Goal: Information Seeking & Learning: Learn about a topic

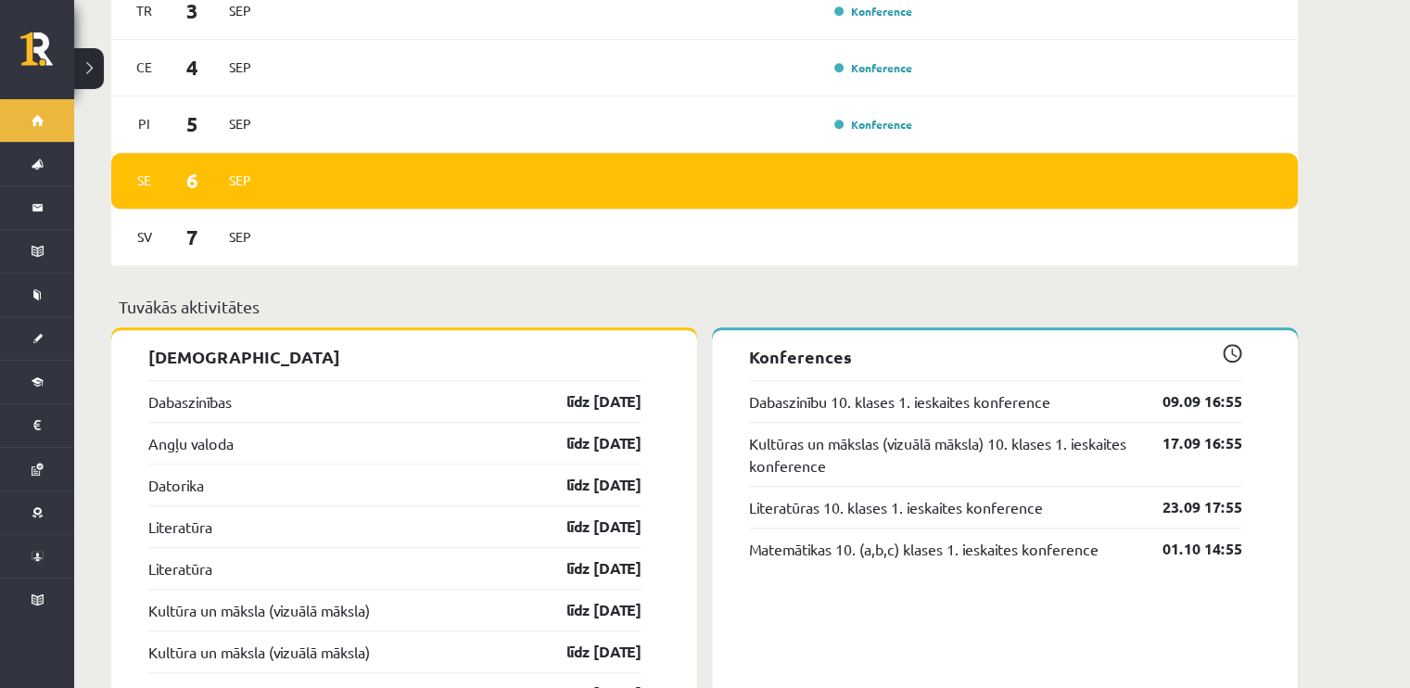
scroll to position [1298, 0]
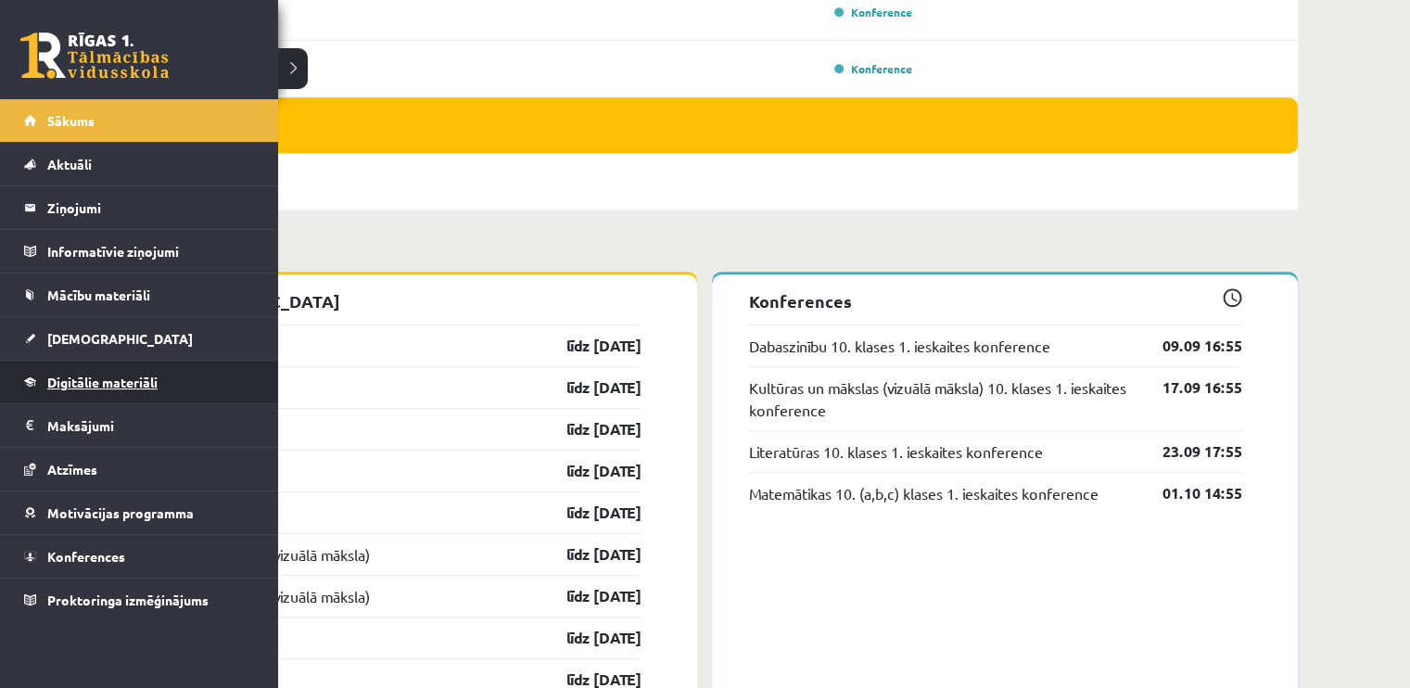
click at [95, 392] on link "Digitālie materiāli" at bounding box center [139, 382] width 231 height 43
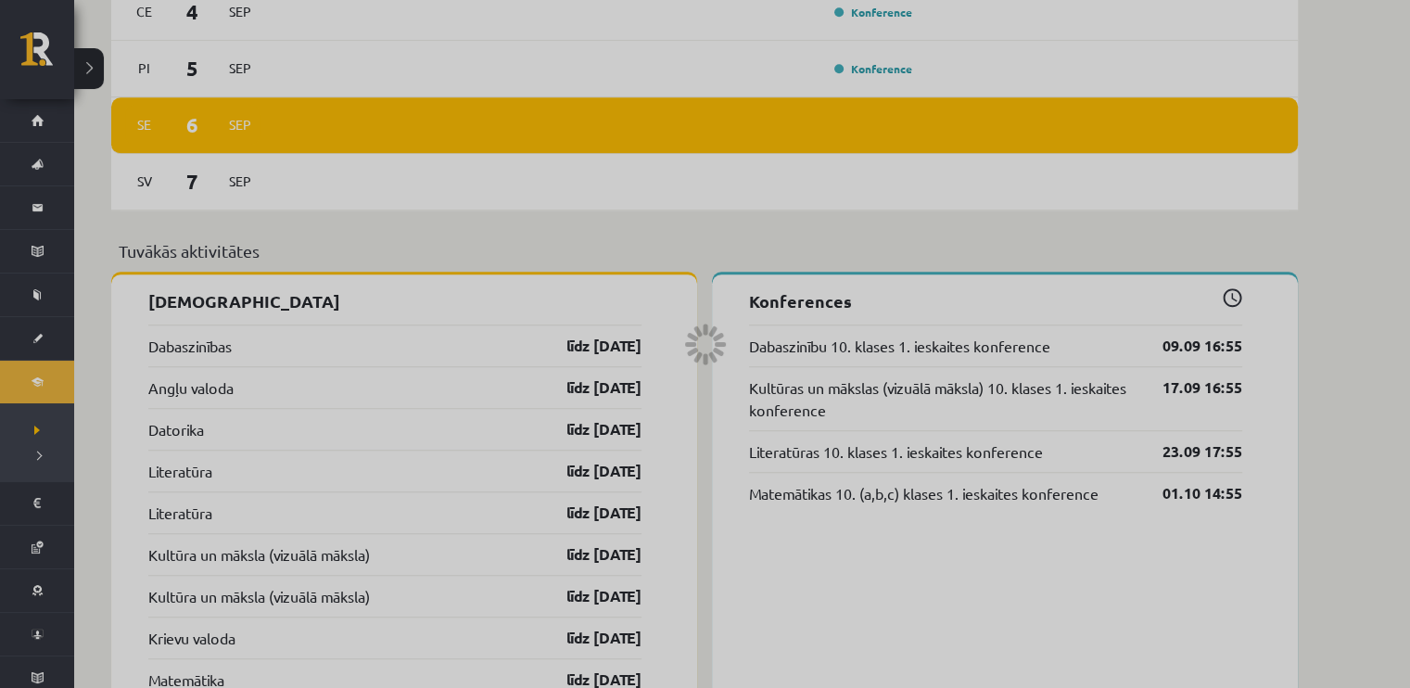
scroll to position [579, 0]
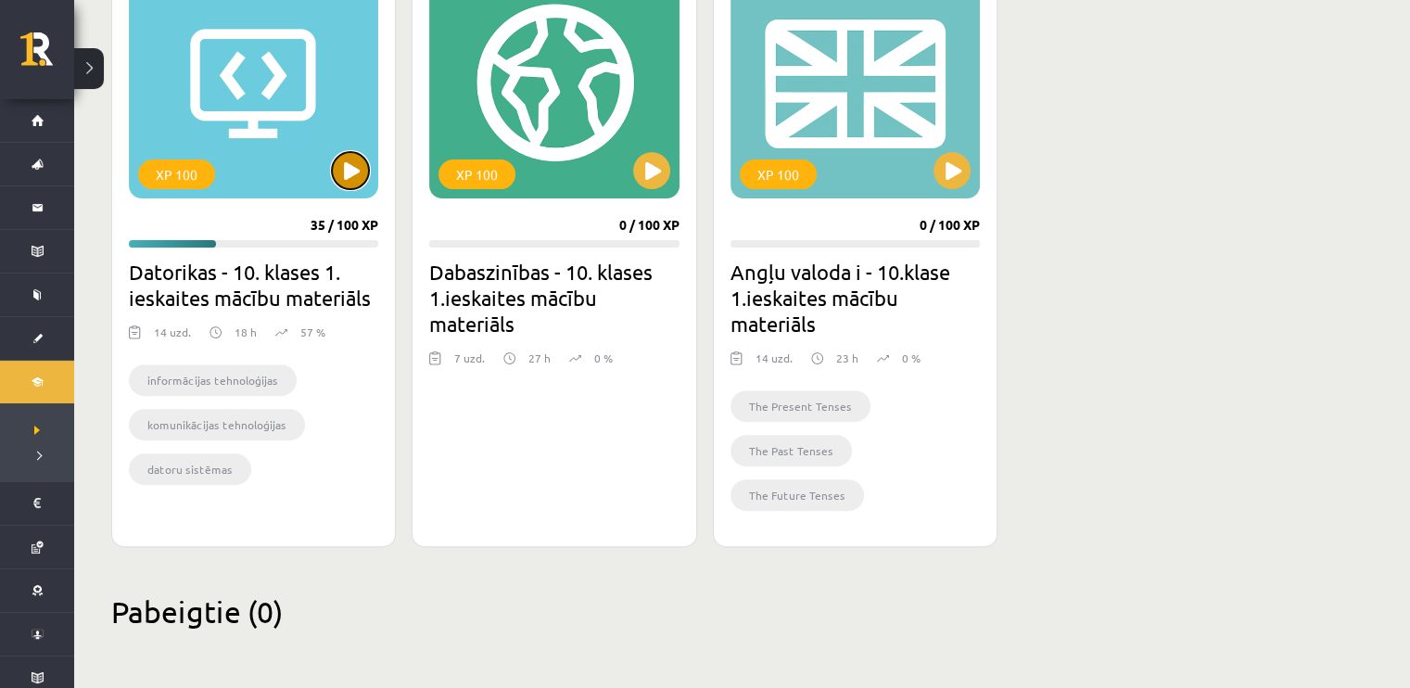
click at [352, 165] on button at bounding box center [350, 170] width 37 height 37
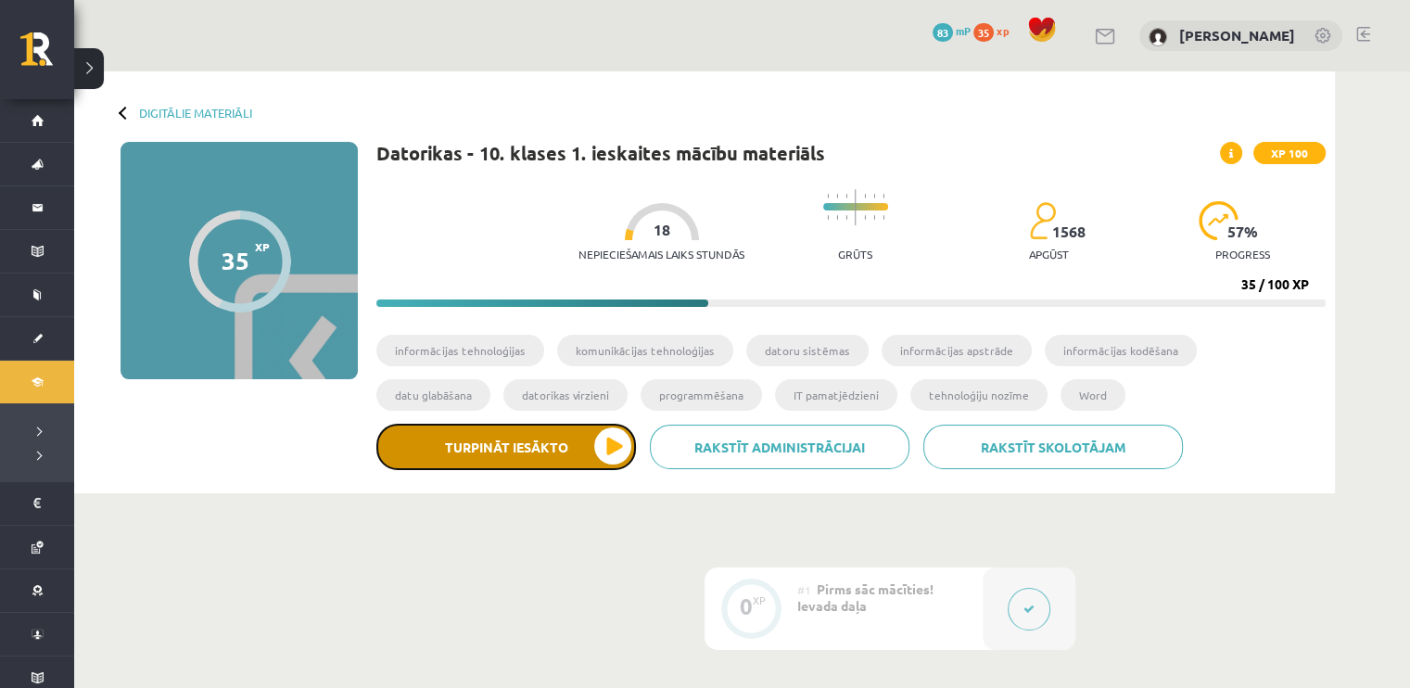
click at [598, 440] on button "Turpināt iesākto" at bounding box center [506, 447] width 260 height 46
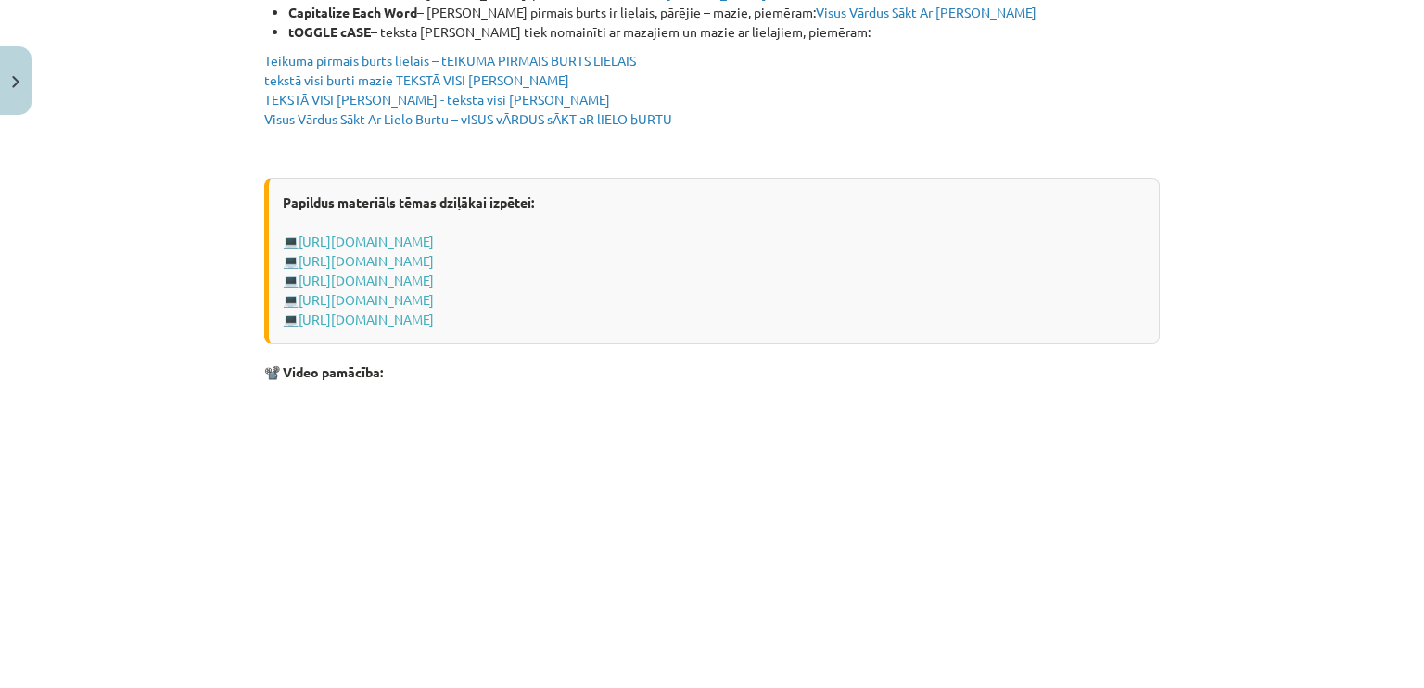
scroll to position [3700, 0]
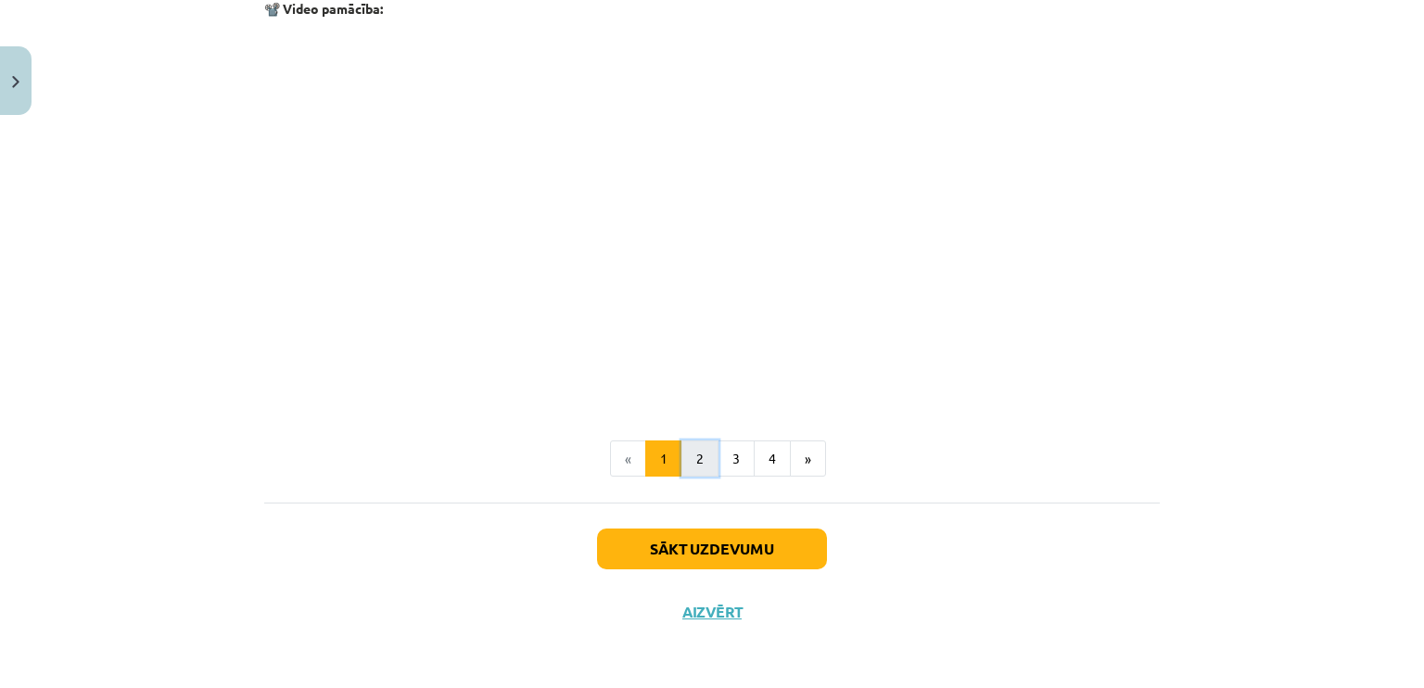
click at [681, 459] on button "2" at bounding box center [699, 458] width 37 height 37
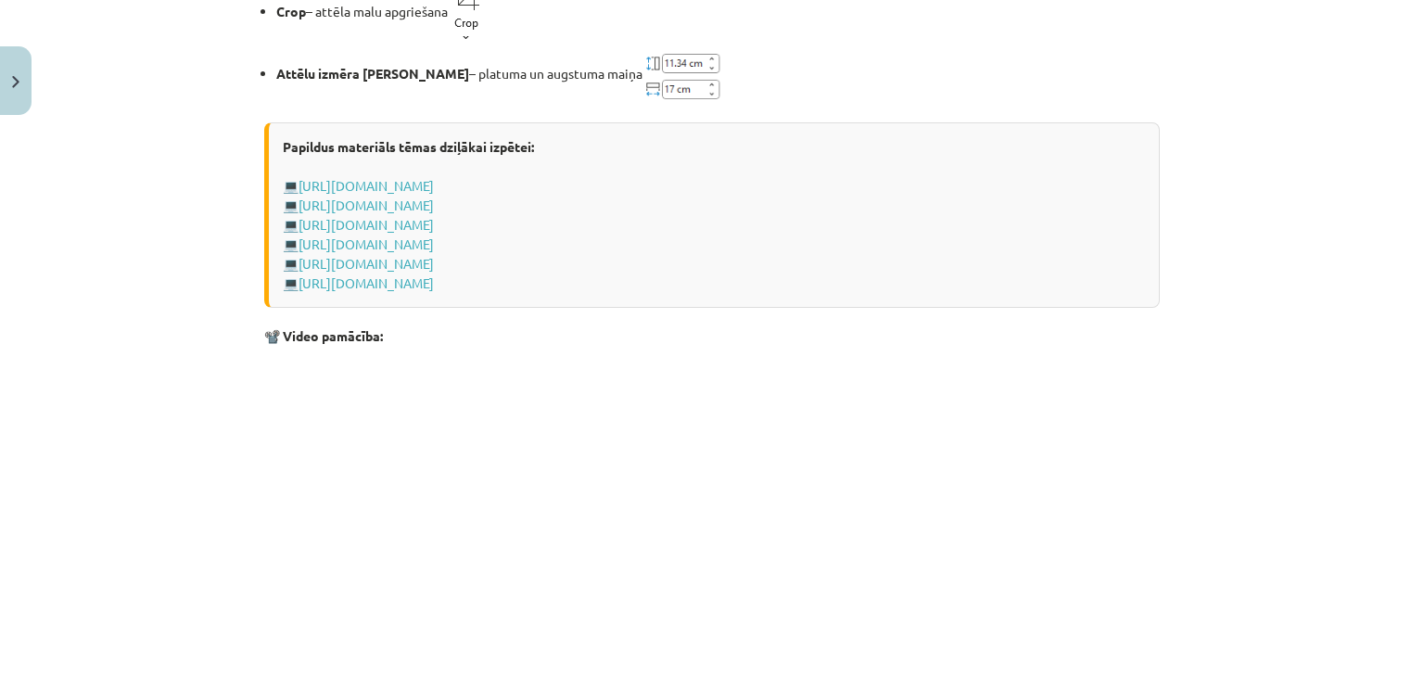
scroll to position [2854, 0]
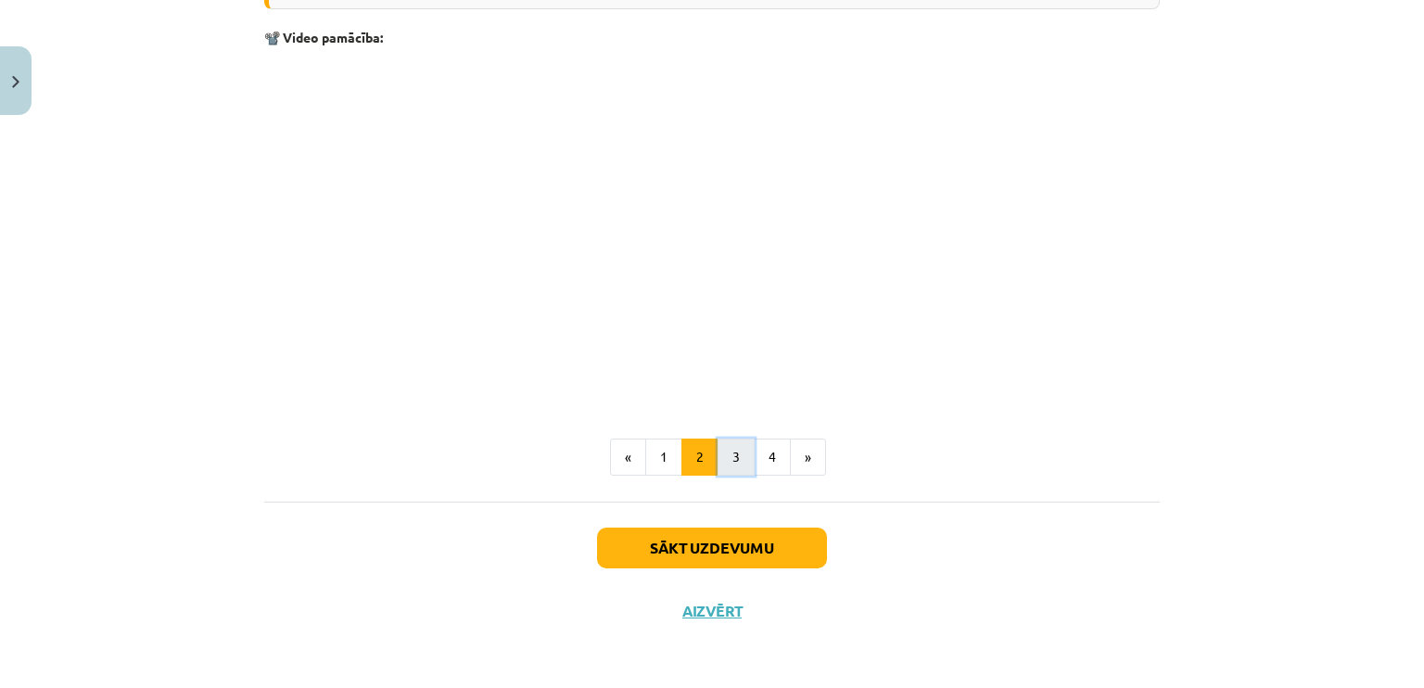
click at [722, 465] on button "3" at bounding box center [735, 456] width 37 height 37
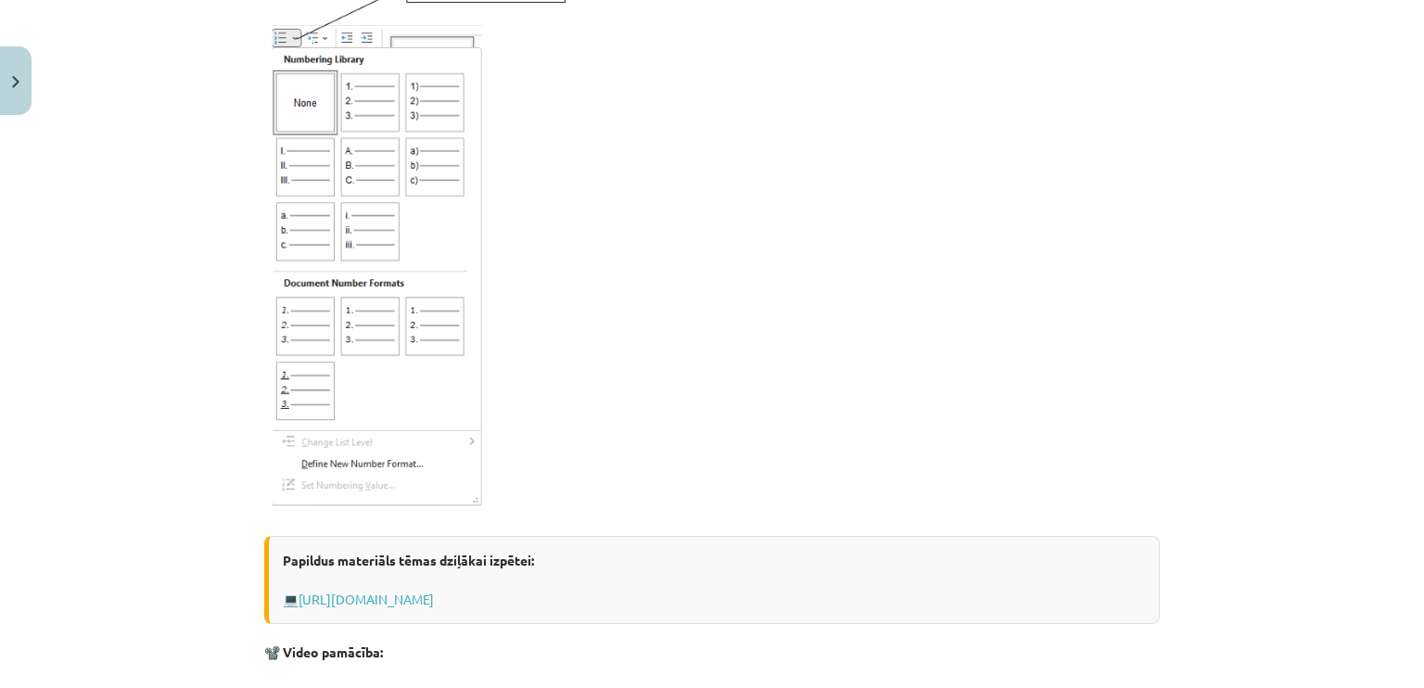
scroll to position [2873, 0]
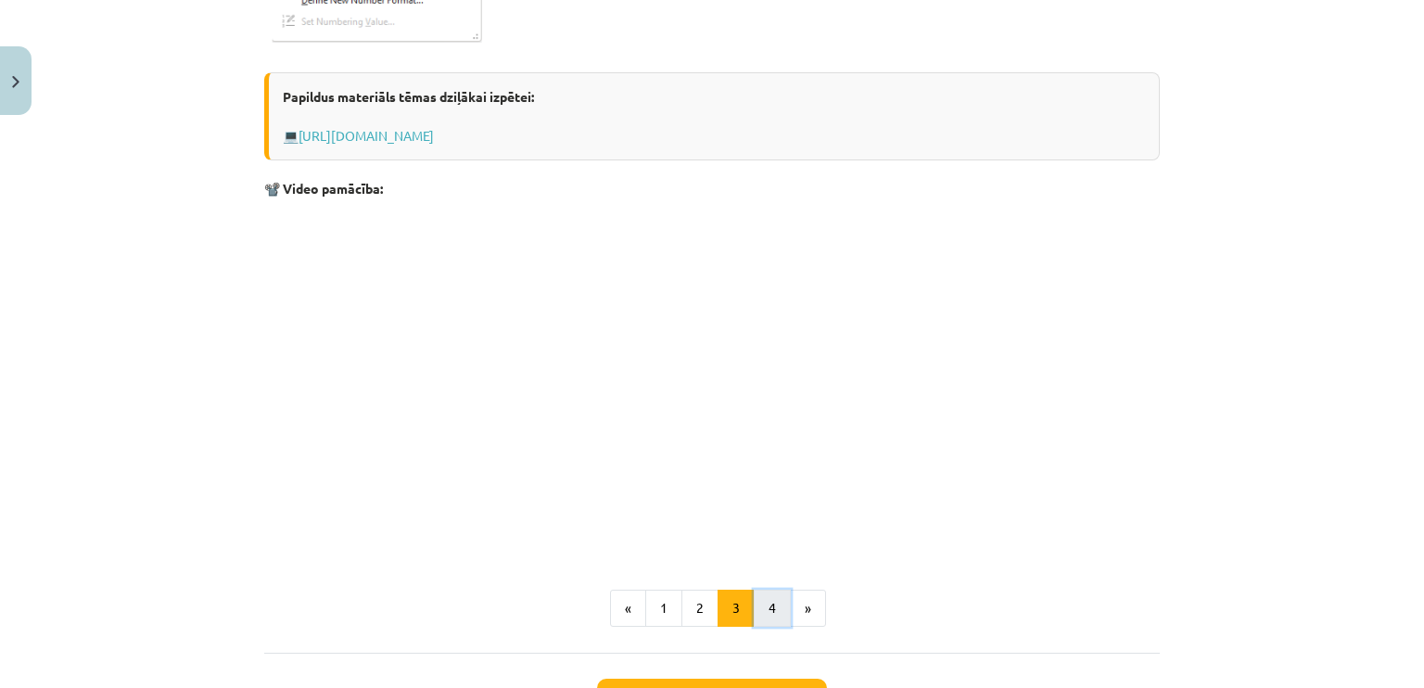
click at [766, 611] on button "4" at bounding box center [771, 607] width 37 height 37
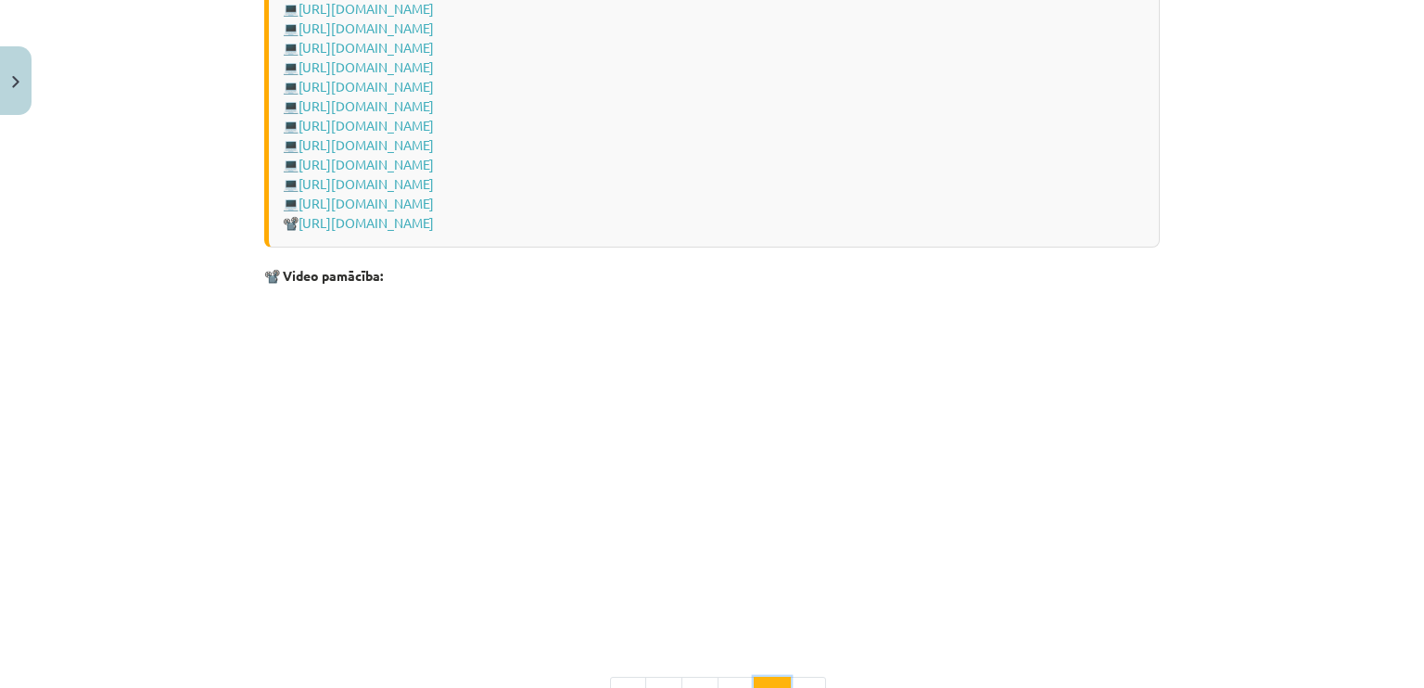
scroll to position [2757, 0]
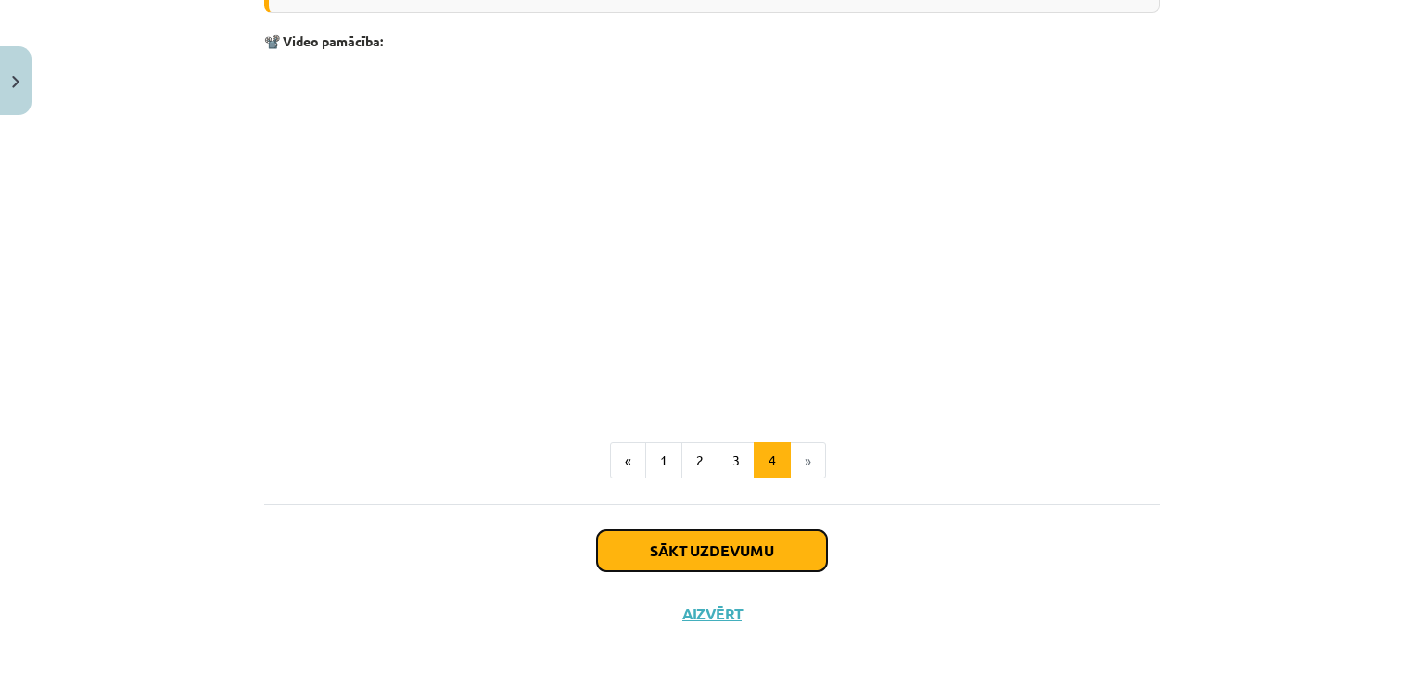
click at [742, 546] on button "Sākt uzdevumu" at bounding box center [712, 550] width 230 height 41
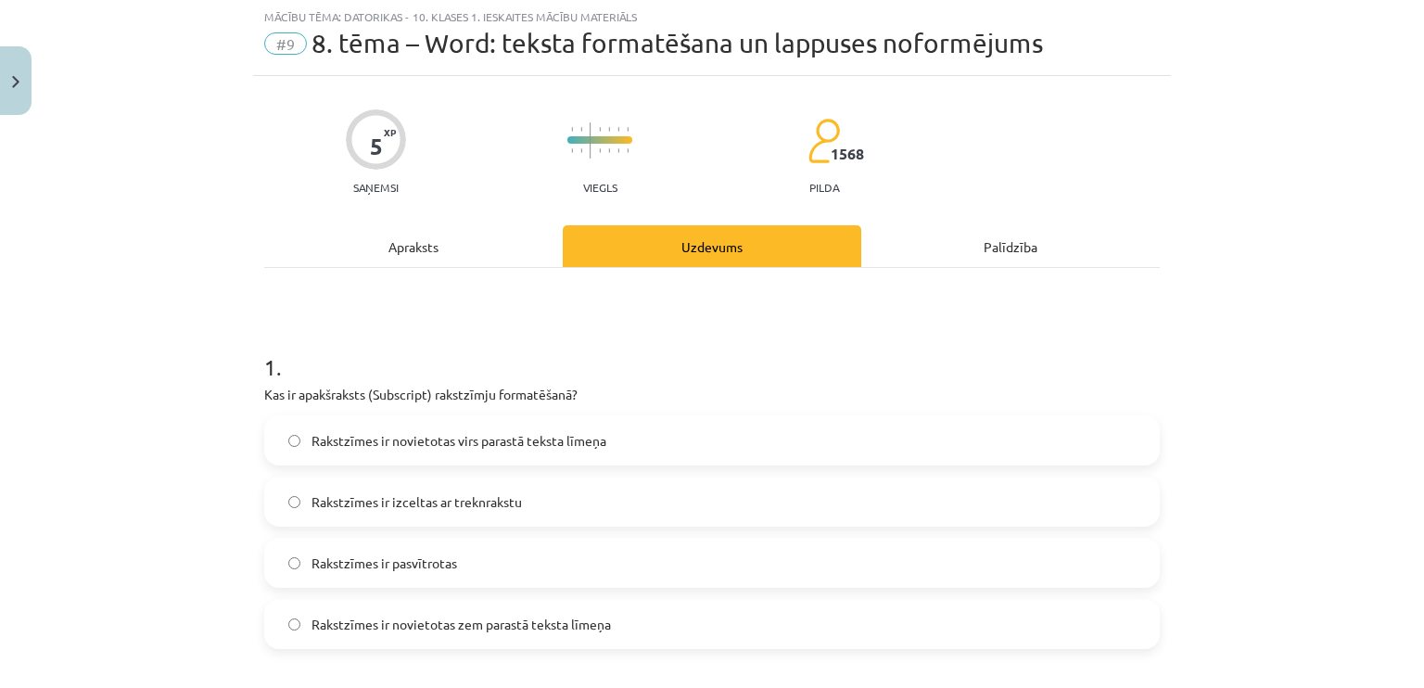
scroll to position [46, 0]
click at [608, 619] on label "Rakstzīmes ir novietotas zem parastā teksta līmeņa" at bounding box center [712, 624] width 892 height 46
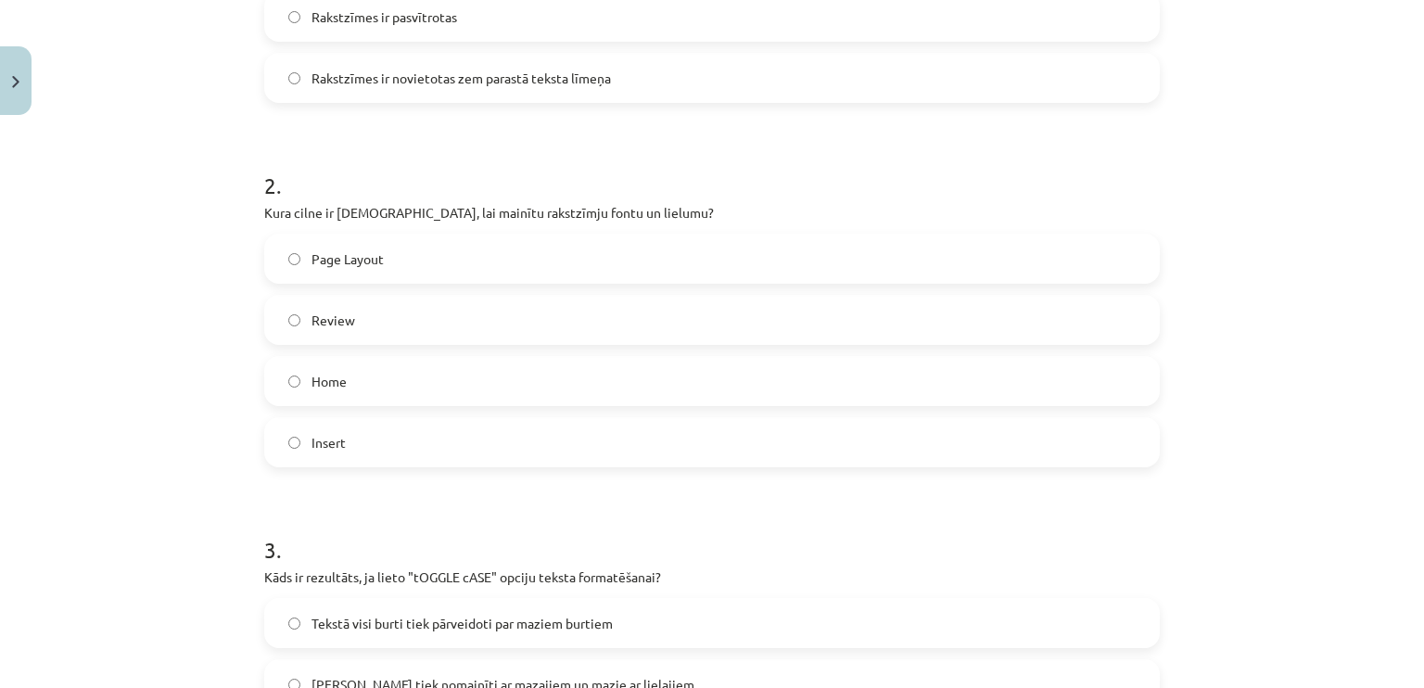
scroll to position [602, 0]
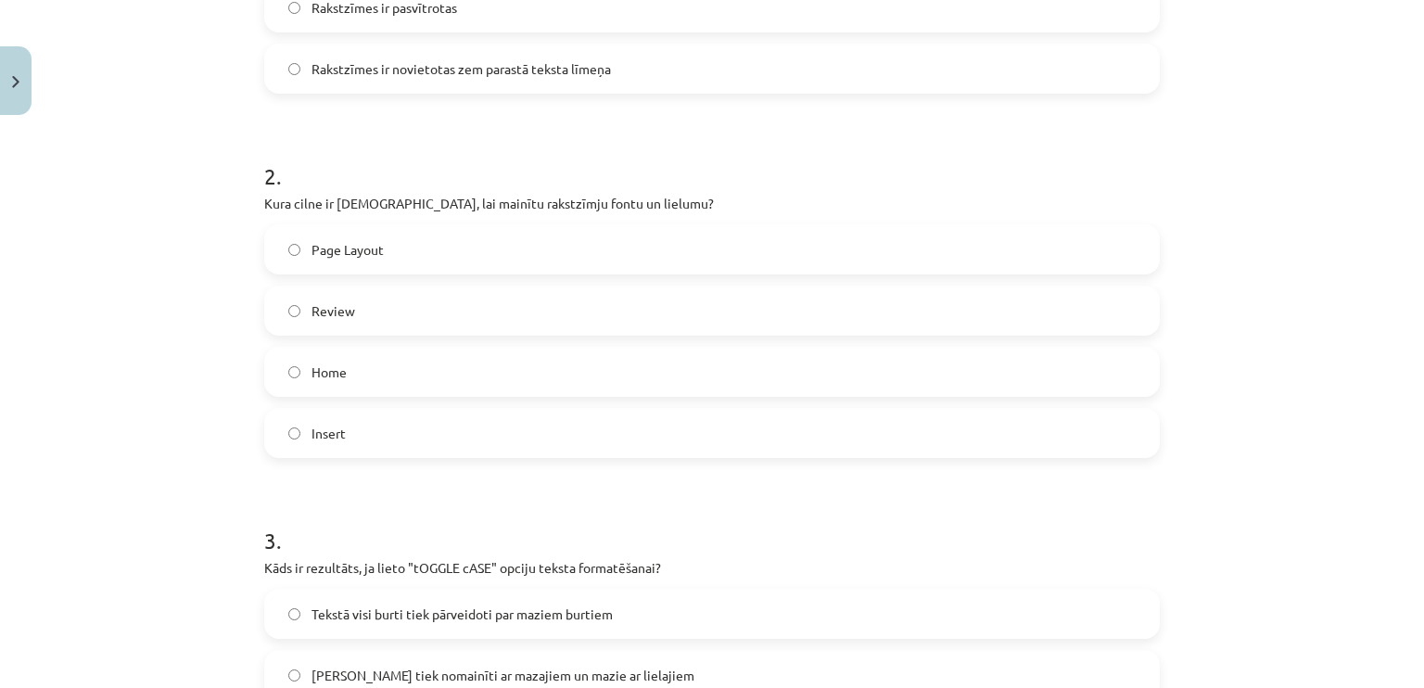
click at [304, 383] on label "Home" at bounding box center [712, 371] width 892 height 46
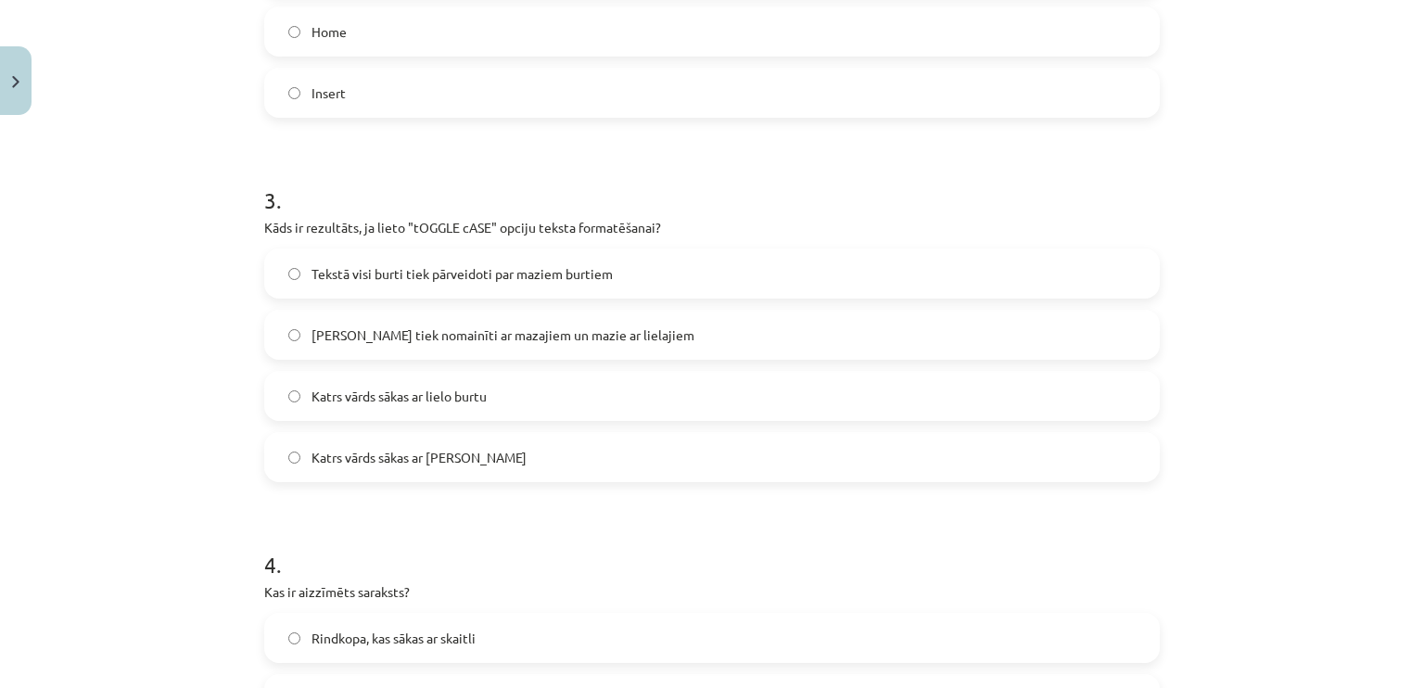
scroll to position [973, 0]
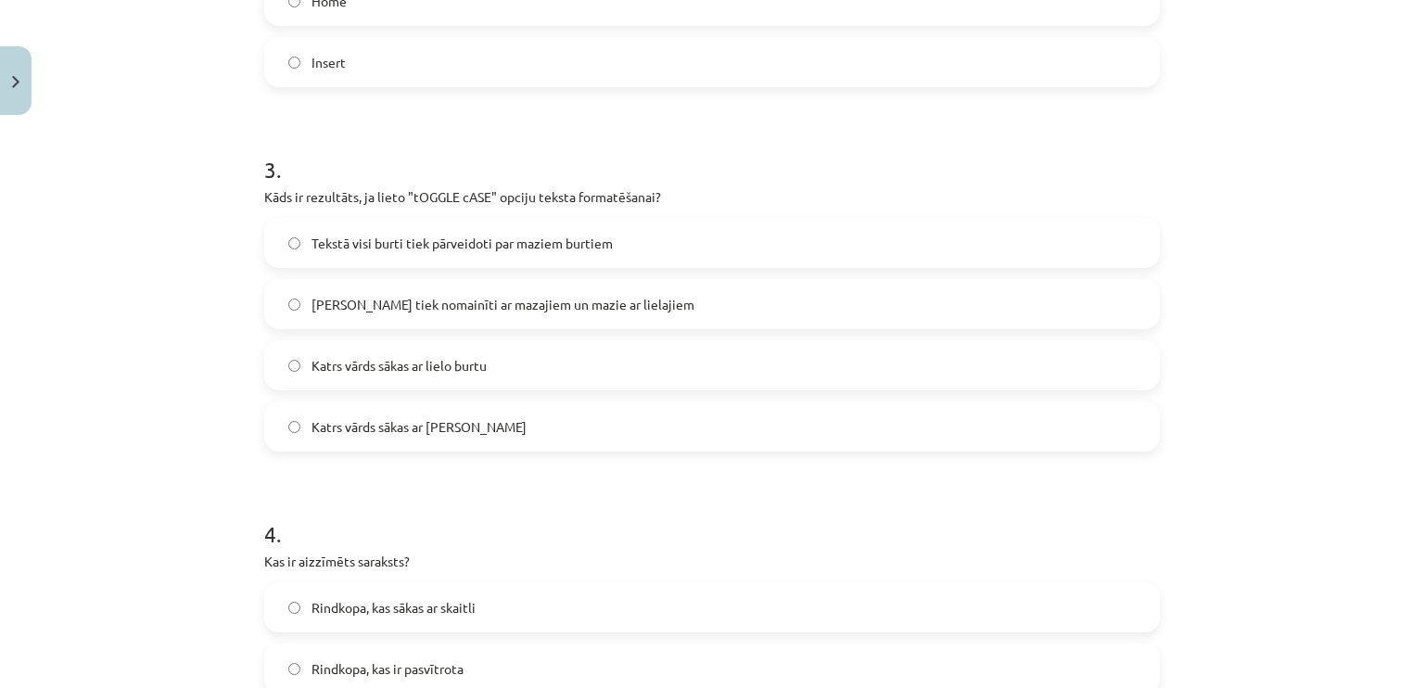
click at [377, 250] on span "Tekstā visi burti tiek pārveidoti par maziem burtiem" at bounding box center [461, 243] width 301 height 19
click at [370, 297] on span "[PERSON_NAME] tiek nomainīti ar mazajiem un mazie ar lielajiem" at bounding box center [502, 304] width 383 height 19
click at [422, 235] on span "Tekstā visi burti tiek pārveidoti par maziem burtiem" at bounding box center [461, 243] width 301 height 19
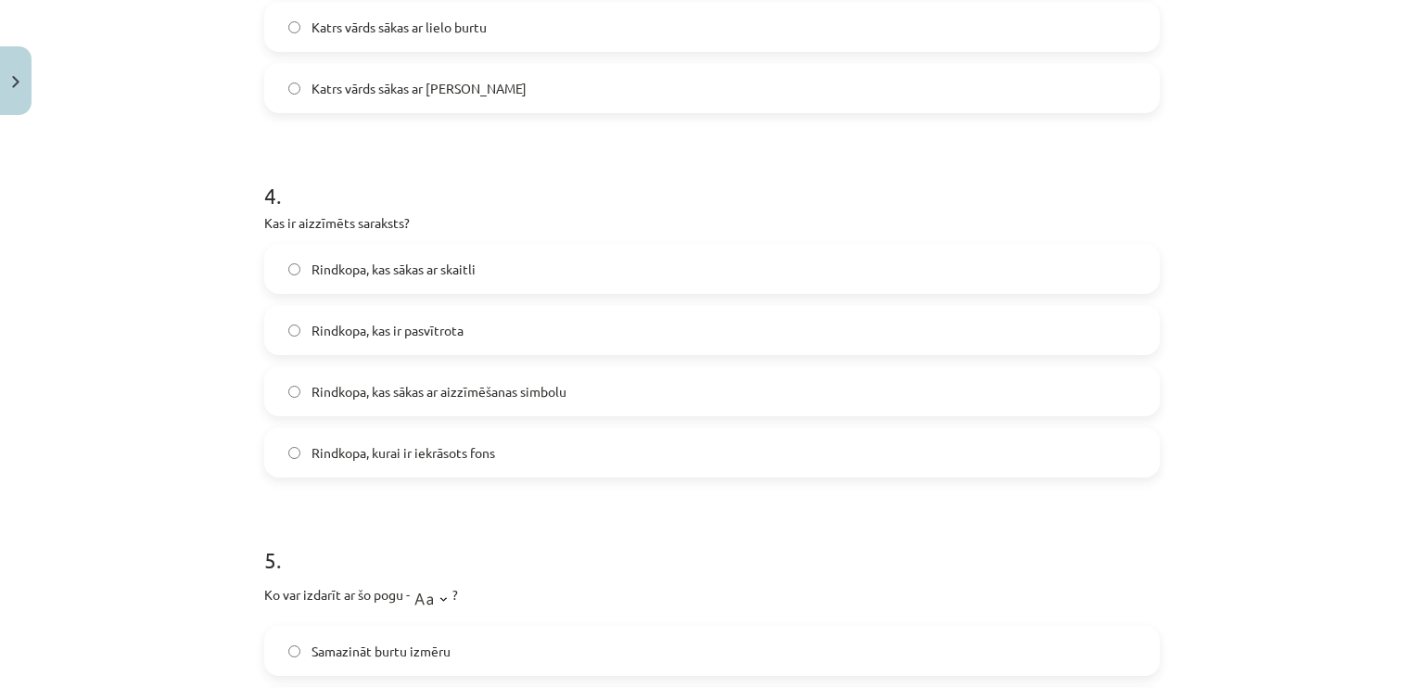
scroll to position [1344, 0]
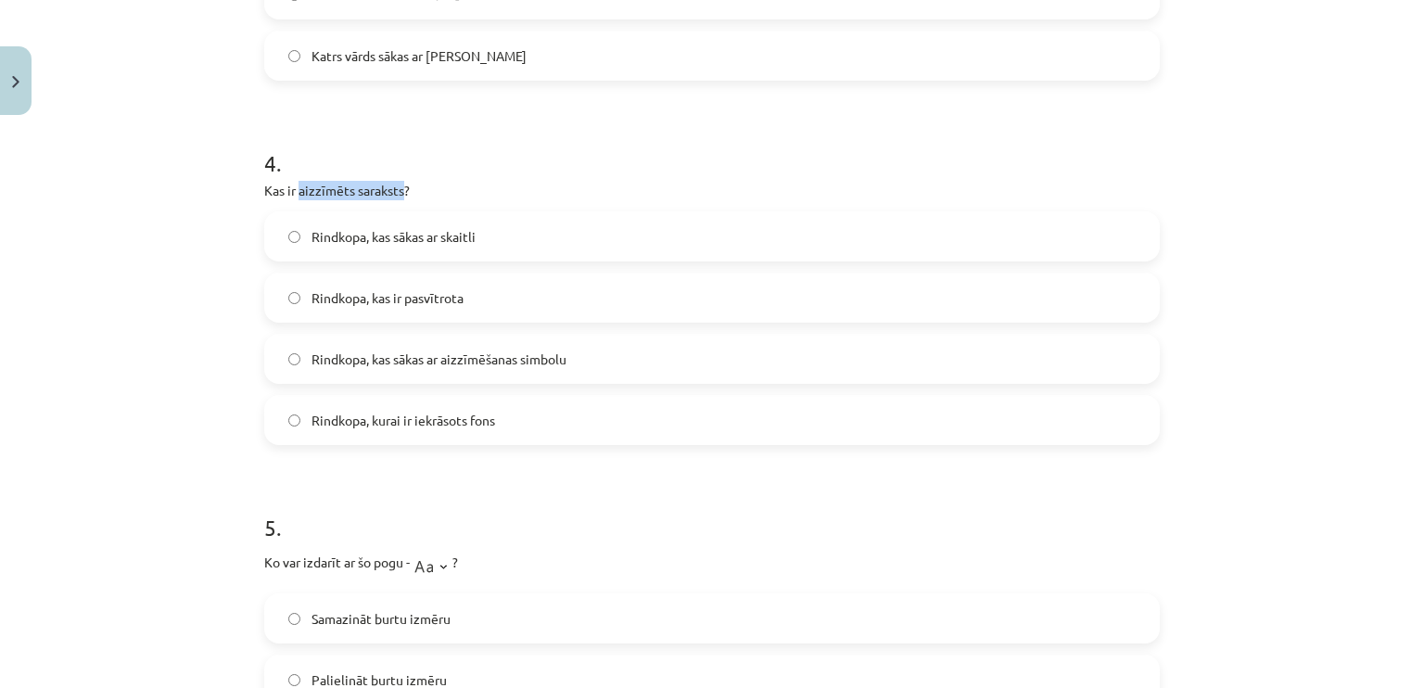
drag, startPoint x: 292, startPoint y: 184, endPoint x: 397, endPoint y: 192, distance: 105.1
click at [397, 192] on p "Kas ir aizzīmēts saraksts?" at bounding box center [711, 190] width 895 height 19
copy p "aizzīmēts saraksts"
click at [456, 148] on h1 "4 ." at bounding box center [711, 146] width 895 height 57
click at [424, 222] on label "Rindkopa, kas sākas ar skaitli" at bounding box center [712, 236] width 892 height 46
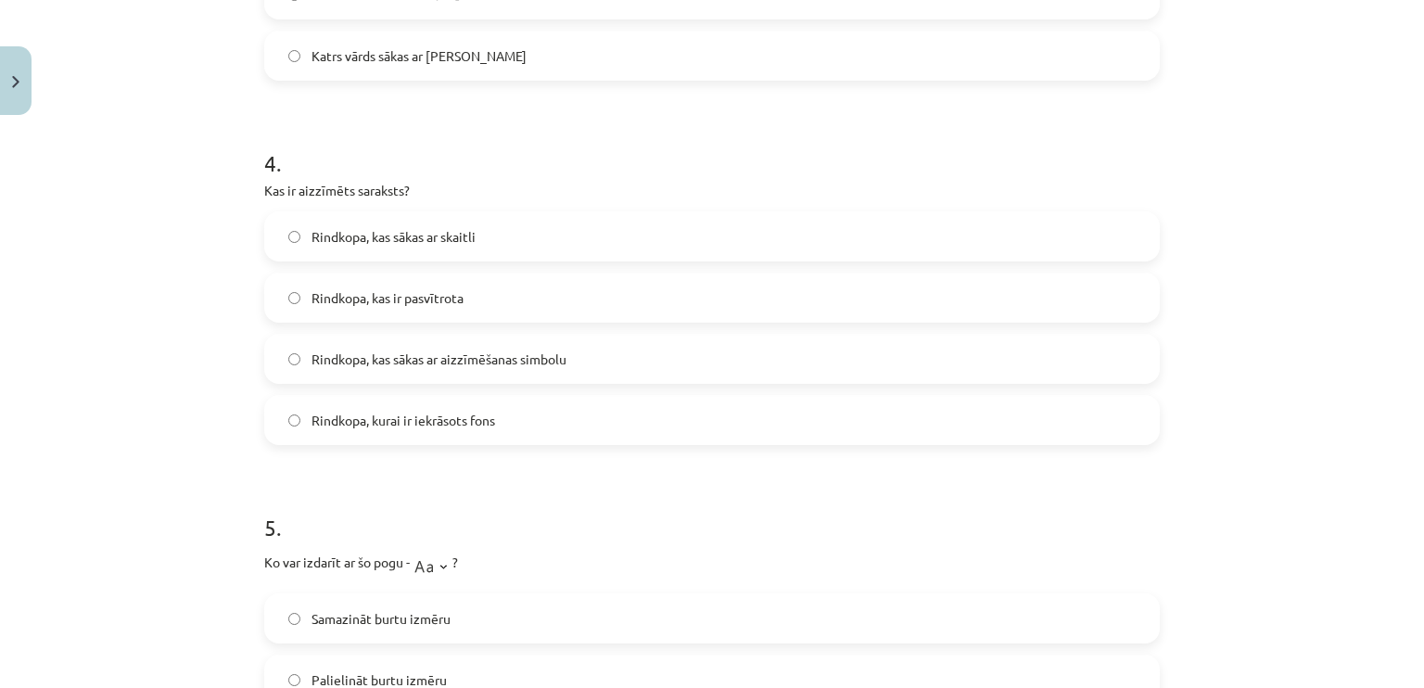
click at [427, 351] on span "Rindkopa, kas sākas ar aizzīmēšanas simbolu" at bounding box center [438, 358] width 255 height 19
click at [60, 318] on div "Mācību tēma: Datorikas - 10. klases 1. ieskaites mācību materiāls #9 8. tēma – …" at bounding box center [712, 344] width 1424 height 688
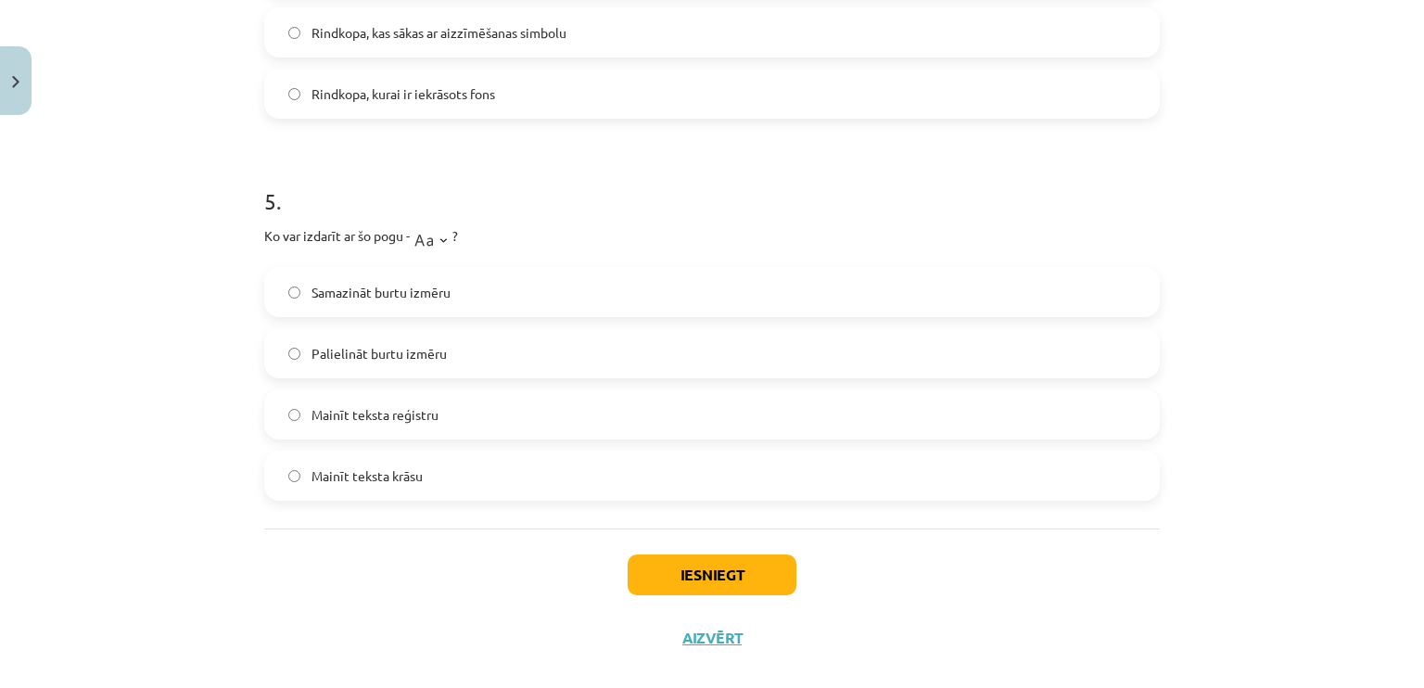
scroll to position [1697, 0]
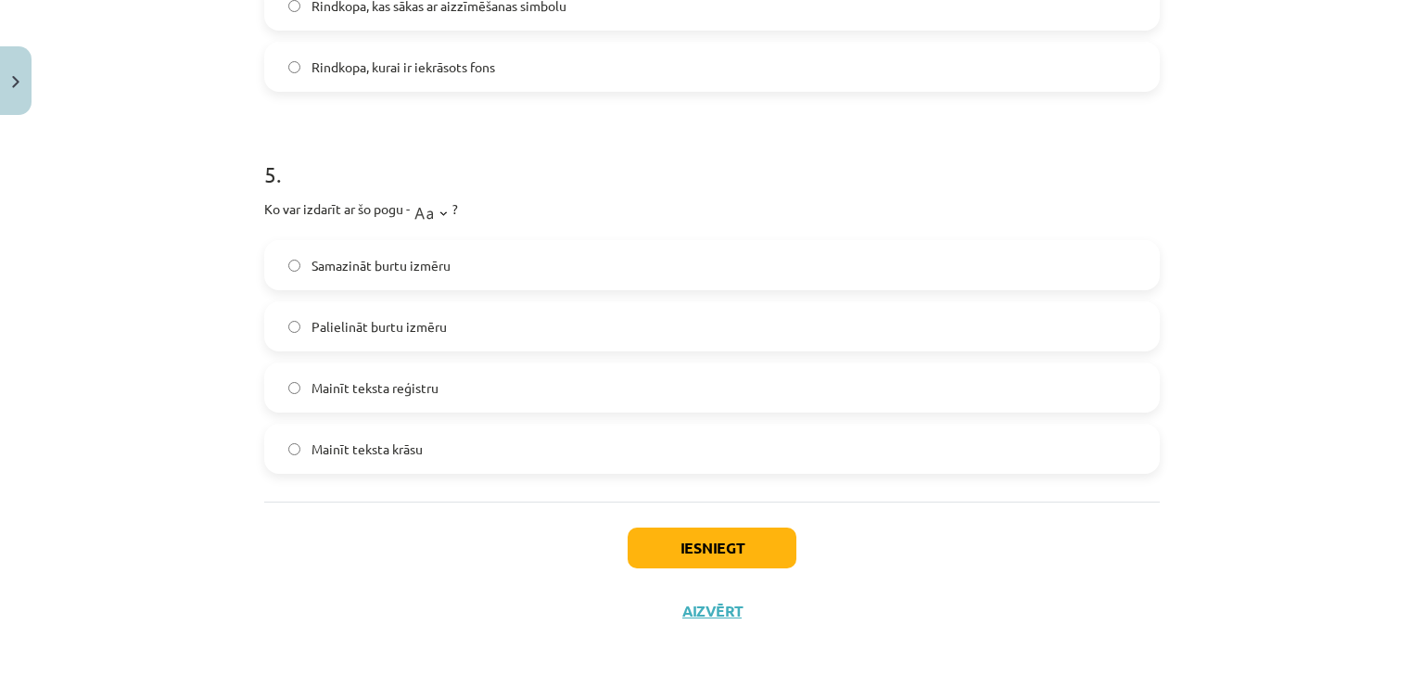
click at [343, 259] on span "Samazināt burtu izmēru" at bounding box center [380, 265] width 139 height 19
click at [318, 402] on label "Mainīt teksta reģistru" at bounding box center [712, 387] width 892 height 46
click at [330, 276] on label "Samazināt burtu izmēru" at bounding box center [712, 265] width 892 height 46
click at [385, 387] on span "Mainīt teksta reģistru" at bounding box center [374, 387] width 127 height 19
click at [747, 559] on button "Iesniegt" at bounding box center [711, 547] width 169 height 41
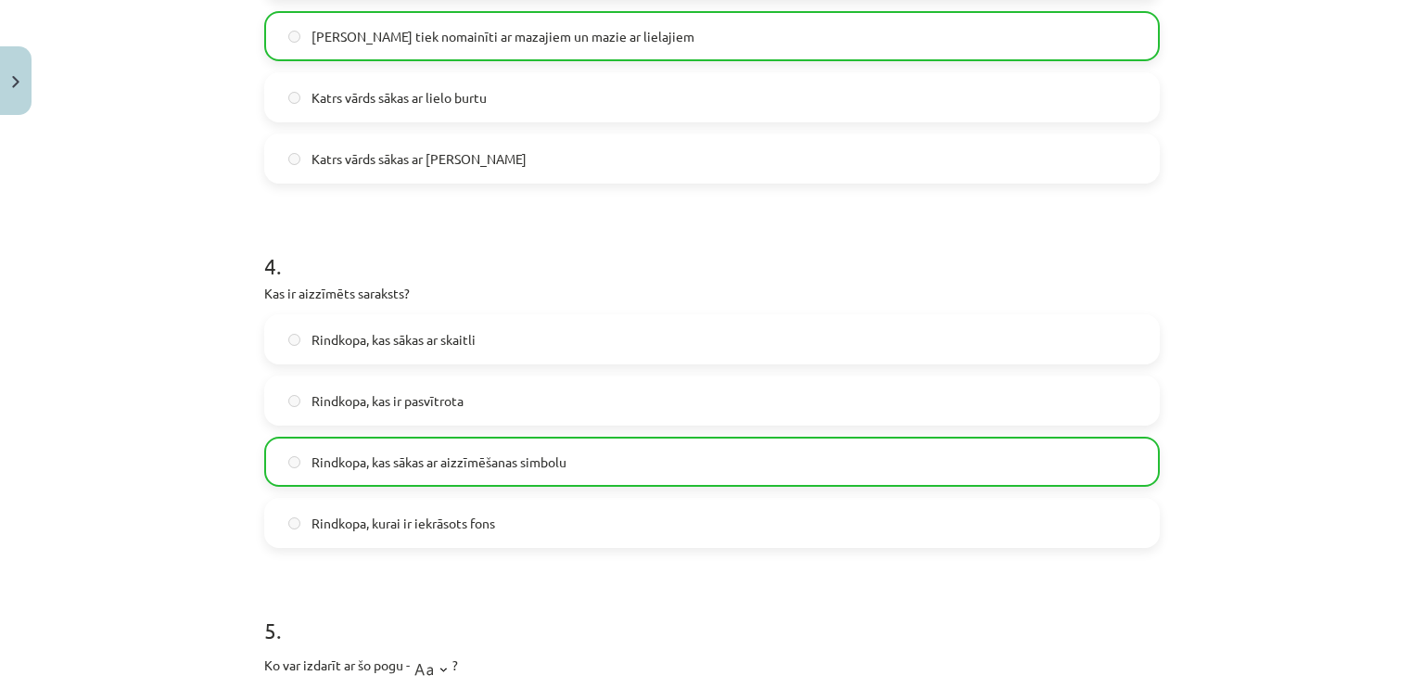
scroll to position [1048, 0]
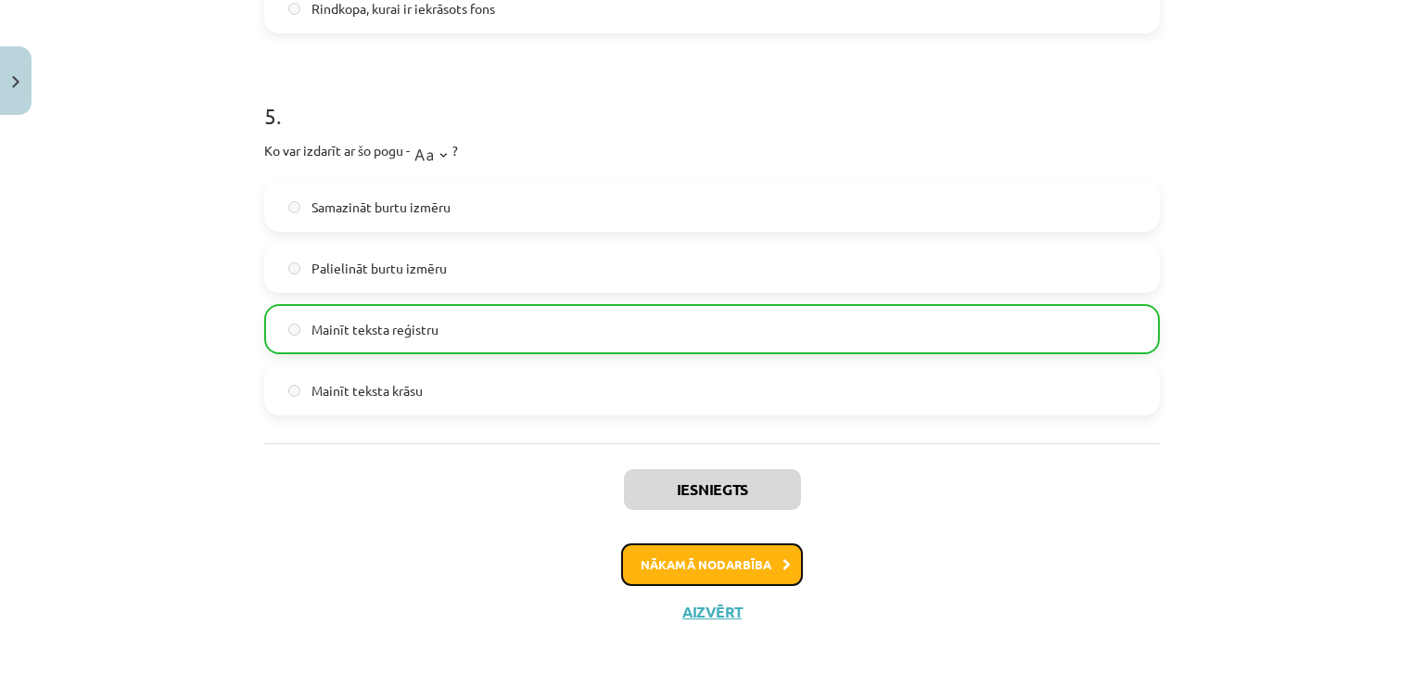
click at [690, 558] on button "Nākamā nodarbība" at bounding box center [712, 564] width 182 height 43
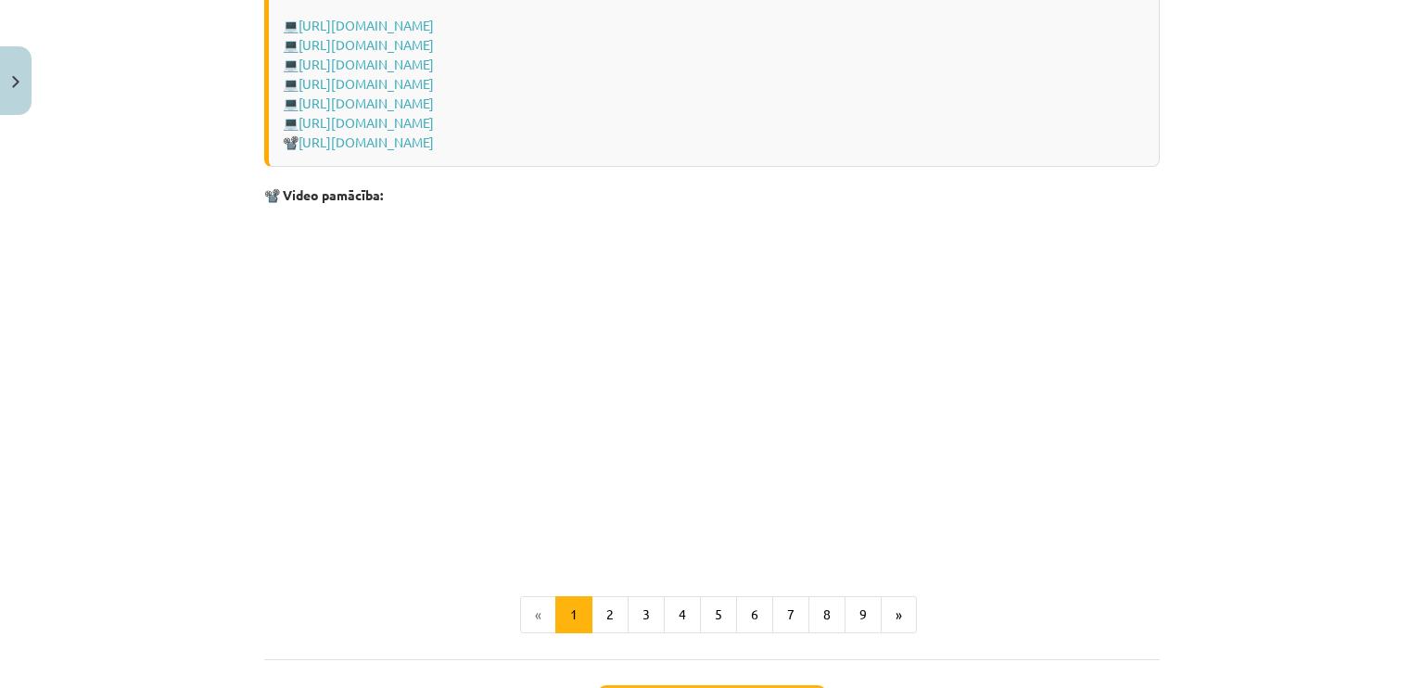
scroll to position [3891, 0]
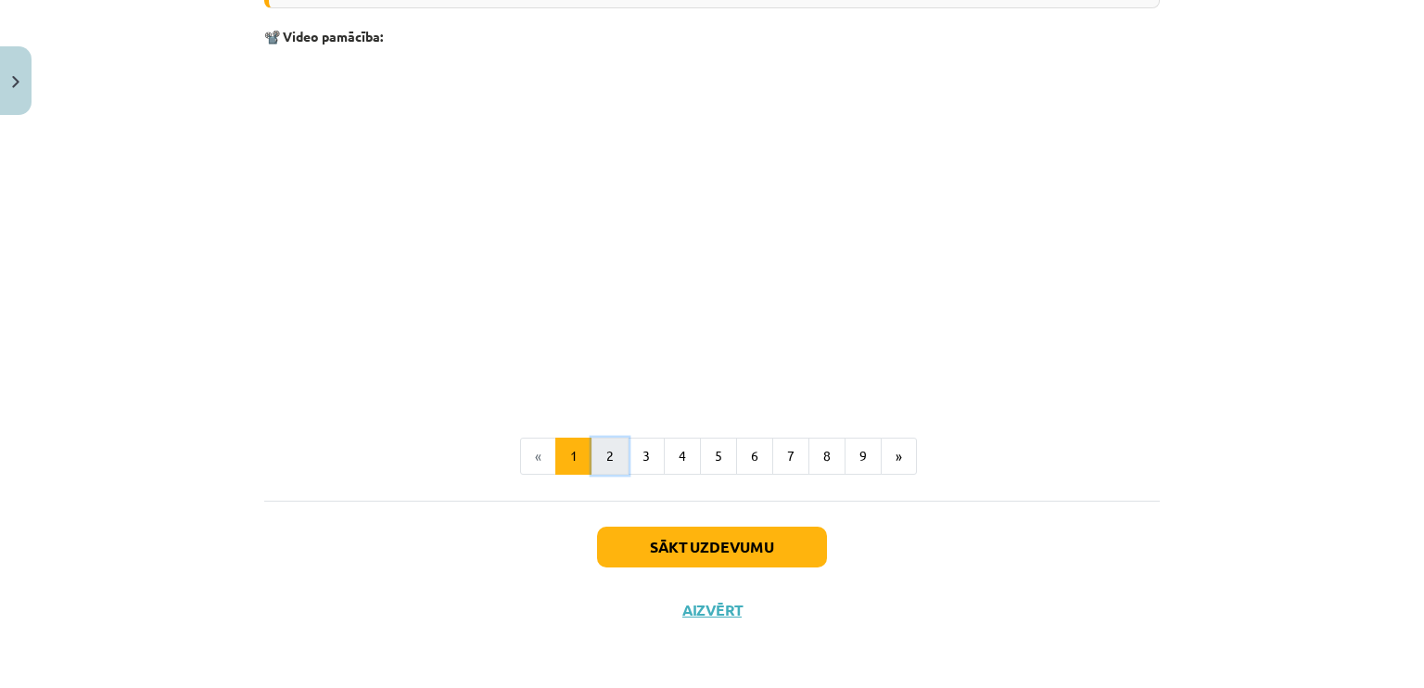
click at [591, 458] on button "2" at bounding box center [609, 455] width 37 height 37
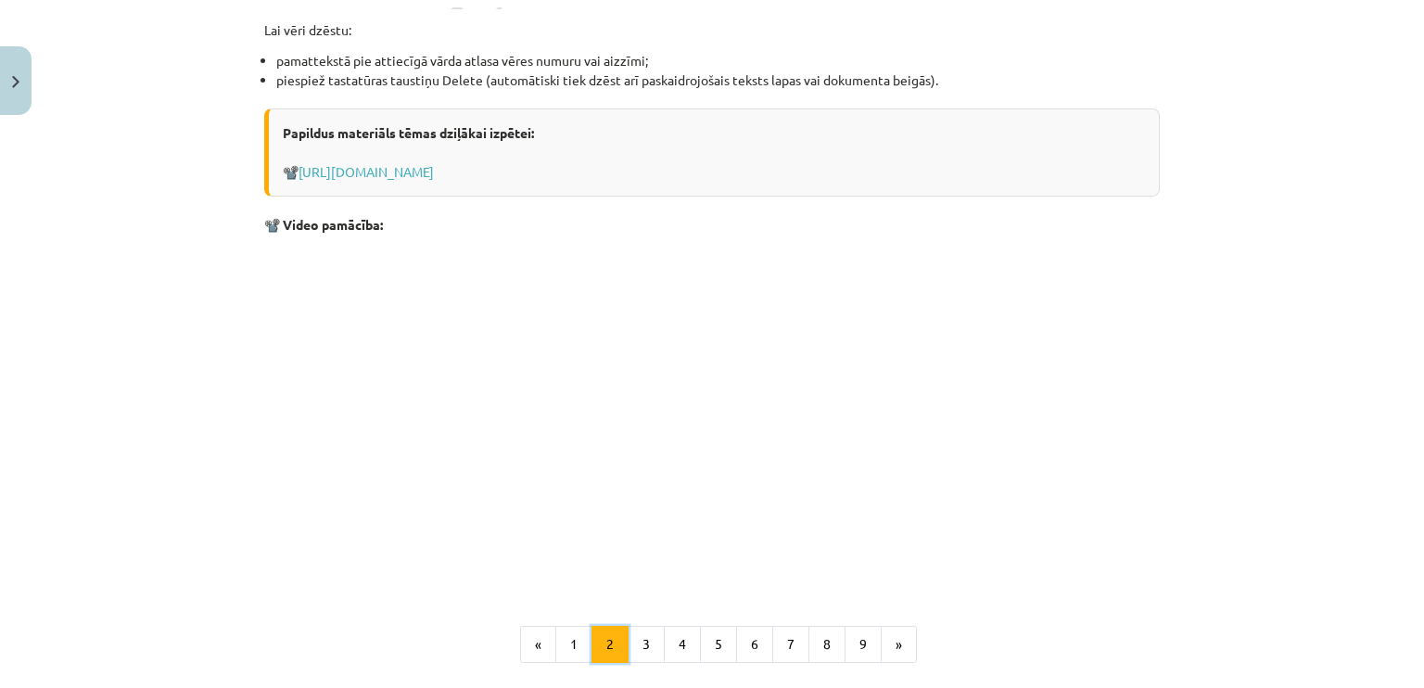
scroll to position [2249, 0]
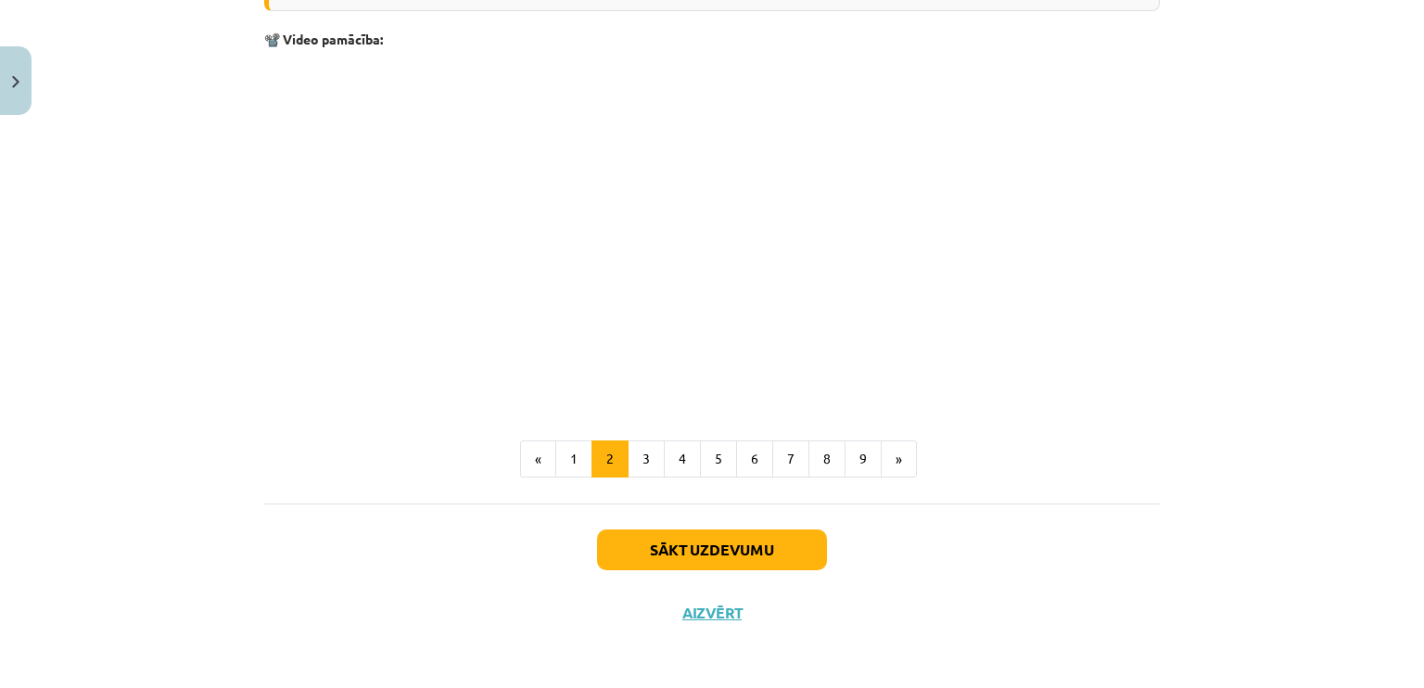
click at [637, 440] on button "3" at bounding box center [645, 458] width 37 height 37
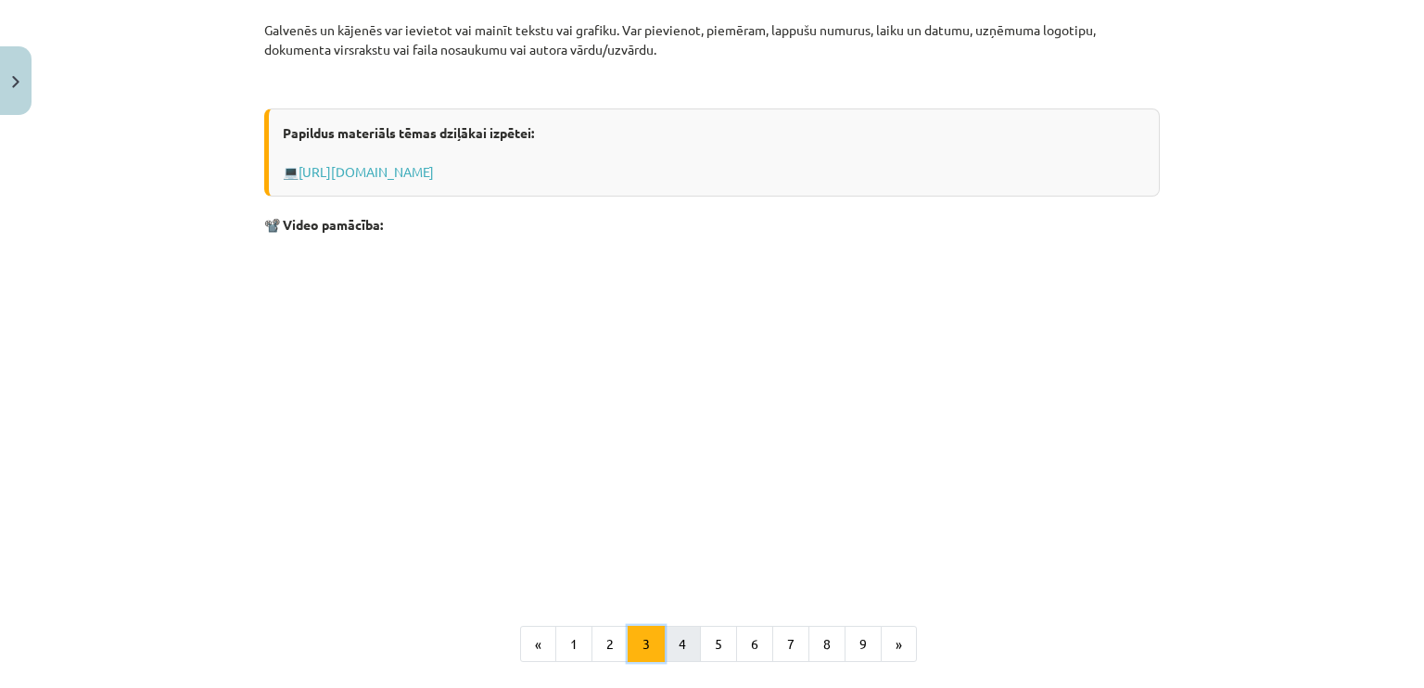
scroll to position [645, 0]
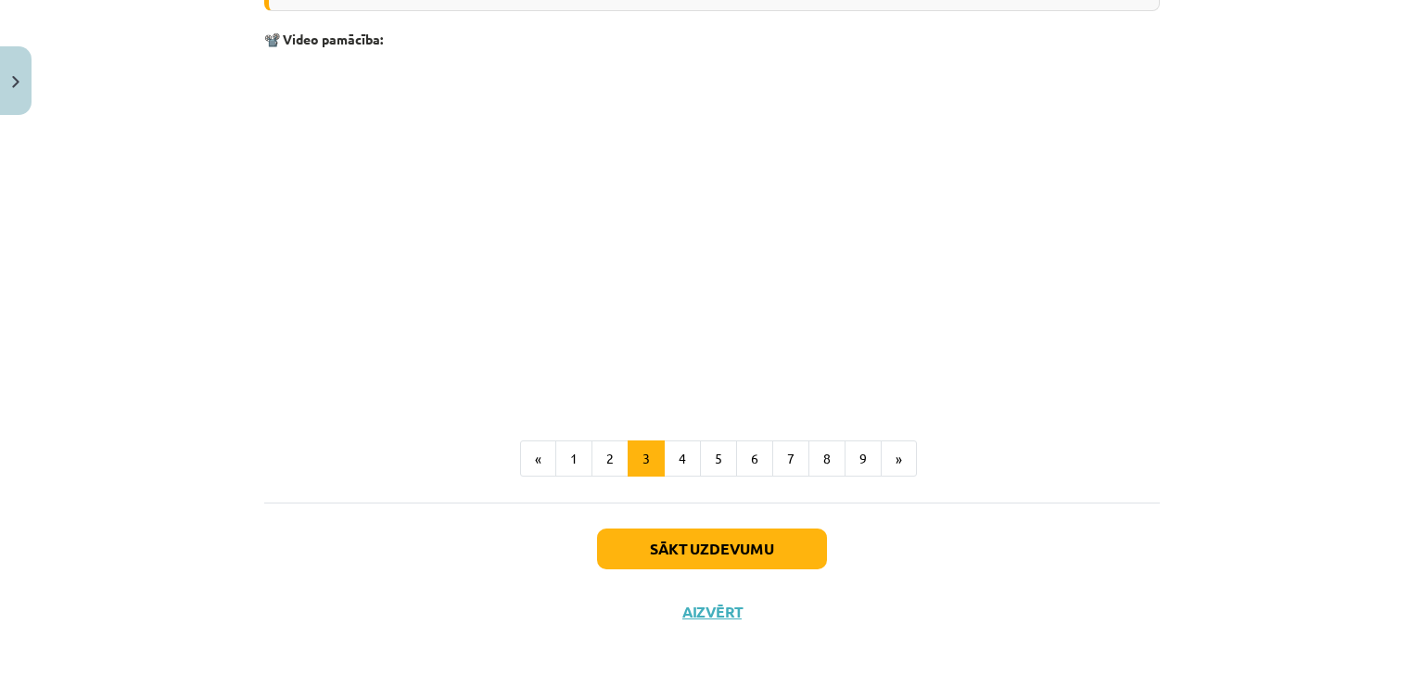
click at [680, 477] on div "Lapas galvene un kājene Lappuses galvene ( Header ) un kājene ( Footer ) — lent…" at bounding box center [711, 86] width 895 height 832
click at [678, 468] on button "4" at bounding box center [682, 458] width 37 height 37
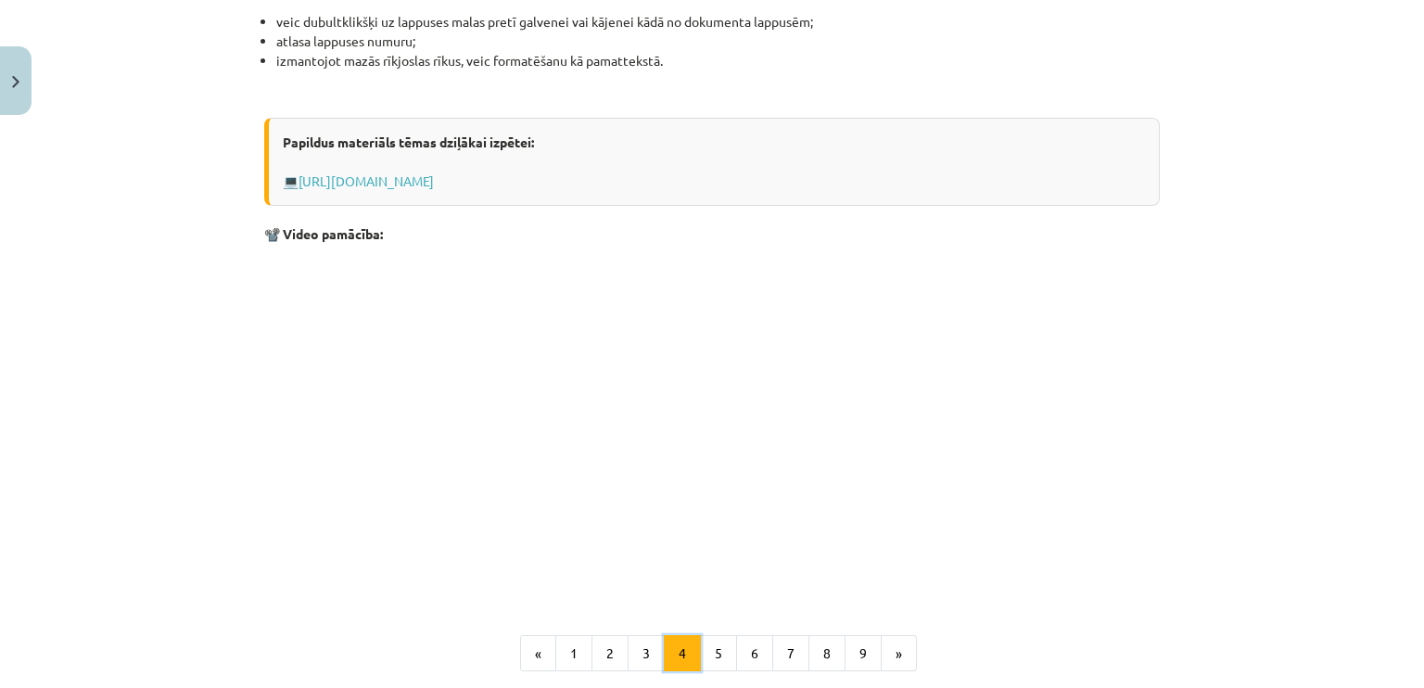
scroll to position [1721, 0]
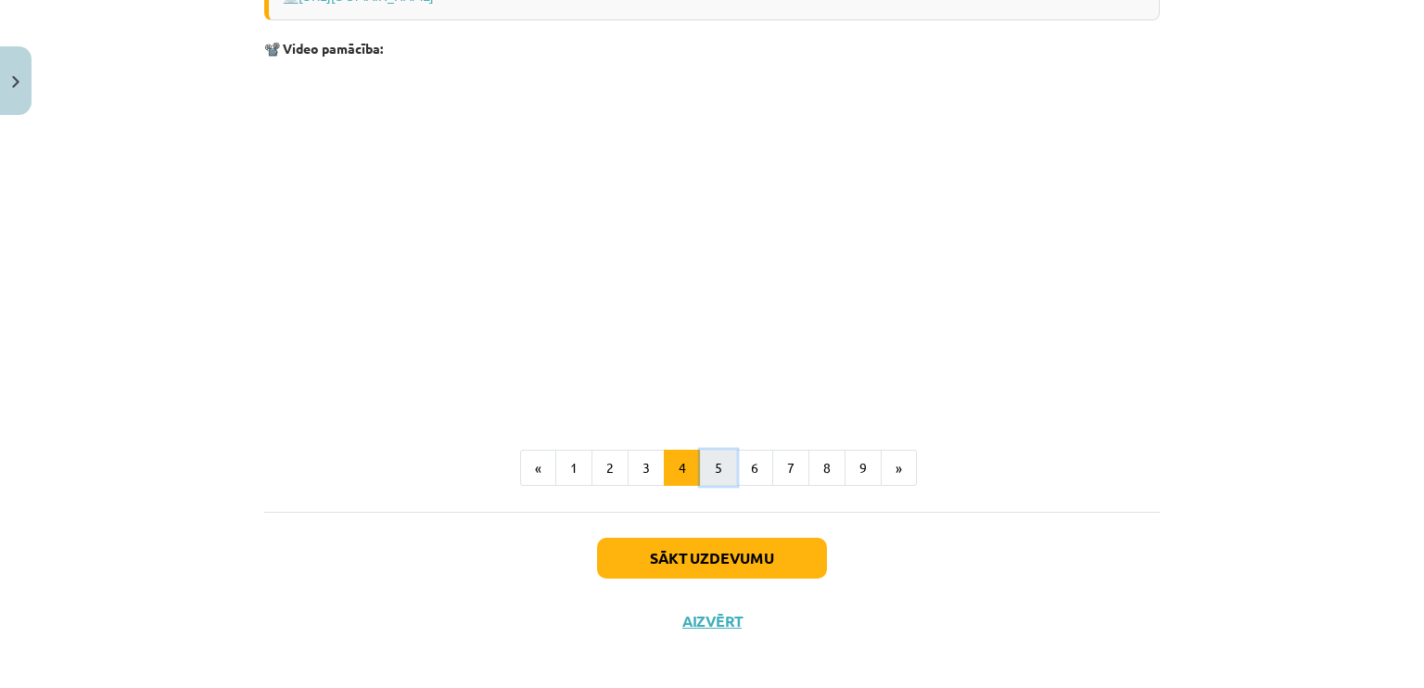
click at [700, 461] on button "5" at bounding box center [718, 468] width 37 height 37
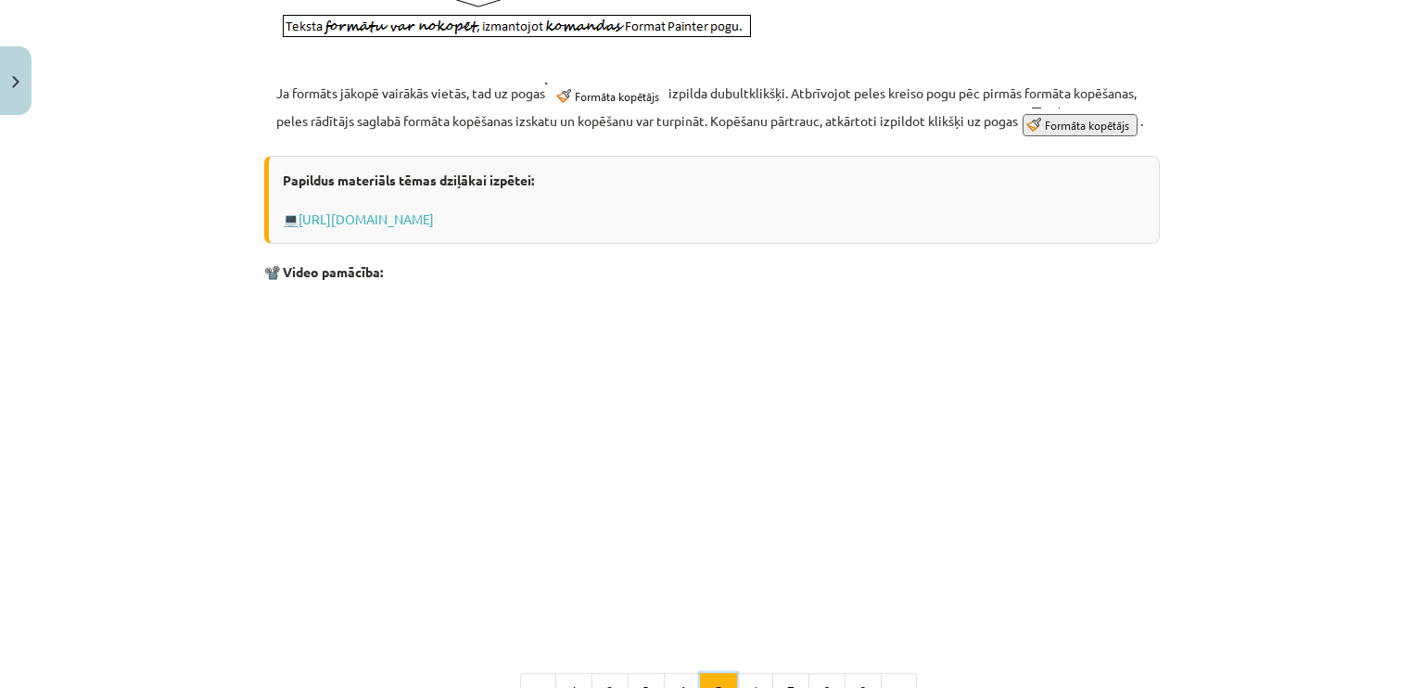
scroll to position [794, 0]
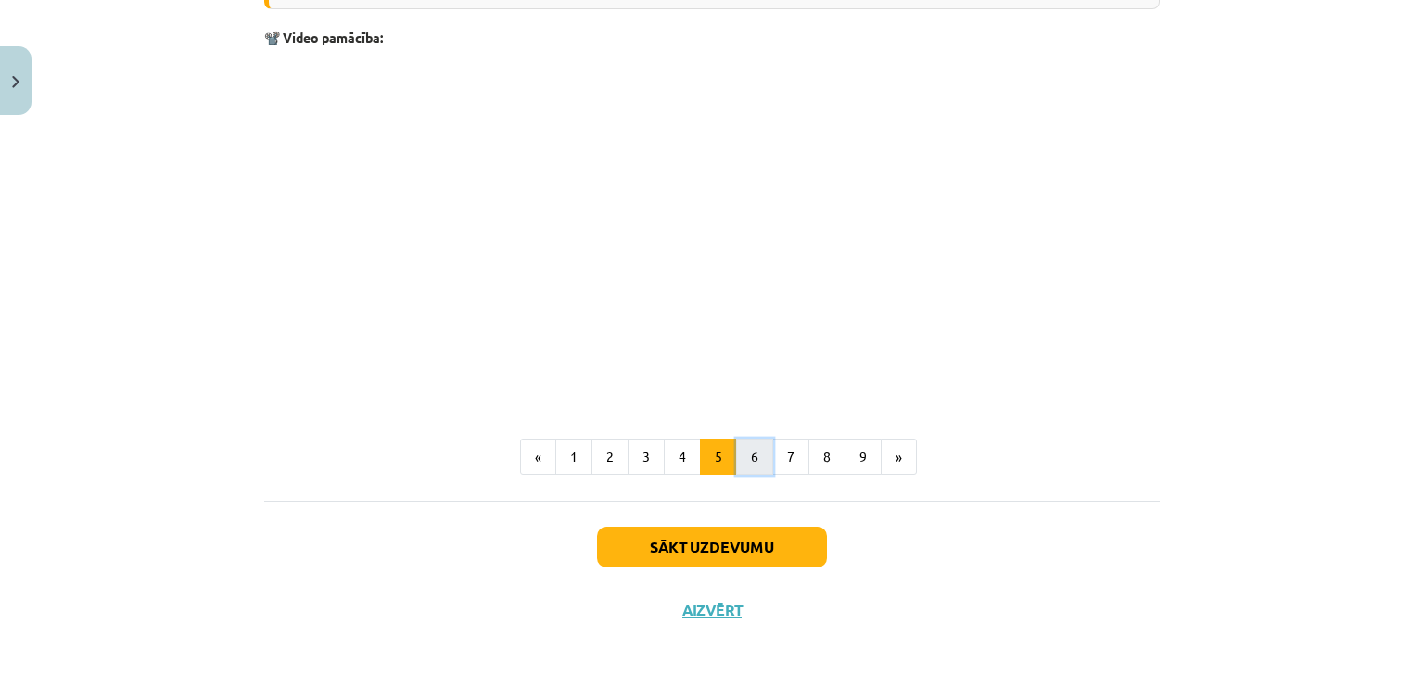
click at [741, 457] on button "6" at bounding box center [754, 456] width 37 height 37
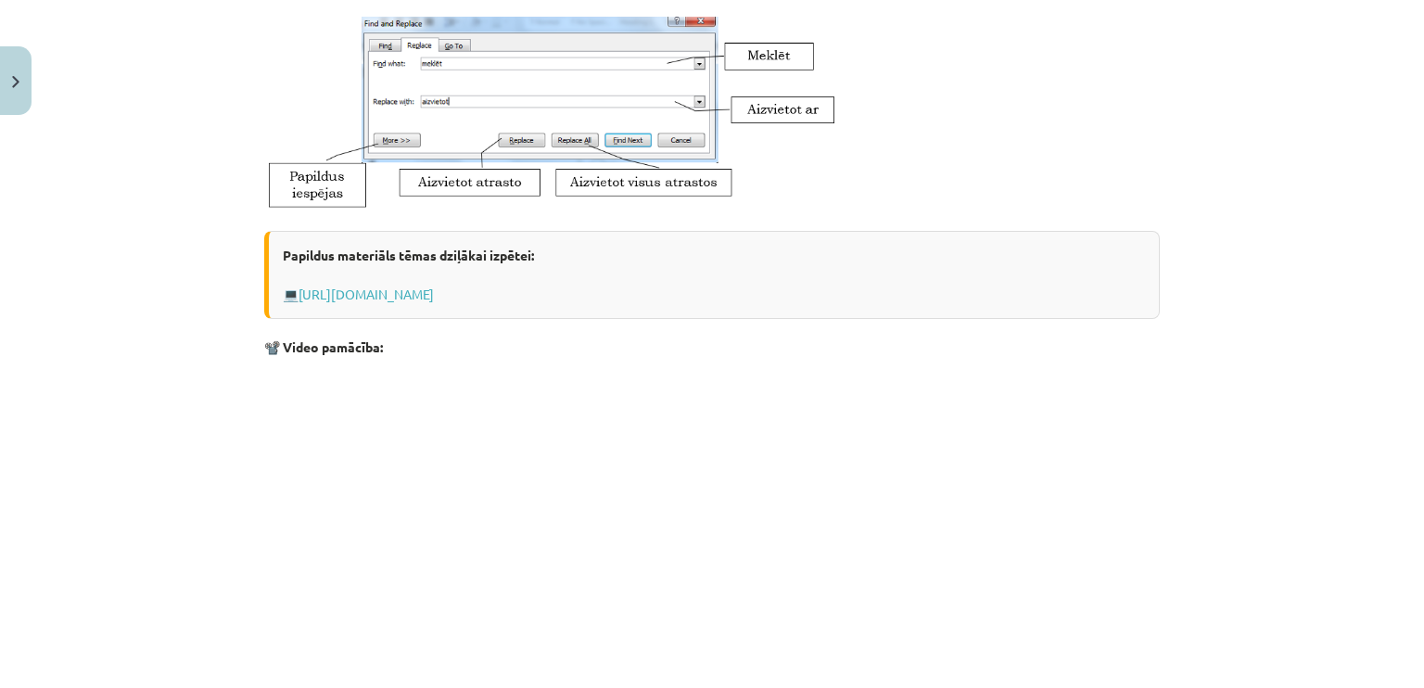
scroll to position [1010, 0]
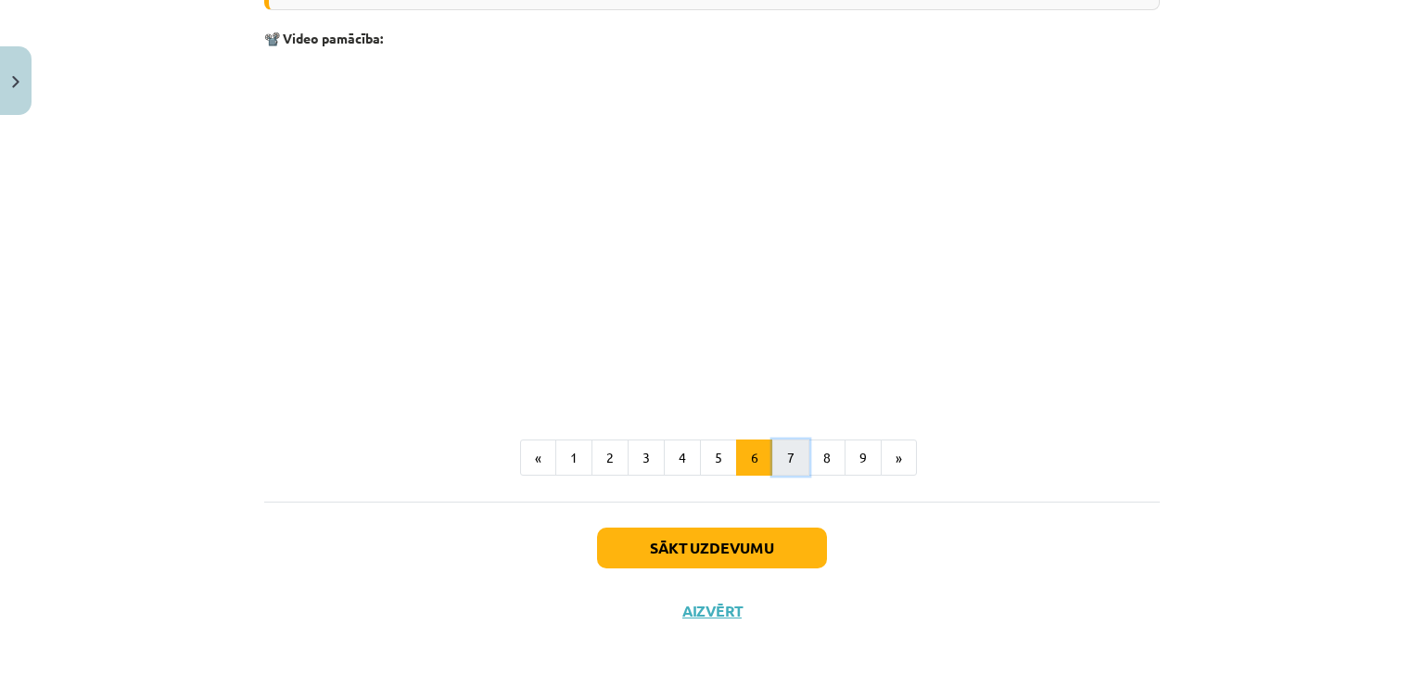
click at [779, 470] on button "7" at bounding box center [790, 457] width 37 height 37
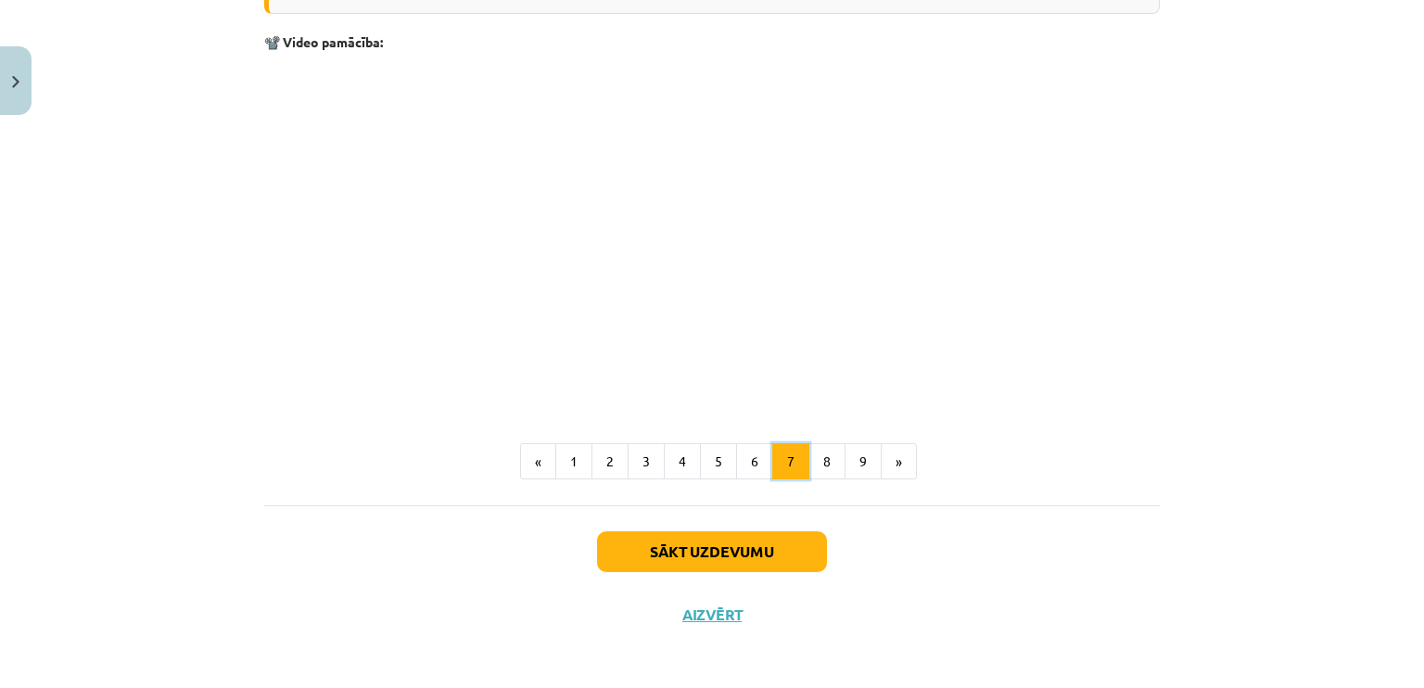
scroll to position [1587, 0]
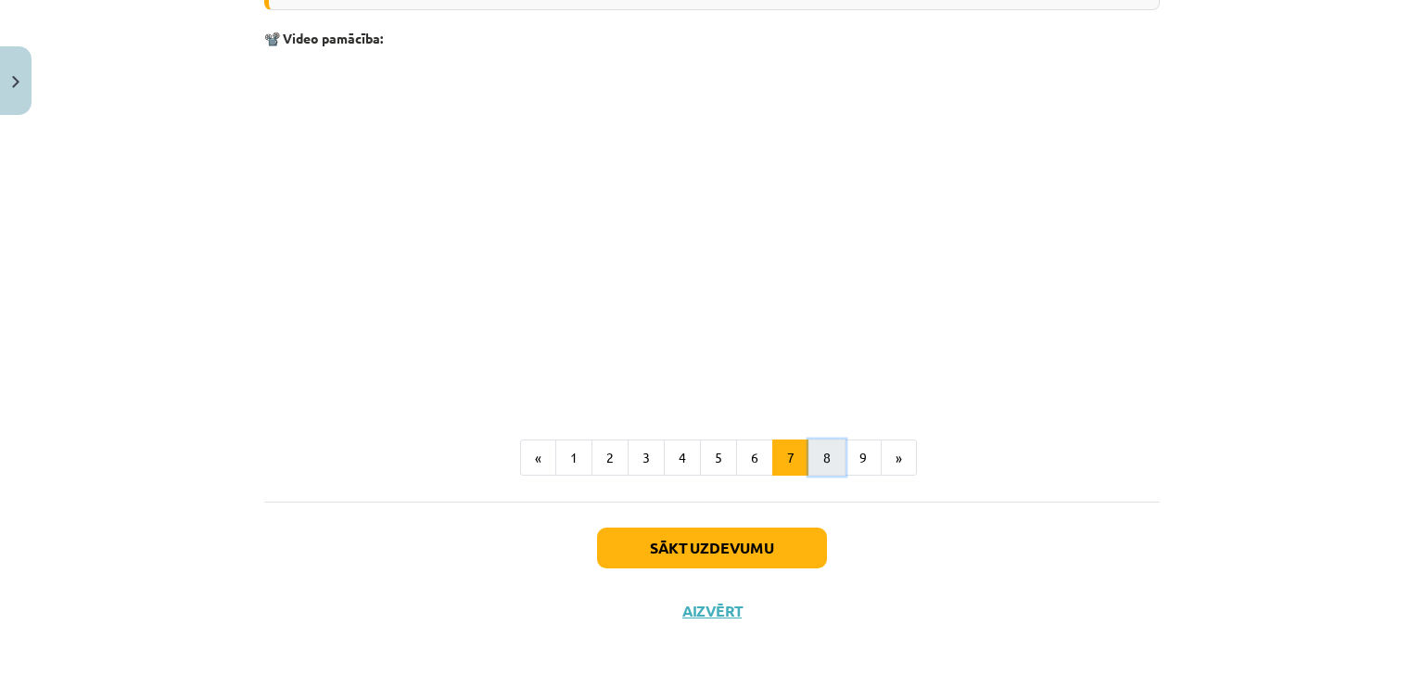
click at [830, 456] on button "8" at bounding box center [826, 457] width 37 height 37
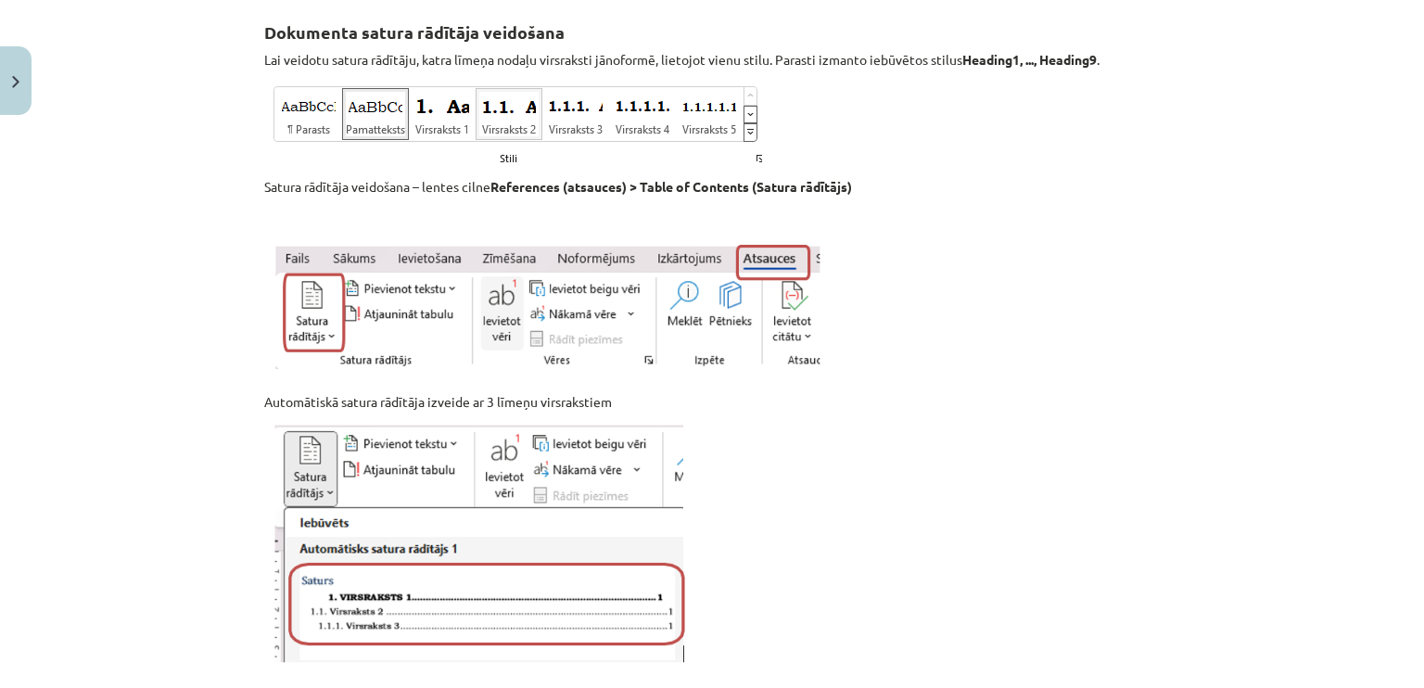
scroll to position [331, 0]
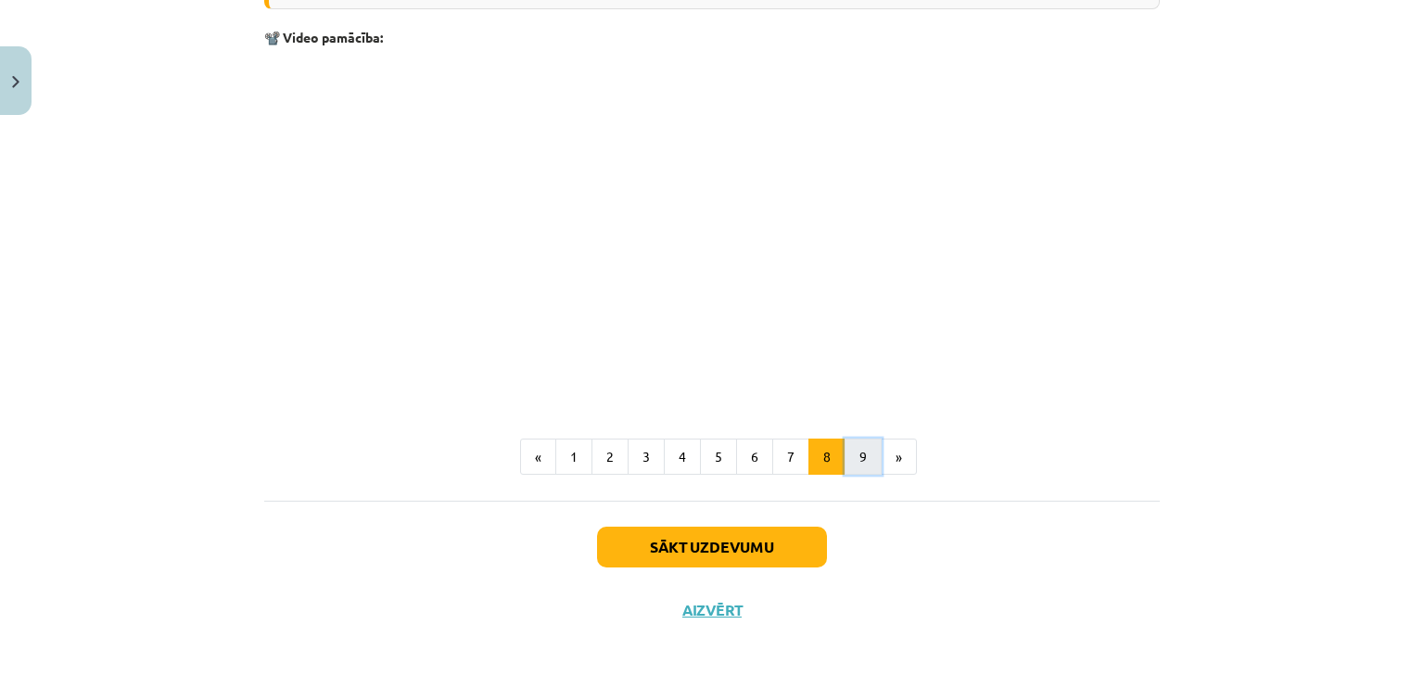
click at [863, 451] on button "9" at bounding box center [862, 456] width 37 height 37
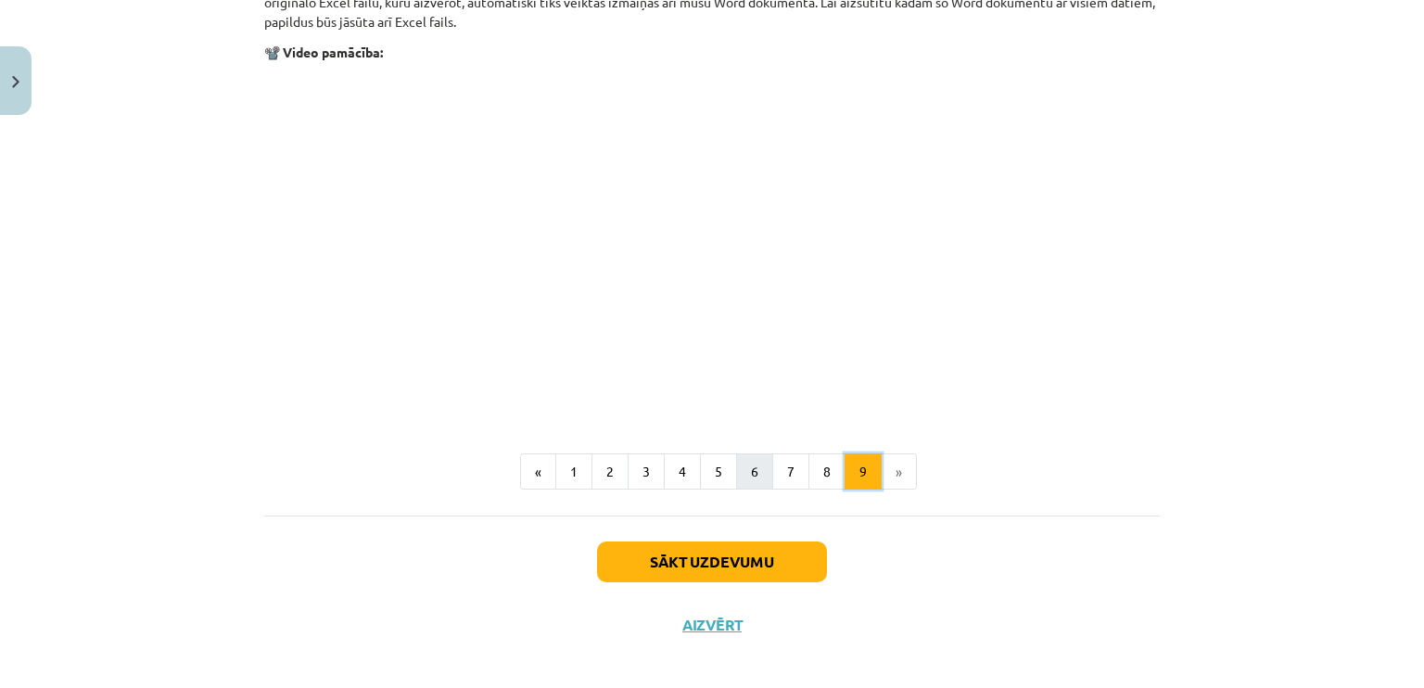
scroll to position [2298, 0]
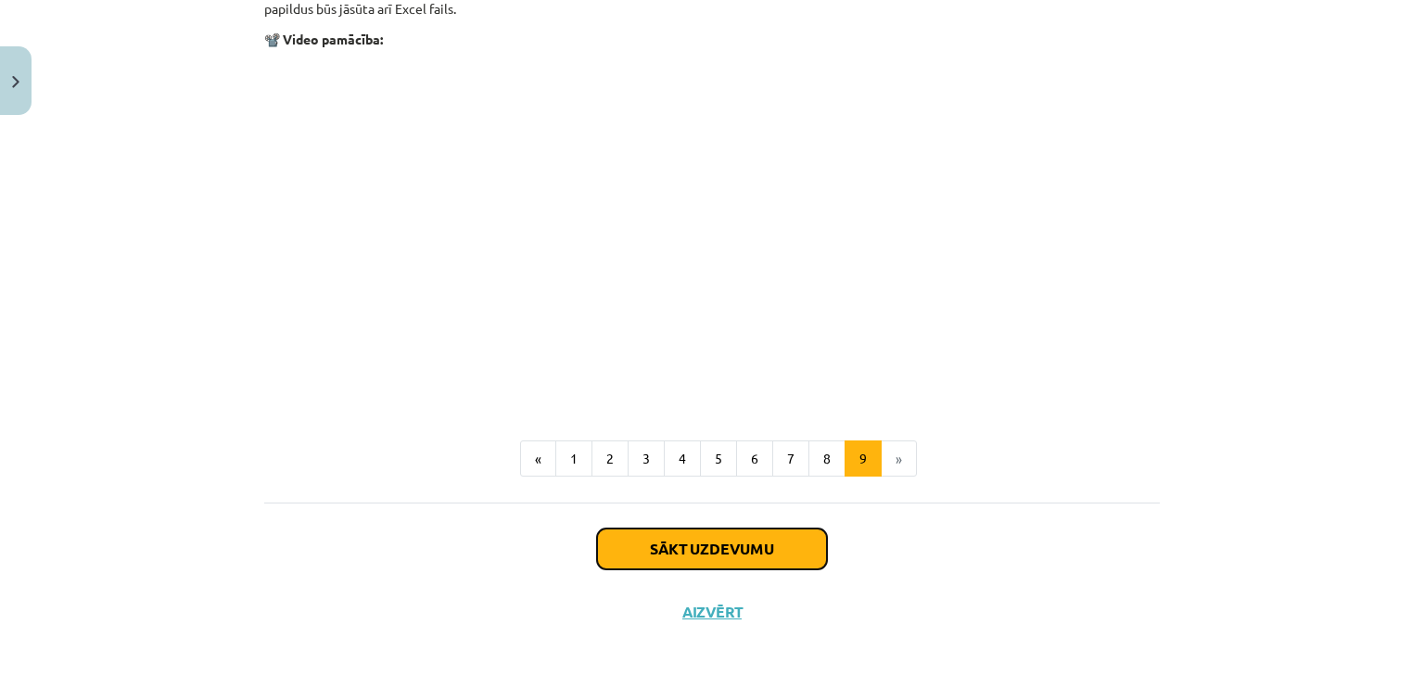
click at [735, 540] on button "Sākt uzdevumu" at bounding box center [712, 548] width 230 height 41
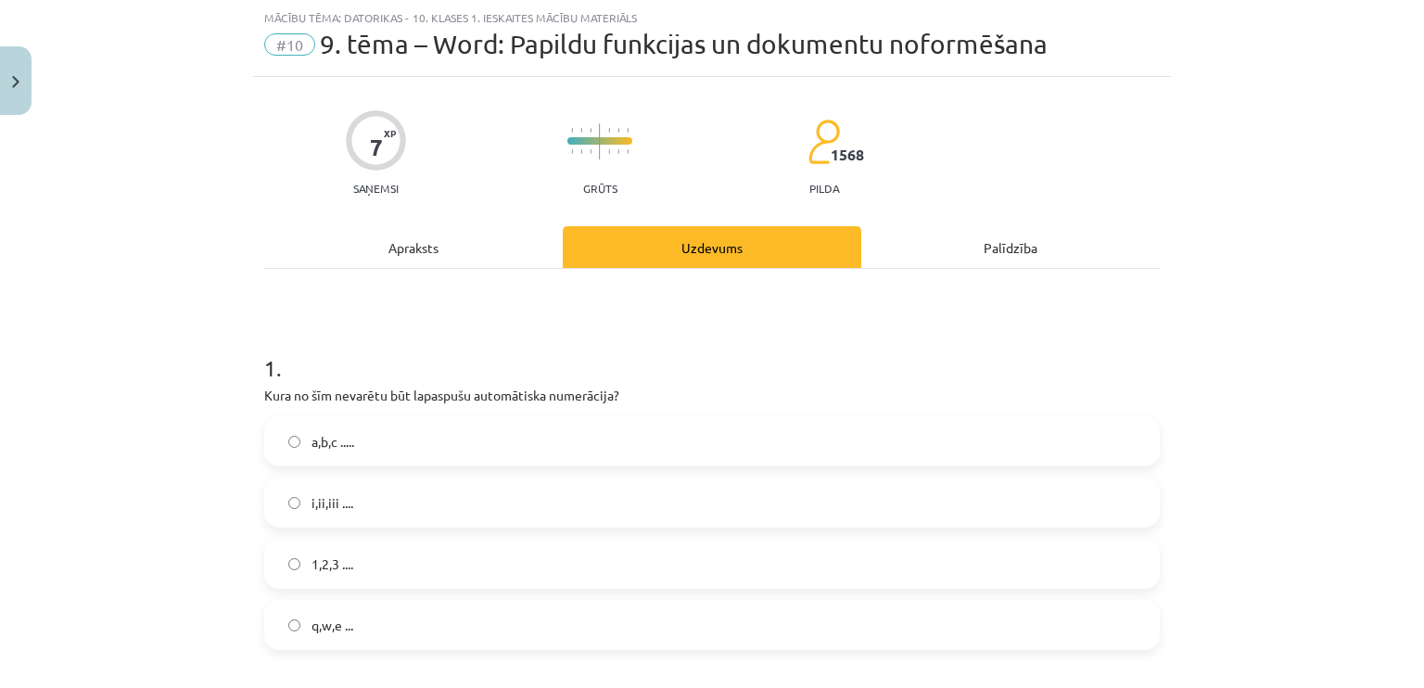
scroll to position [232, 0]
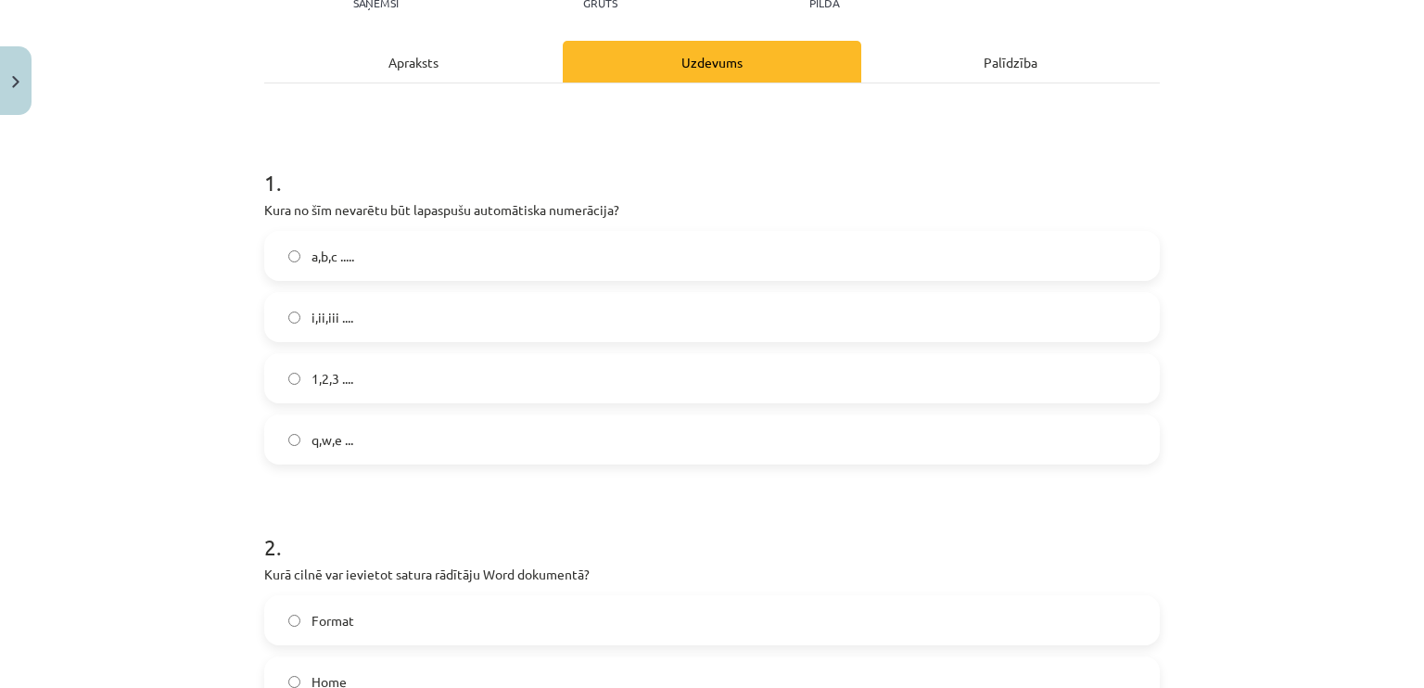
click at [311, 444] on span "q,w,e ..." at bounding box center [332, 439] width 42 height 19
click at [148, 444] on div "Mācību tēma: Datorikas - 10. klases 1. ieskaites mācību materiāls #10 9. tēma –…" at bounding box center [712, 344] width 1424 height 688
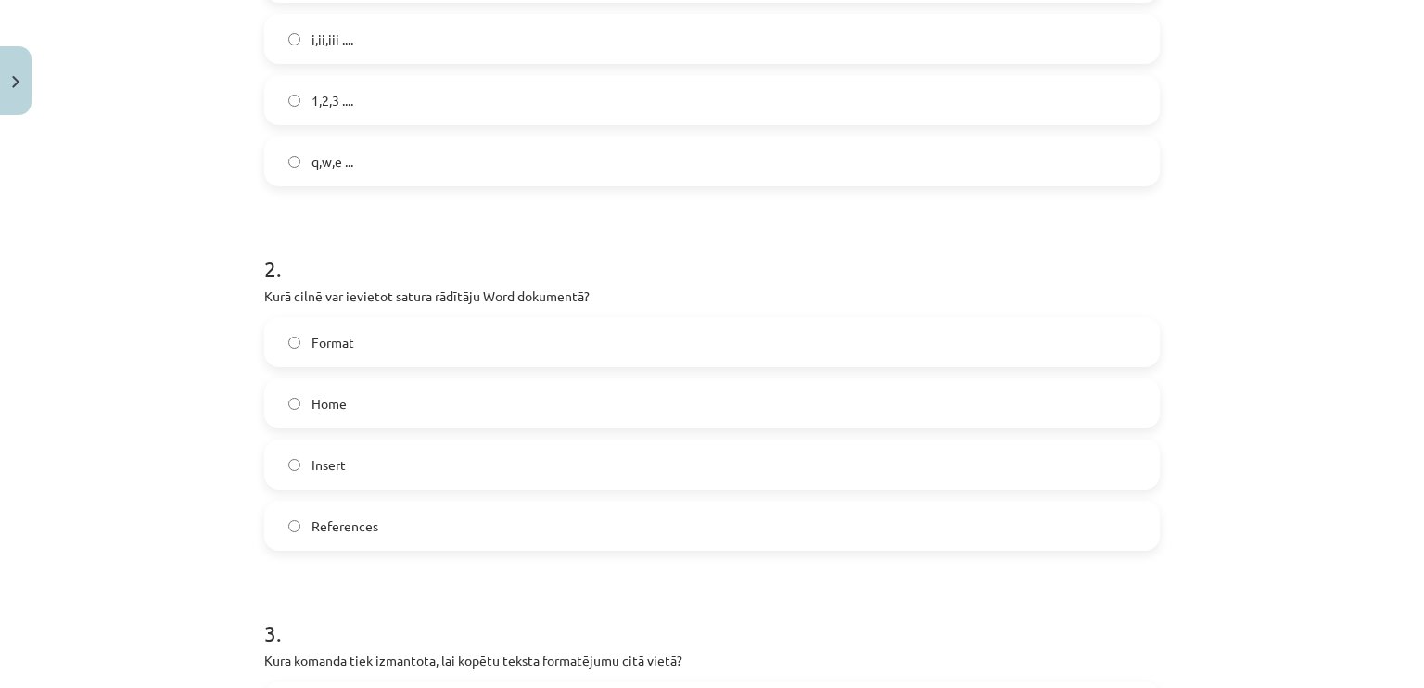
click at [323, 474] on label "Insert" at bounding box center [712, 464] width 892 height 46
click at [333, 522] on span "References" at bounding box center [344, 525] width 67 height 19
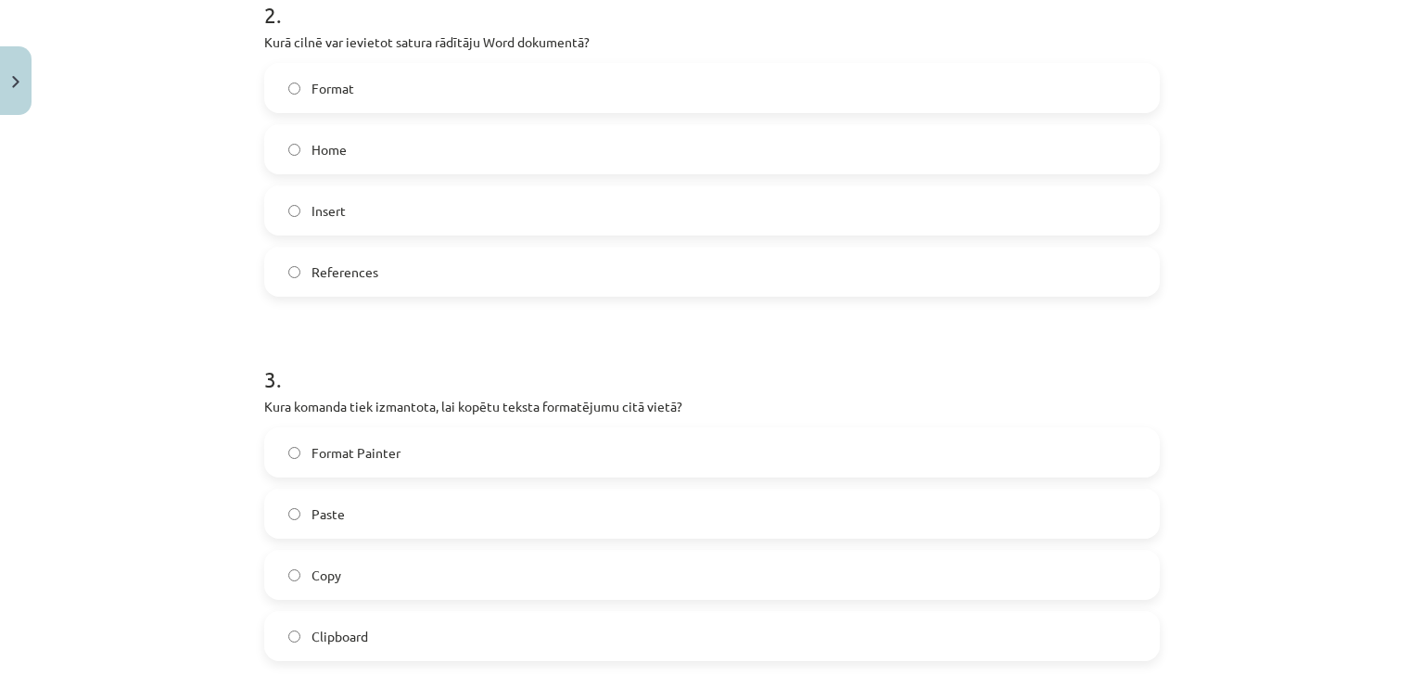
scroll to position [880, 0]
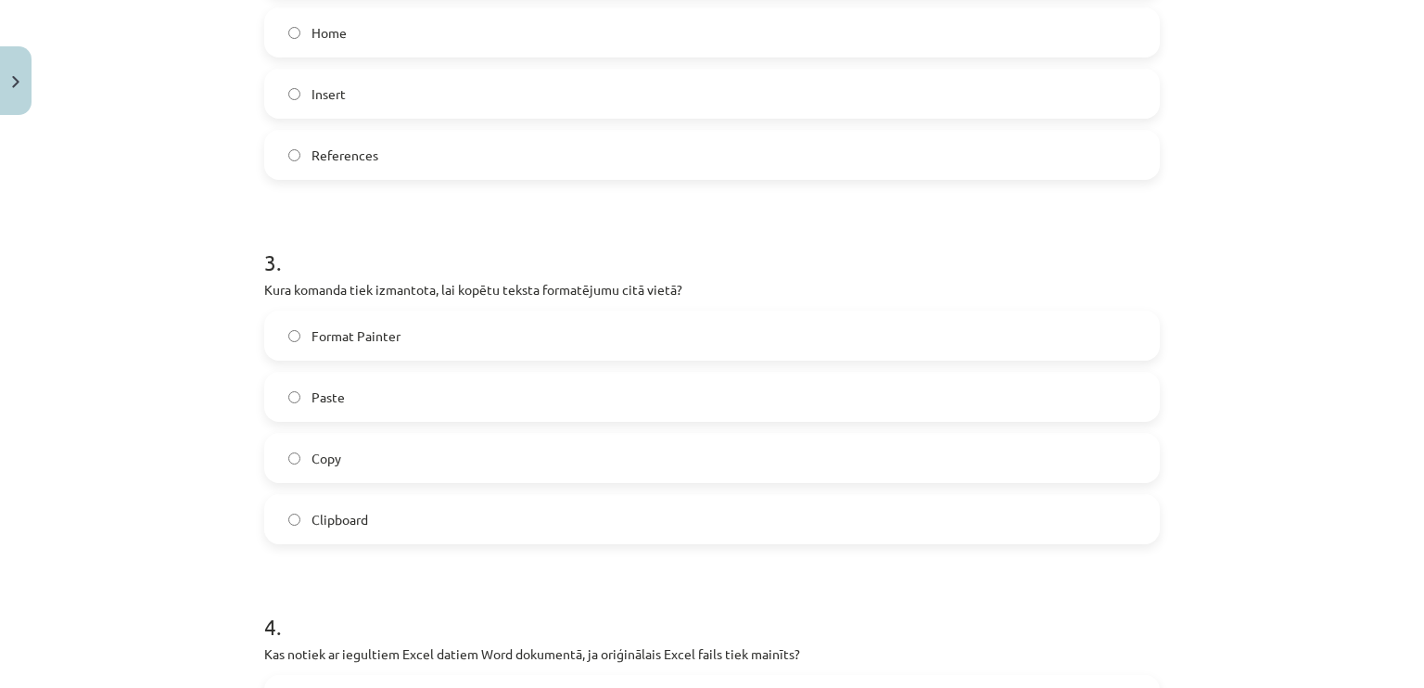
click at [348, 446] on label "Copy" at bounding box center [712, 458] width 892 height 46
click at [311, 522] on span "Clipboard" at bounding box center [339, 519] width 57 height 19
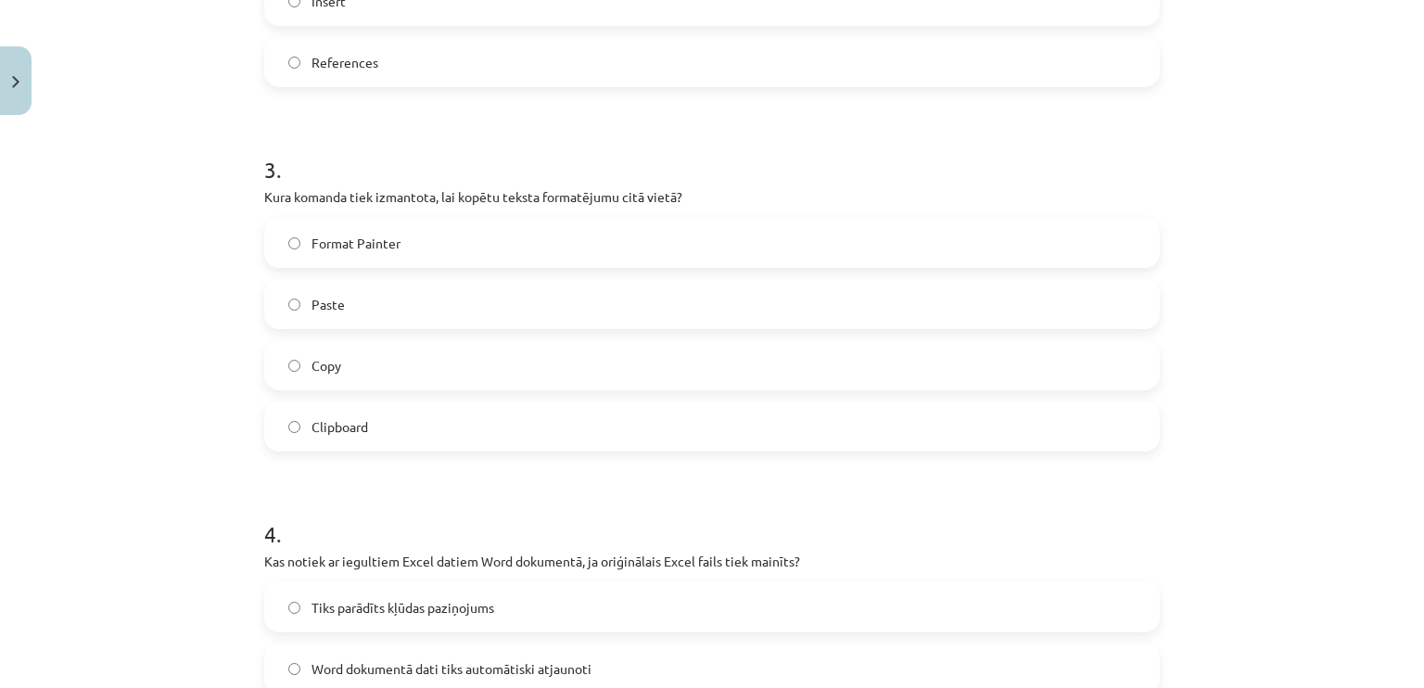
click at [348, 236] on span "Format Painter" at bounding box center [355, 243] width 89 height 19
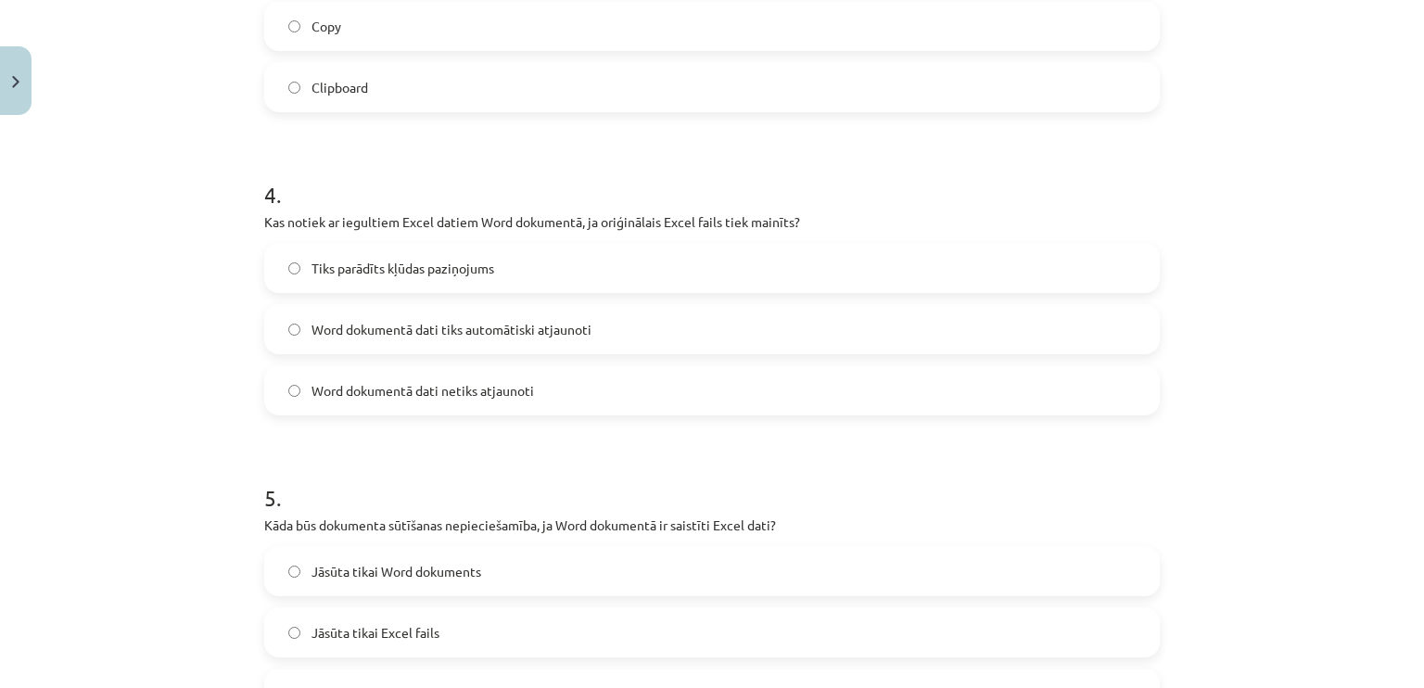
scroll to position [1344, 0]
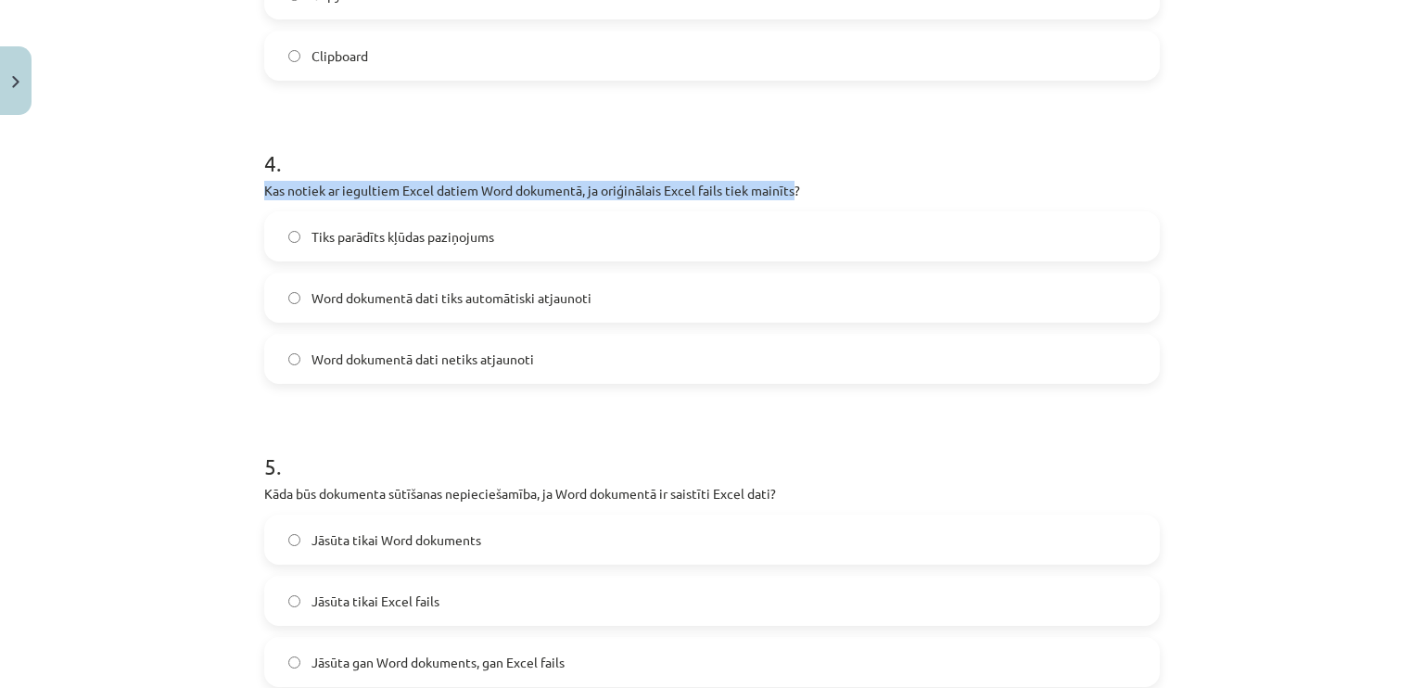
drag, startPoint x: 250, startPoint y: 184, endPoint x: 790, endPoint y: 189, distance: 539.4
click at [790, 189] on div "7 XP Saņemsi Grūts 1568 pilda Apraksts Uzdevums Palīdzība 1 . Kura no šīm nevar…" at bounding box center [712, 181] width 918 height 2805
copy p "Kas notiek ar iegultiem Excel datiem Word dokumentā, ja oriģinālais Excel fails…"
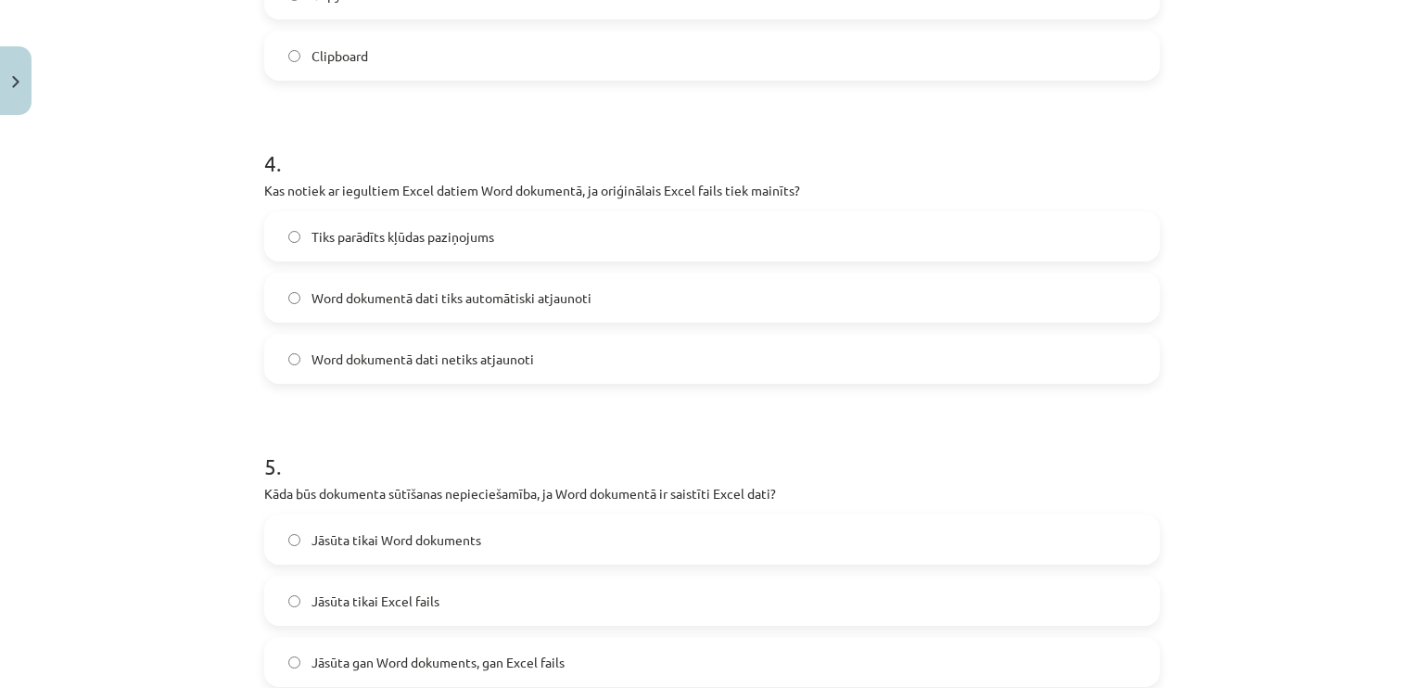
click at [355, 301] on span "Word dokumentā dati tiks automātiski atjaunoti" at bounding box center [451, 297] width 280 height 19
click at [88, 244] on div "Mācību tēma: Datorikas - 10. klases 1. ieskaites mācību materiāls #10 9. tēma –…" at bounding box center [712, 344] width 1424 height 688
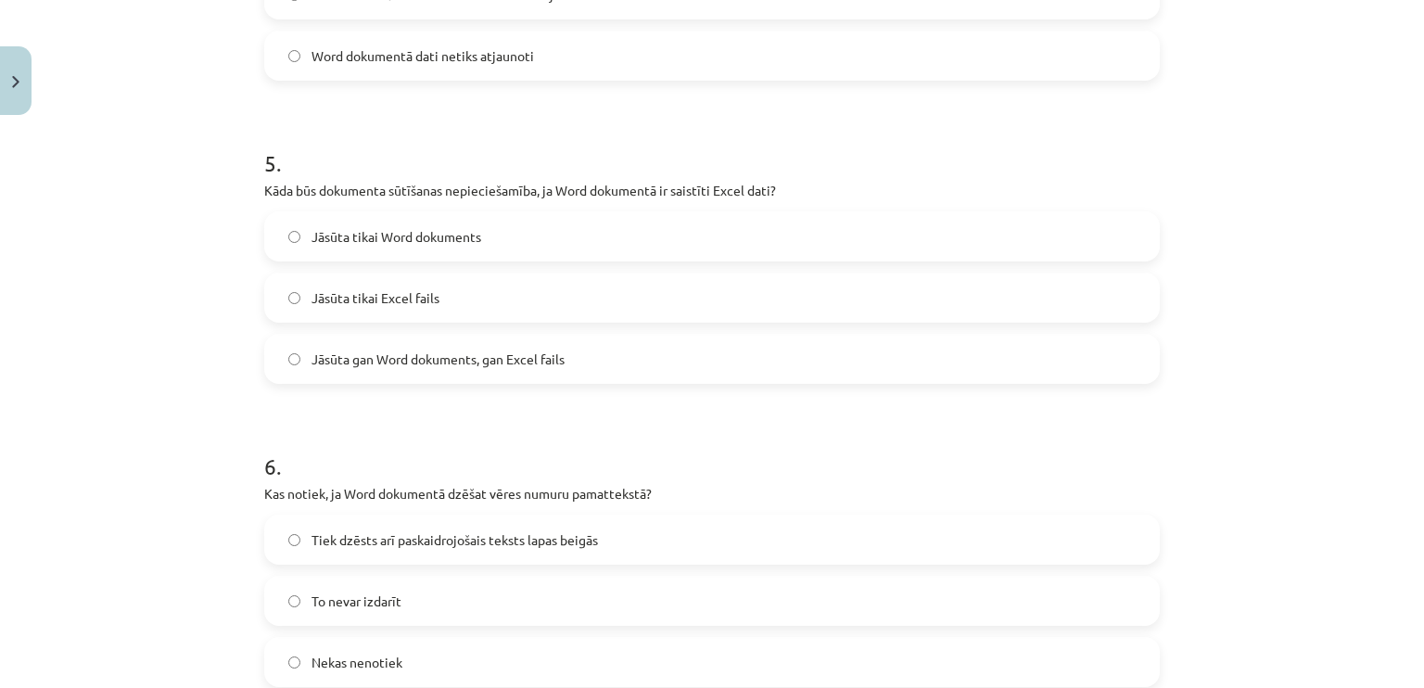
scroll to position [1715, 0]
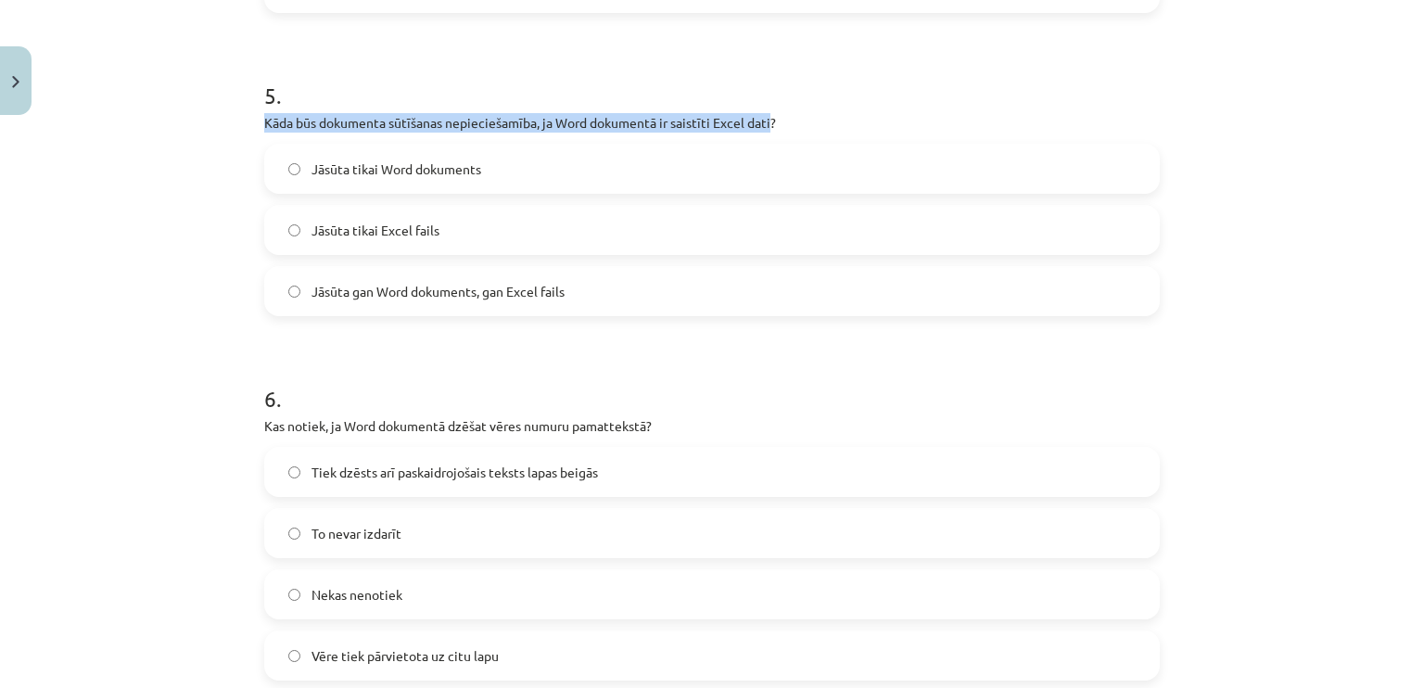
drag, startPoint x: 254, startPoint y: 121, endPoint x: 767, endPoint y: 120, distance: 513.5
copy p "Kāda būs dokumenta sūtīšanas nepieciešamība, ja Word dokumentā ir saistīti Exce…"
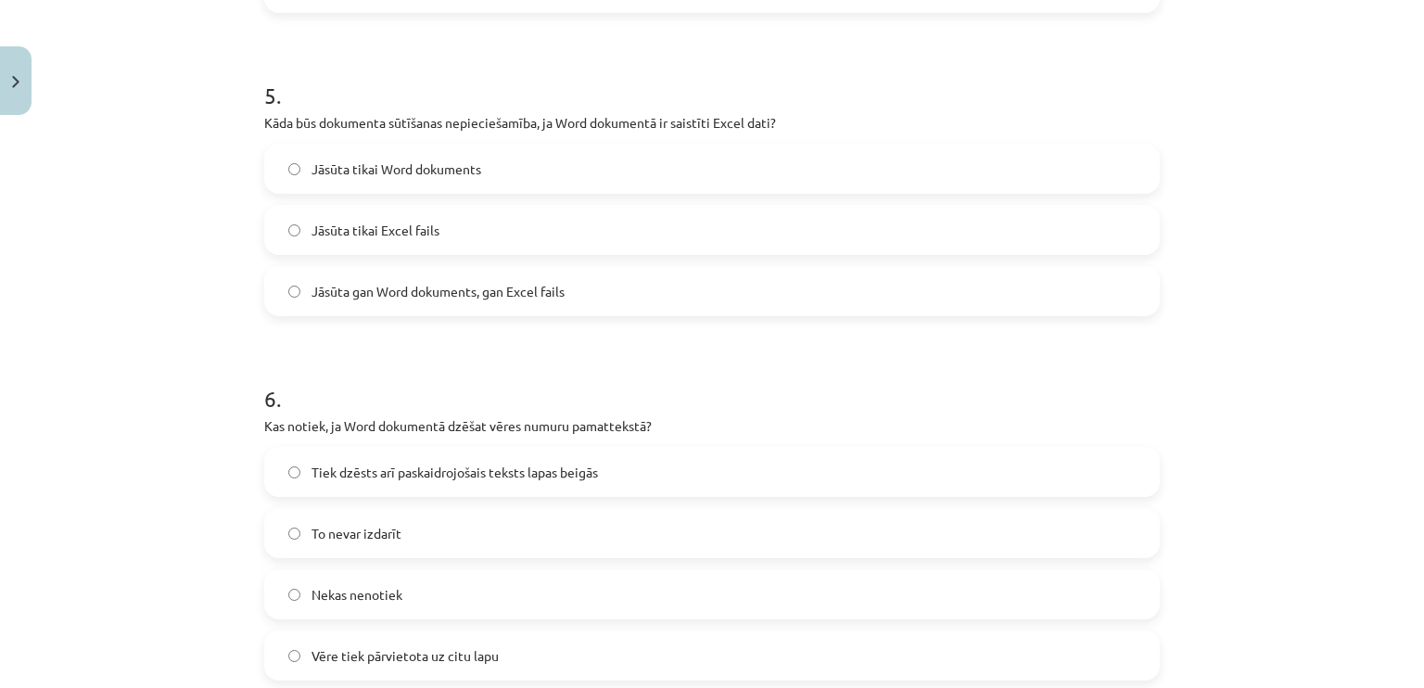
click at [341, 172] on span "Jāsūta tikai Word dokuments" at bounding box center [396, 168] width 170 height 19
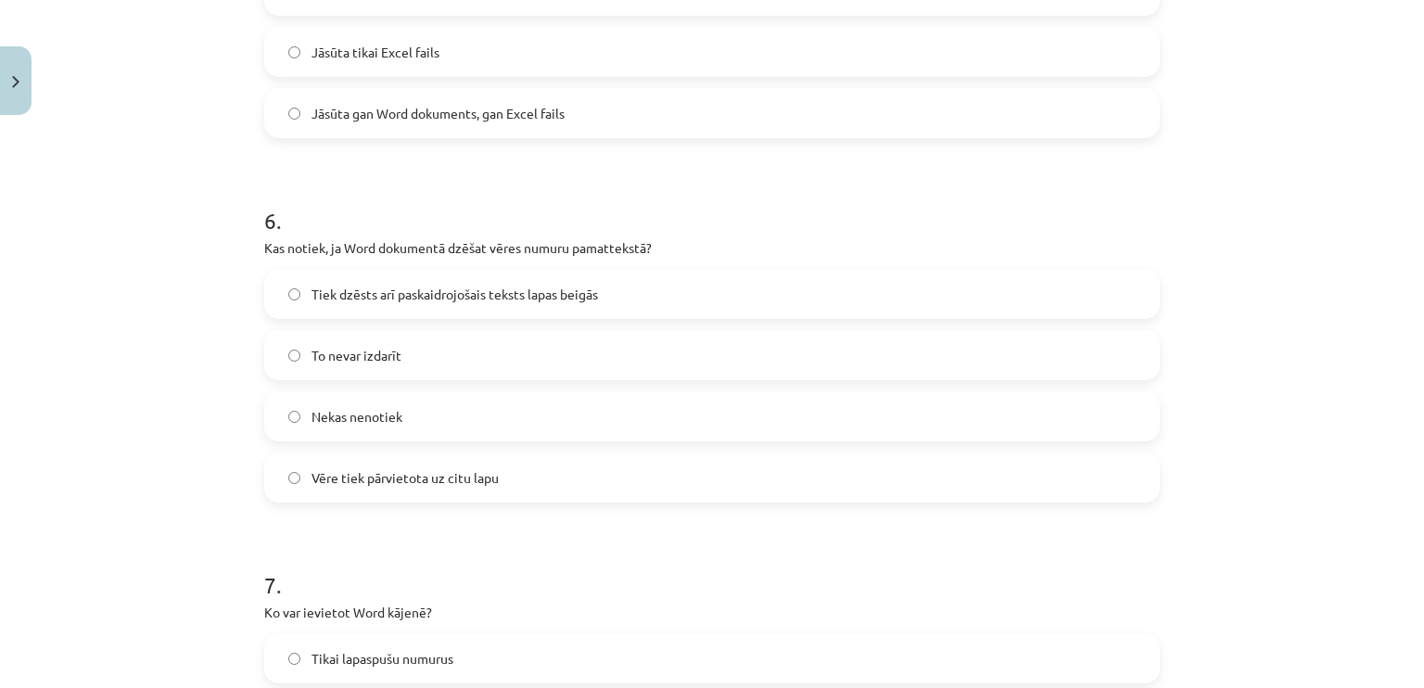
scroll to position [1900, 0]
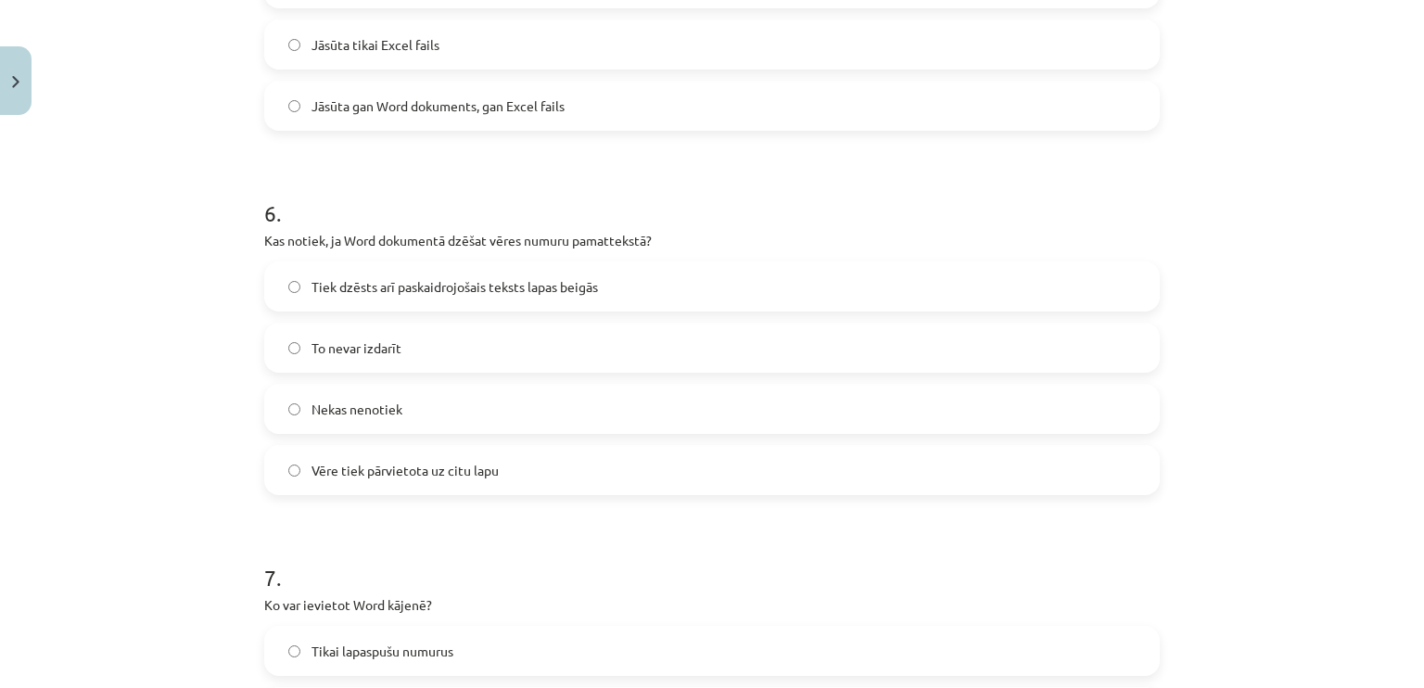
click at [293, 398] on label "Nekas nenotiek" at bounding box center [712, 409] width 892 height 46
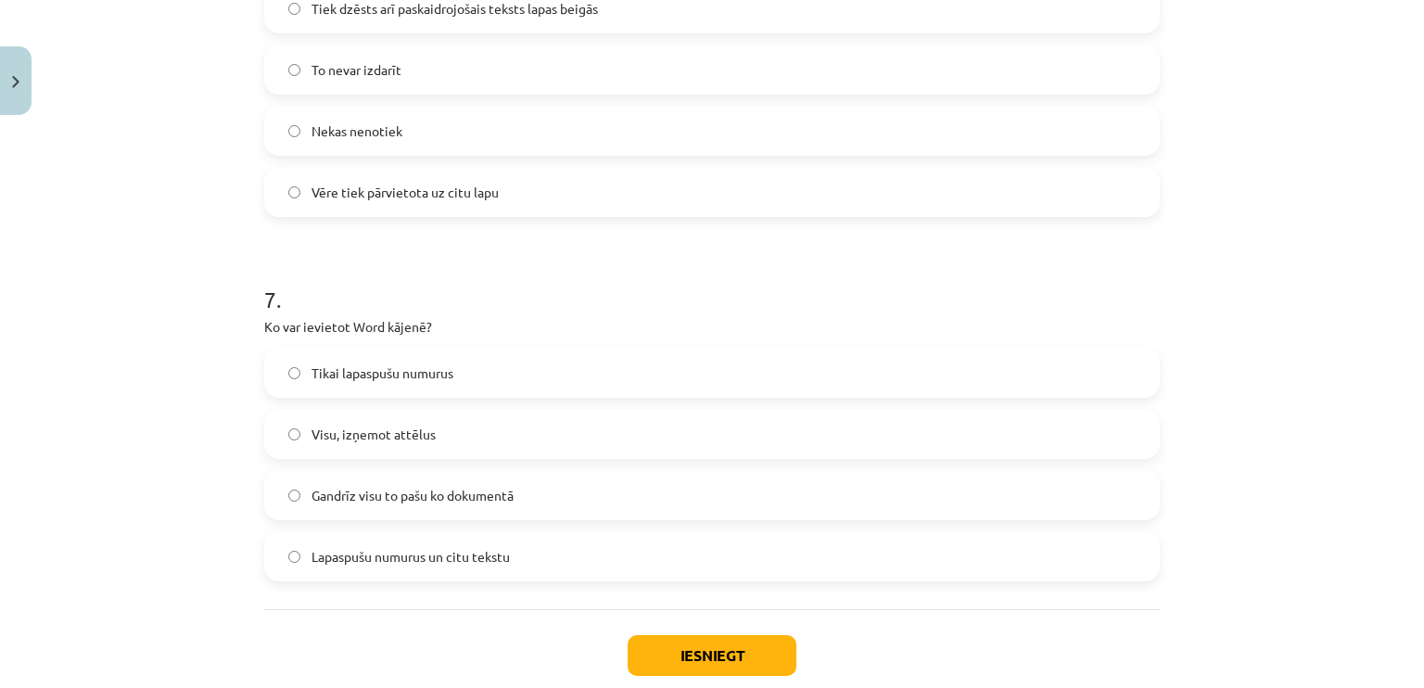
scroll to position [2271, 0]
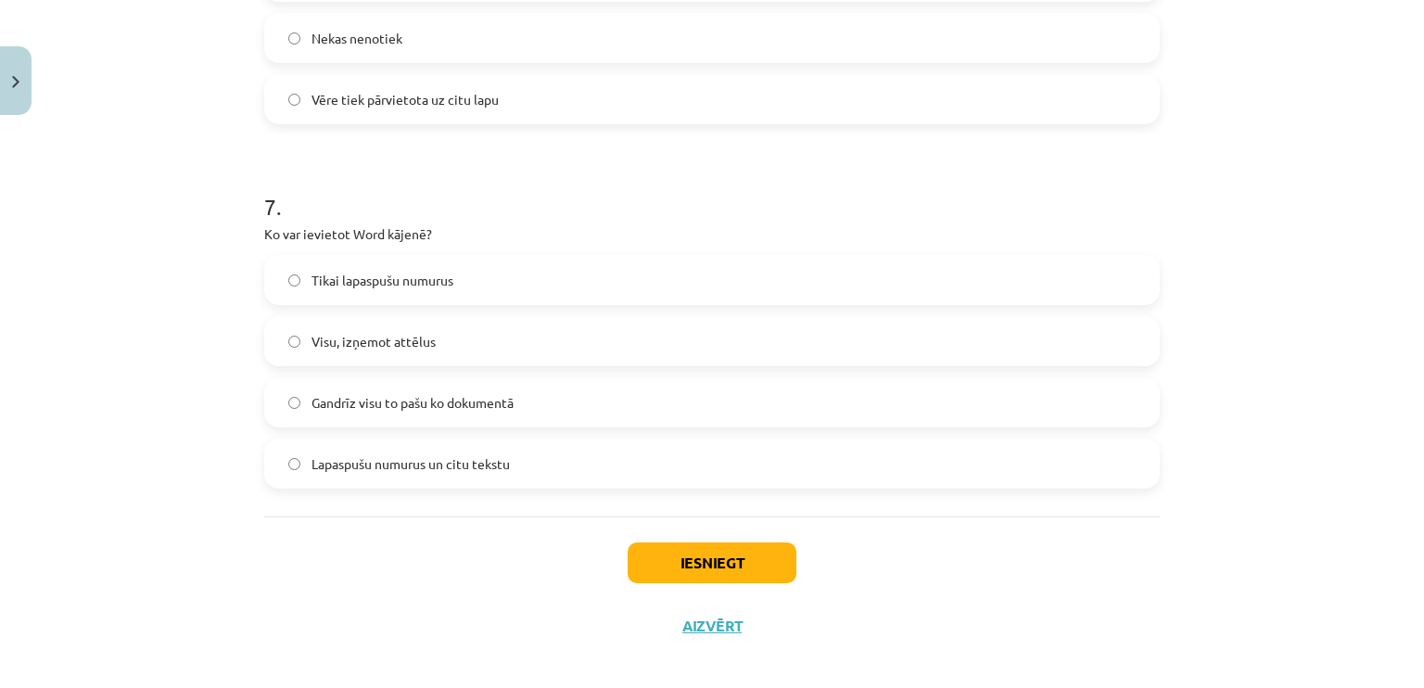
click at [298, 461] on label "Lapaspušu numurus un citu tekstu" at bounding box center [712, 463] width 892 height 46
drag, startPoint x: 419, startPoint y: 230, endPoint x: 348, endPoint y: 239, distance: 72.0
click at [348, 239] on p "Ko var ievietot Word kājenē?" at bounding box center [711, 233] width 895 height 19
copy p "Word kājenē"
click at [108, 416] on div "Mācību tēma: Datorikas - 10. klases 1. ieskaites mācību materiāls #10 9. tēma –…" at bounding box center [712, 344] width 1424 height 688
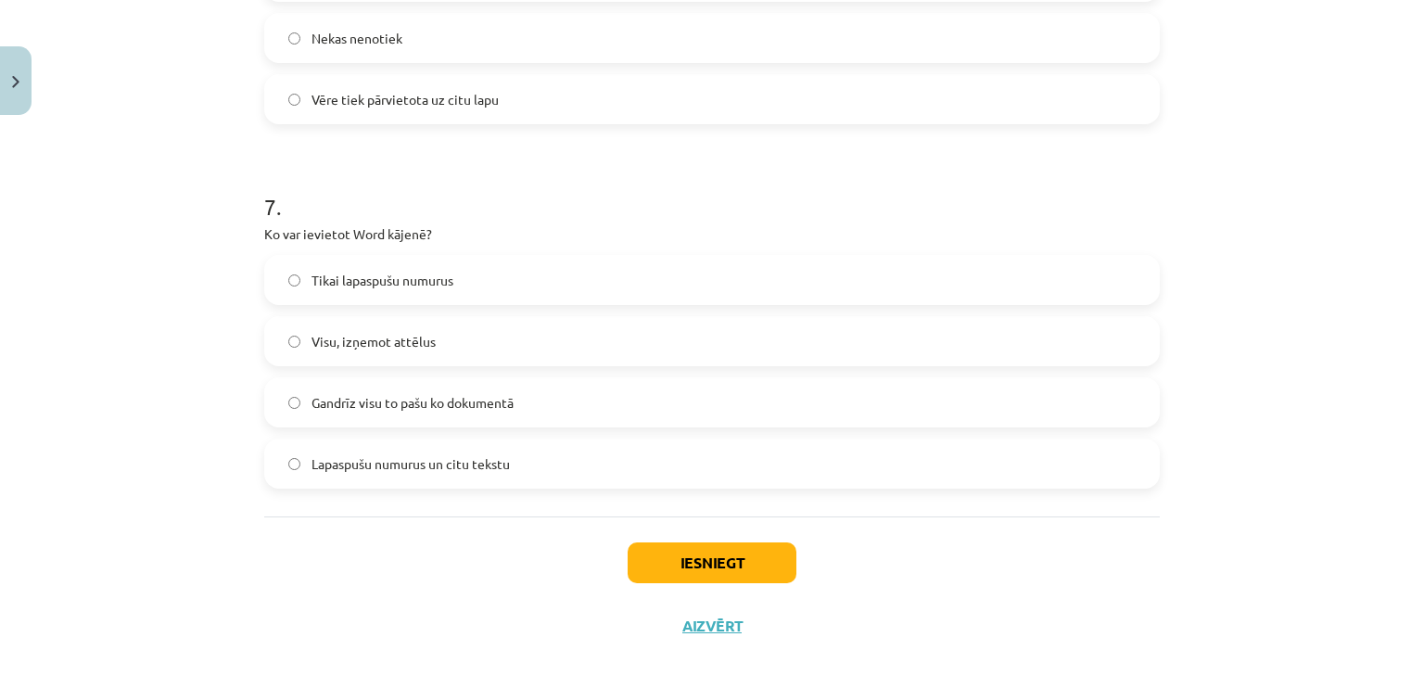
click at [266, 343] on label "Visu, izņemot attēlus" at bounding box center [712, 341] width 892 height 46
click at [589, 471] on label "Lapaspušu numurus un citu tekstu" at bounding box center [712, 463] width 892 height 46
click at [661, 553] on button "Iesniegt" at bounding box center [711, 562] width 169 height 41
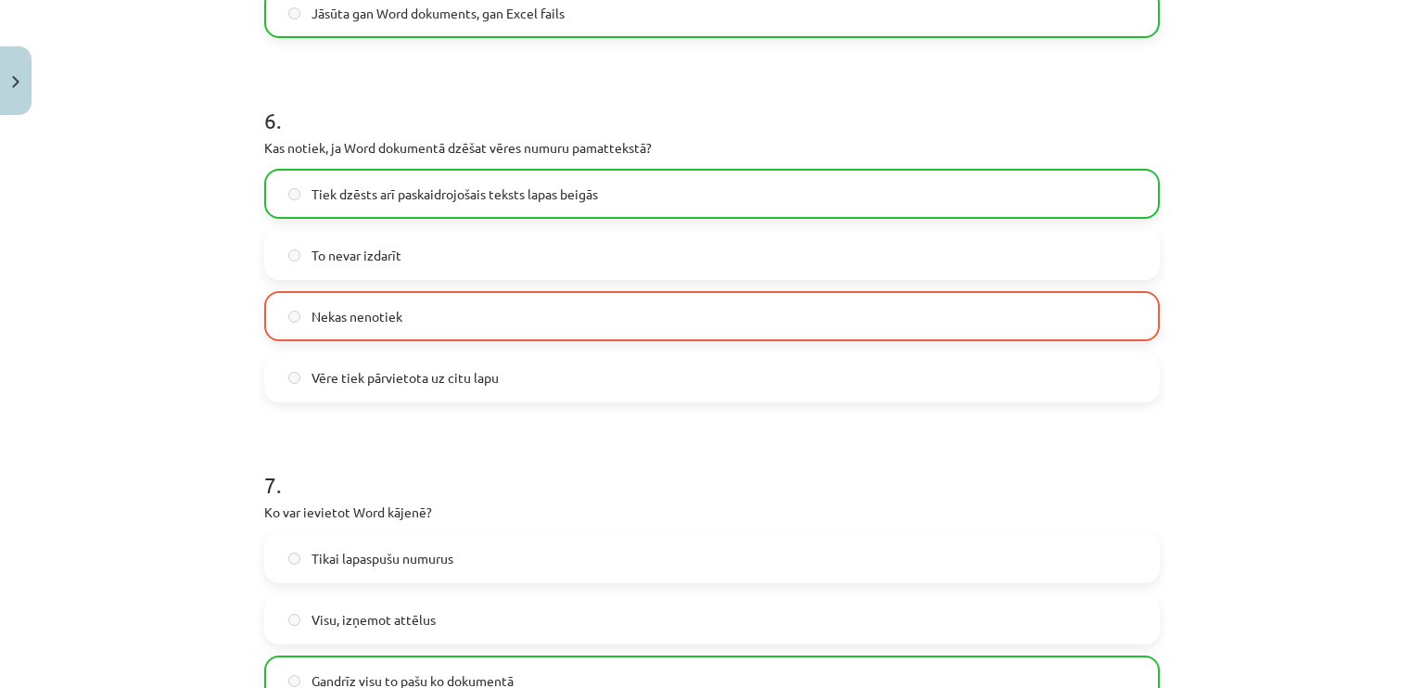
scroll to position [2343, 0]
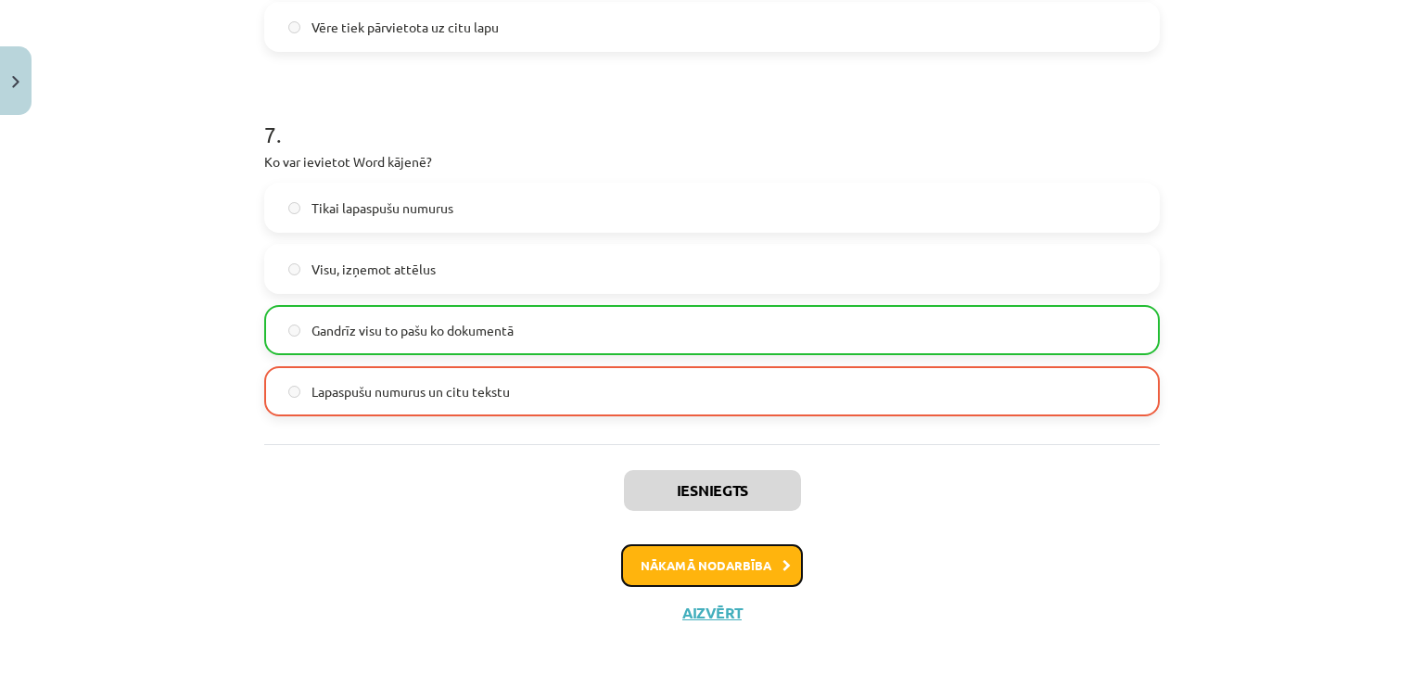
click at [659, 562] on button "Nākamā nodarbība" at bounding box center [712, 565] width 182 height 43
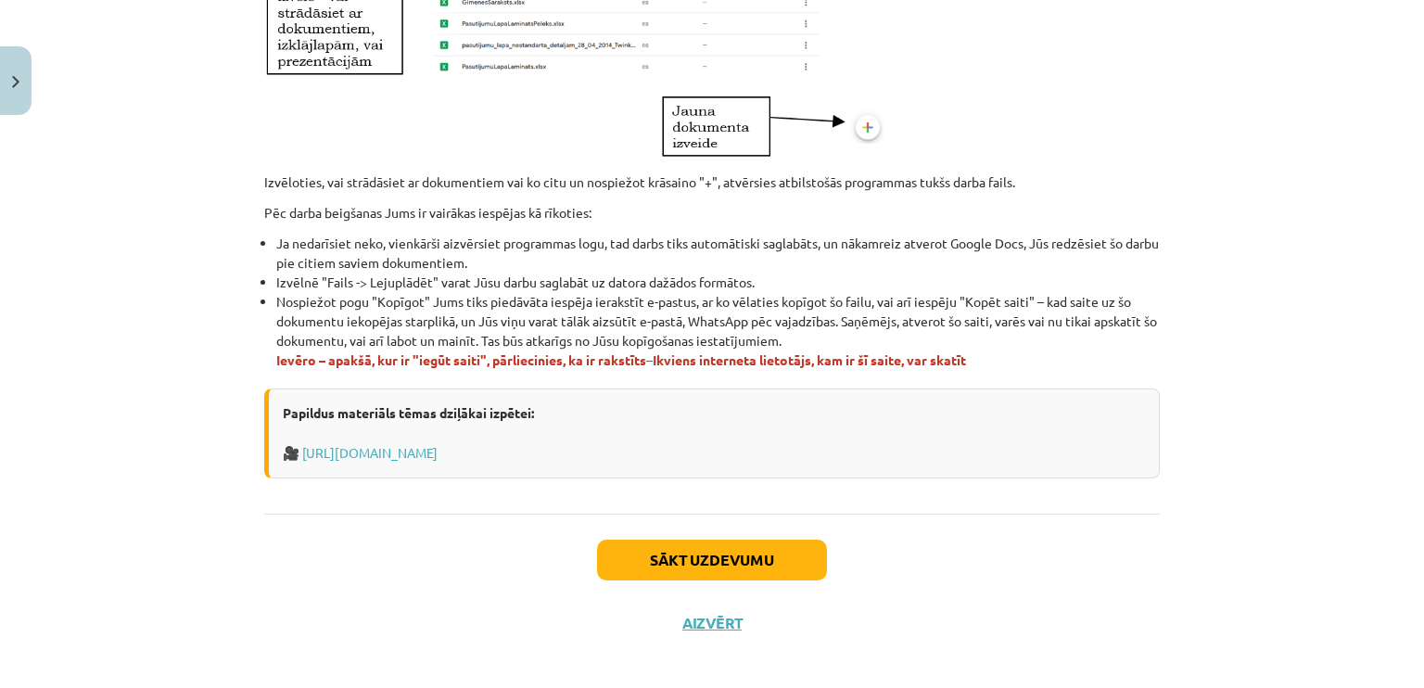
scroll to position [1101, 0]
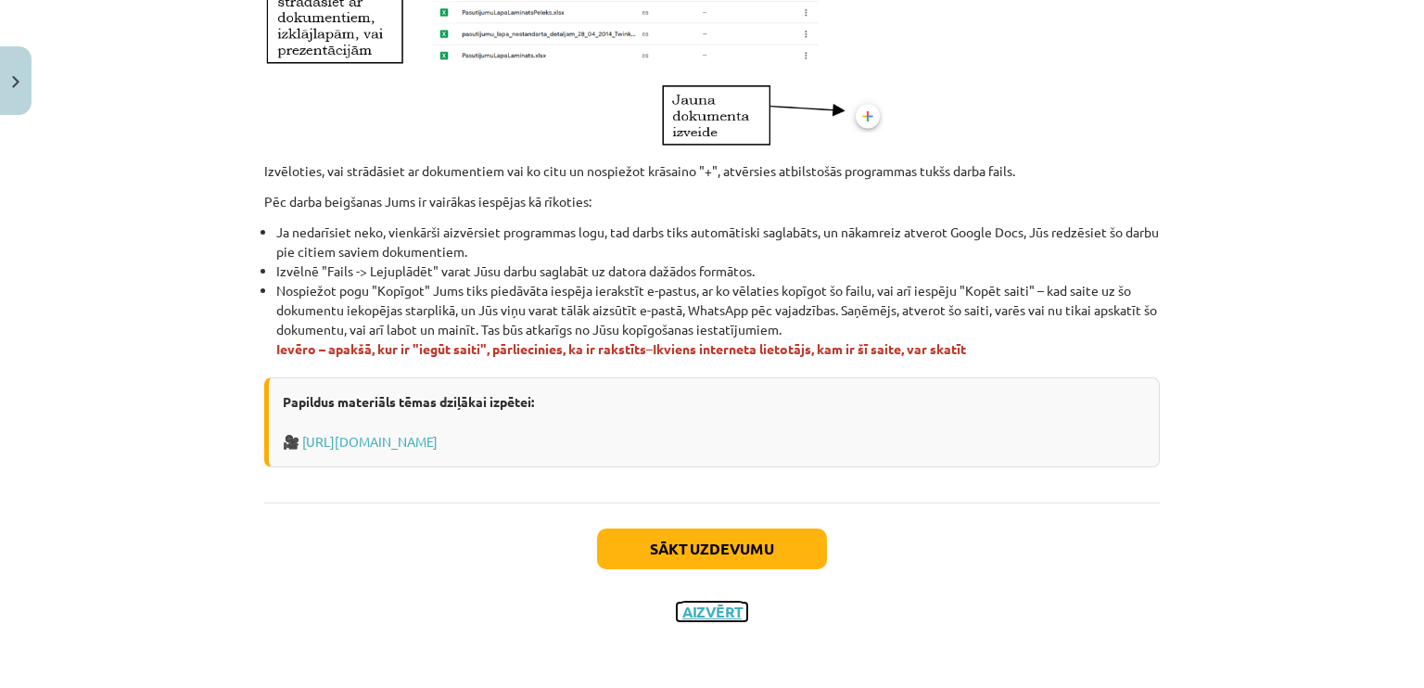
click at [686, 609] on button "Aizvērt" at bounding box center [712, 611] width 70 height 19
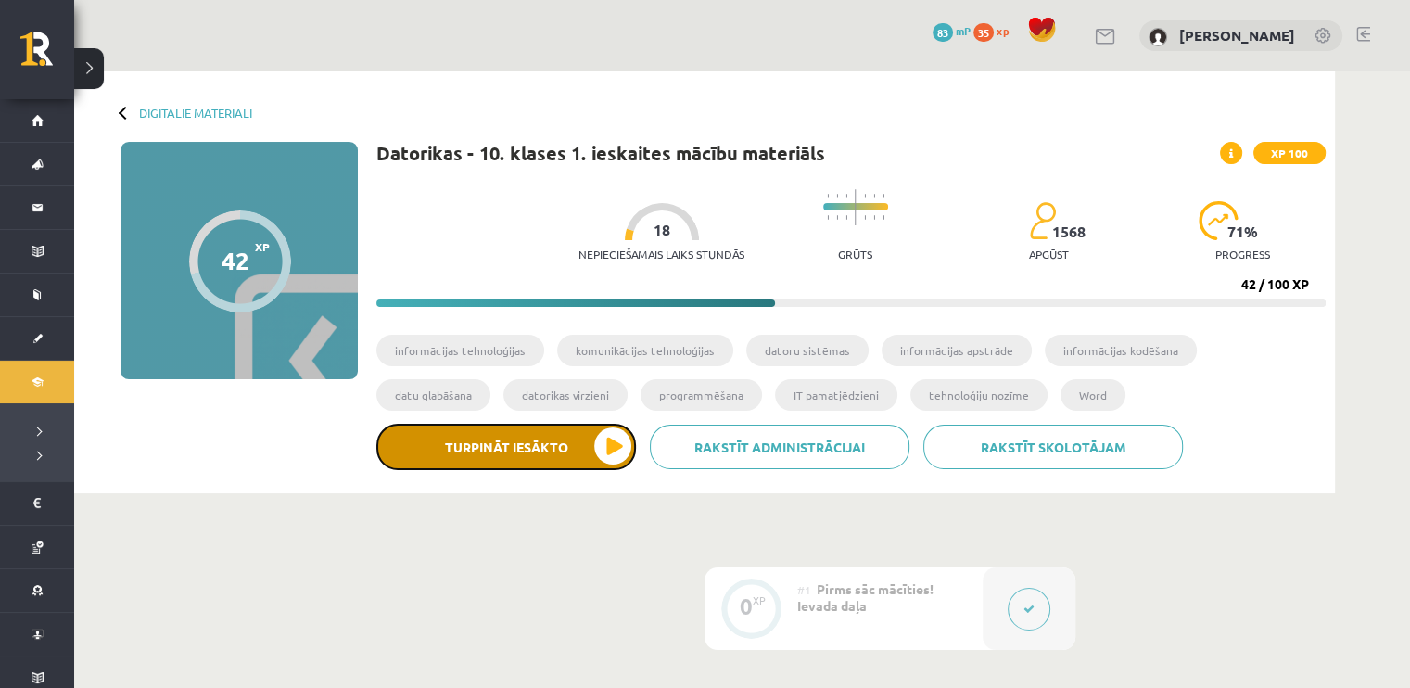
click at [605, 438] on button "Turpināt iesākto" at bounding box center [506, 447] width 260 height 46
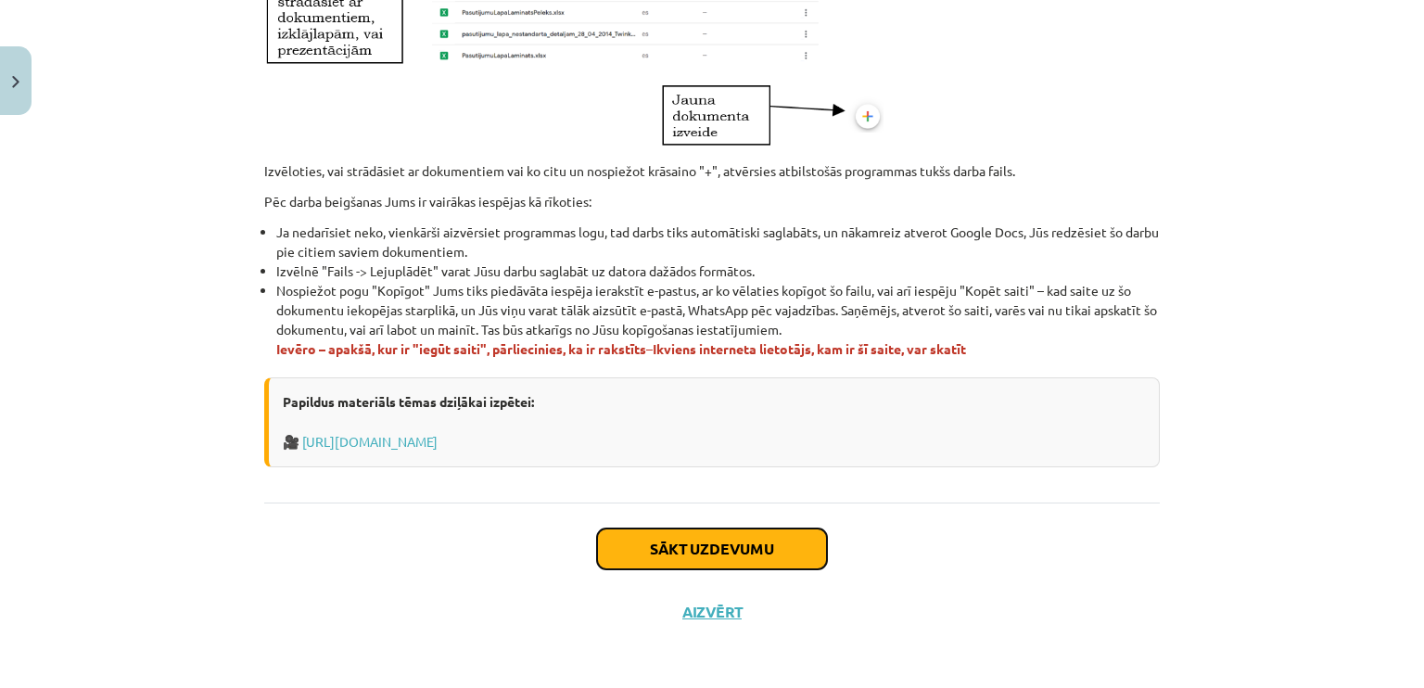
click at [672, 540] on button "Sākt uzdevumu" at bounding box center [712, 548] width 230 height 41
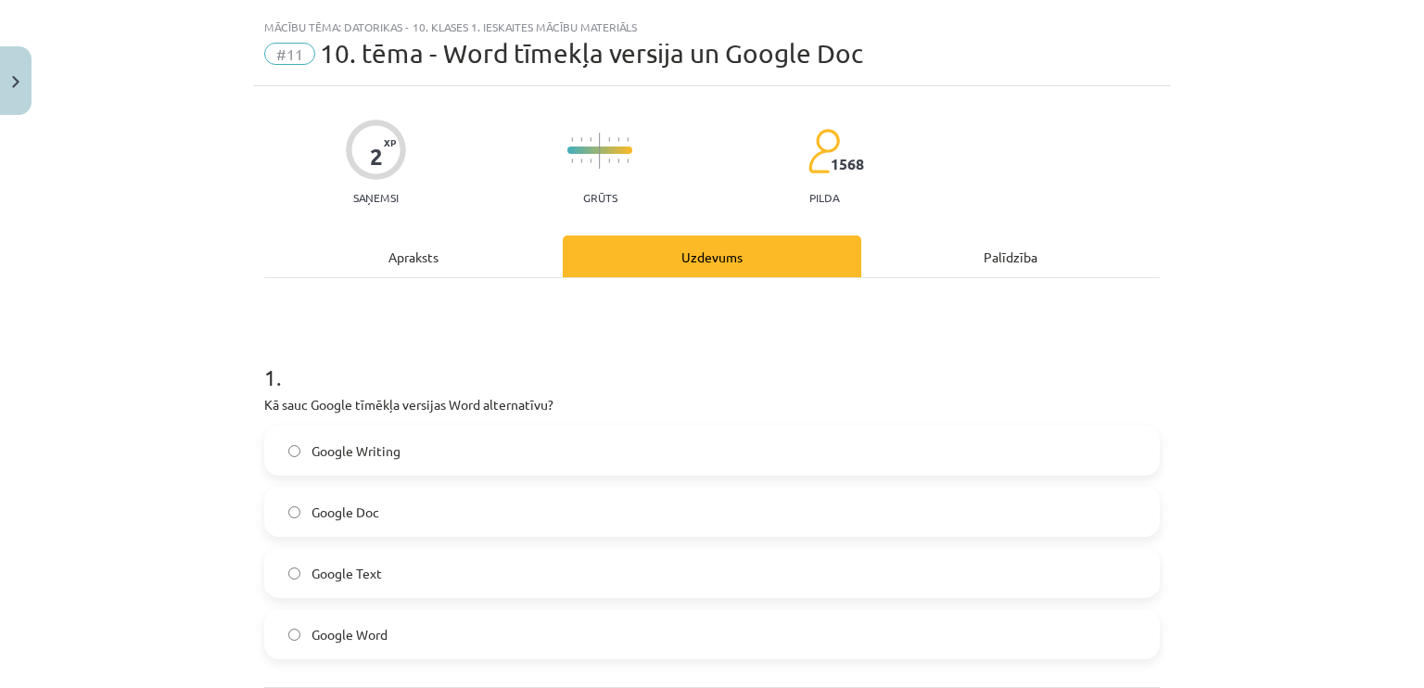
scroll to position [222, 0]
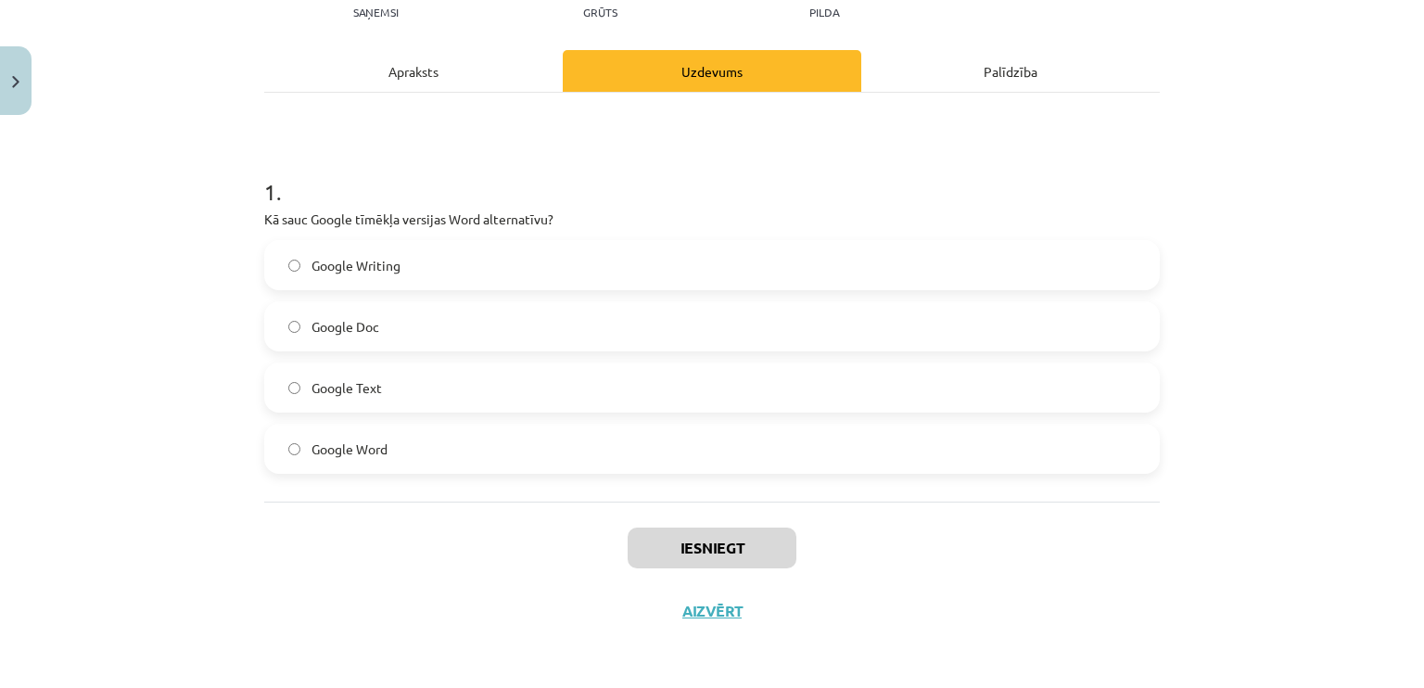
click at [346, 333] on span "Google Doc" at bounding box center [345, 326] width 68 height 19
click at [710, 551] on button "Iesniegt" at bounding box center [711, 547] width 169 height 41
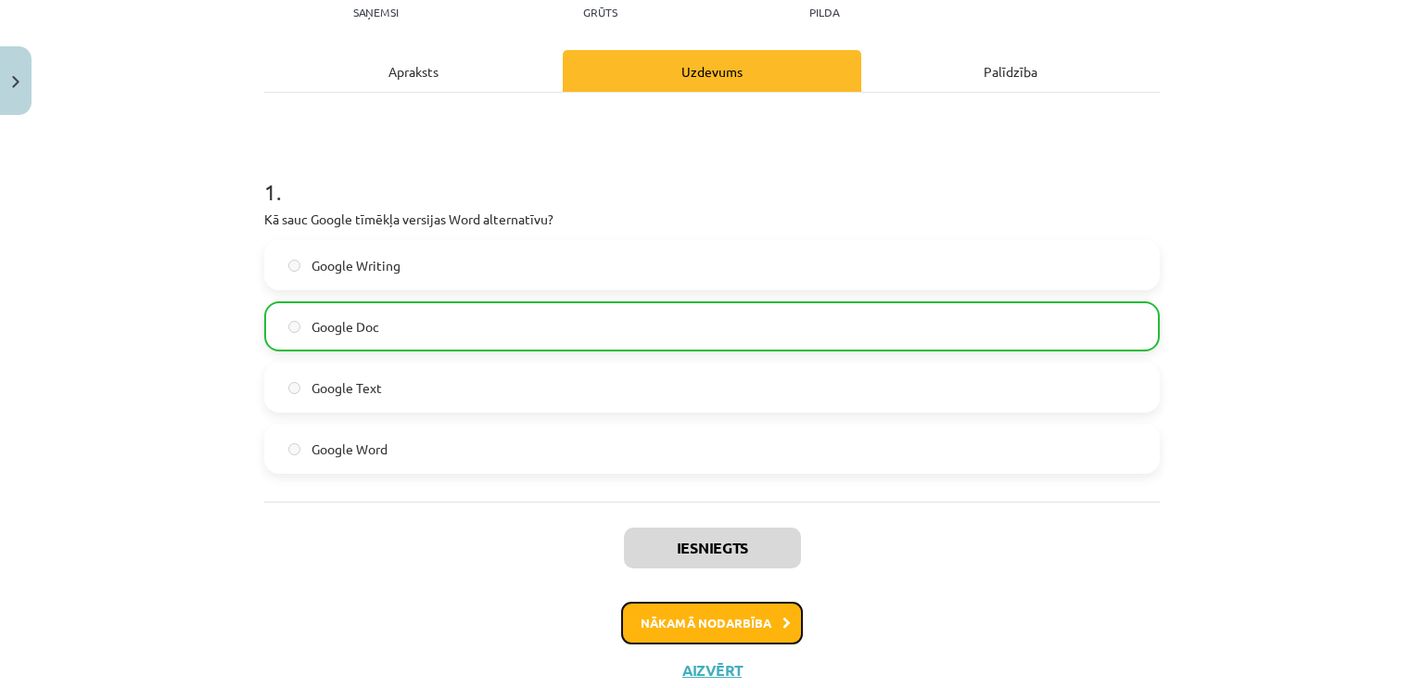
click at [708, 609] on button "Nākamā nodarbība" at bounding box center [712, 622] width 182 height 43
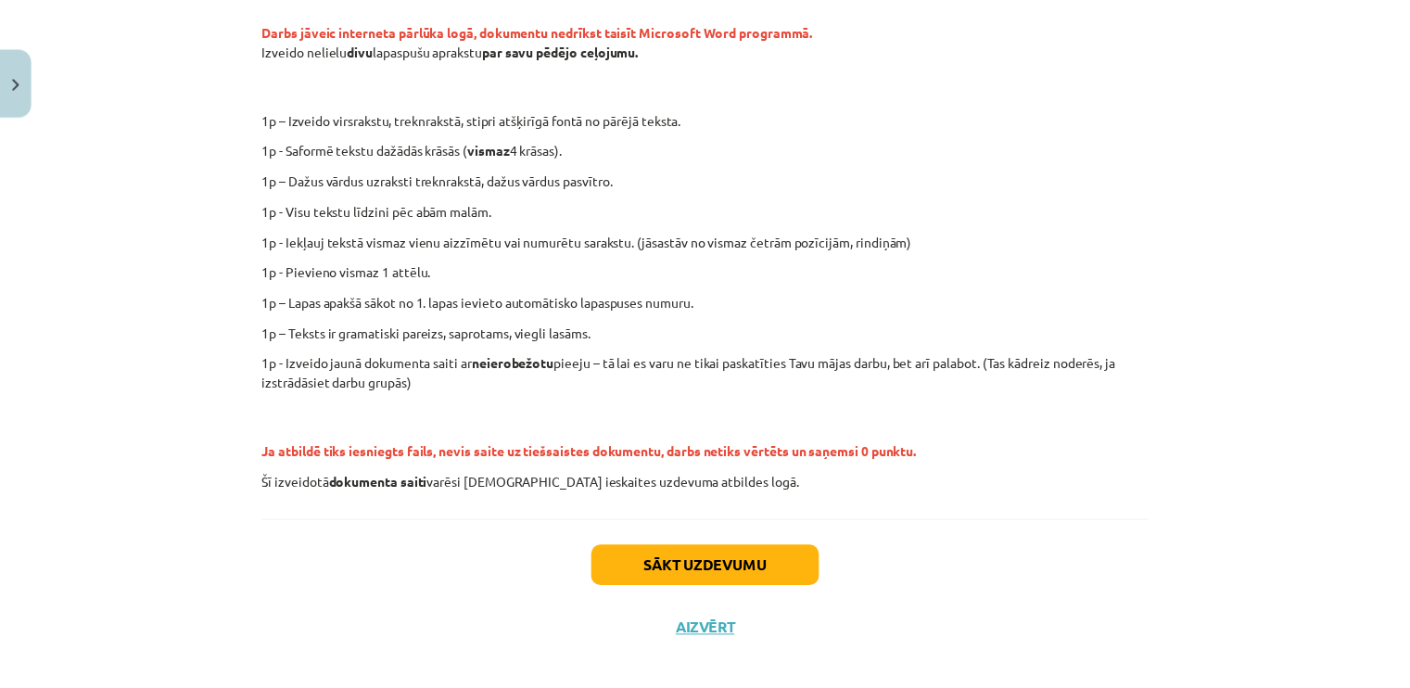
scroll to position [389, 0]
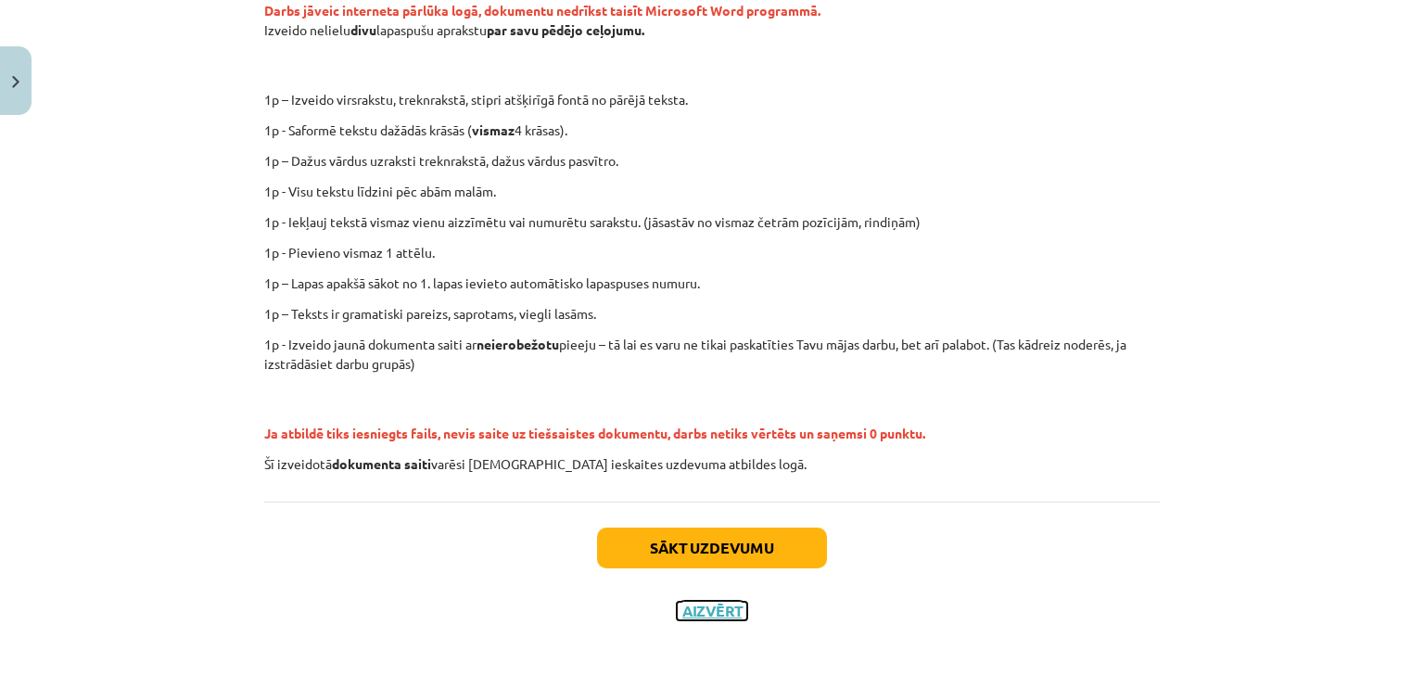
click at [685, 606] on button "Aizvērt" at bounding box center [712, 610] width 70 height 19
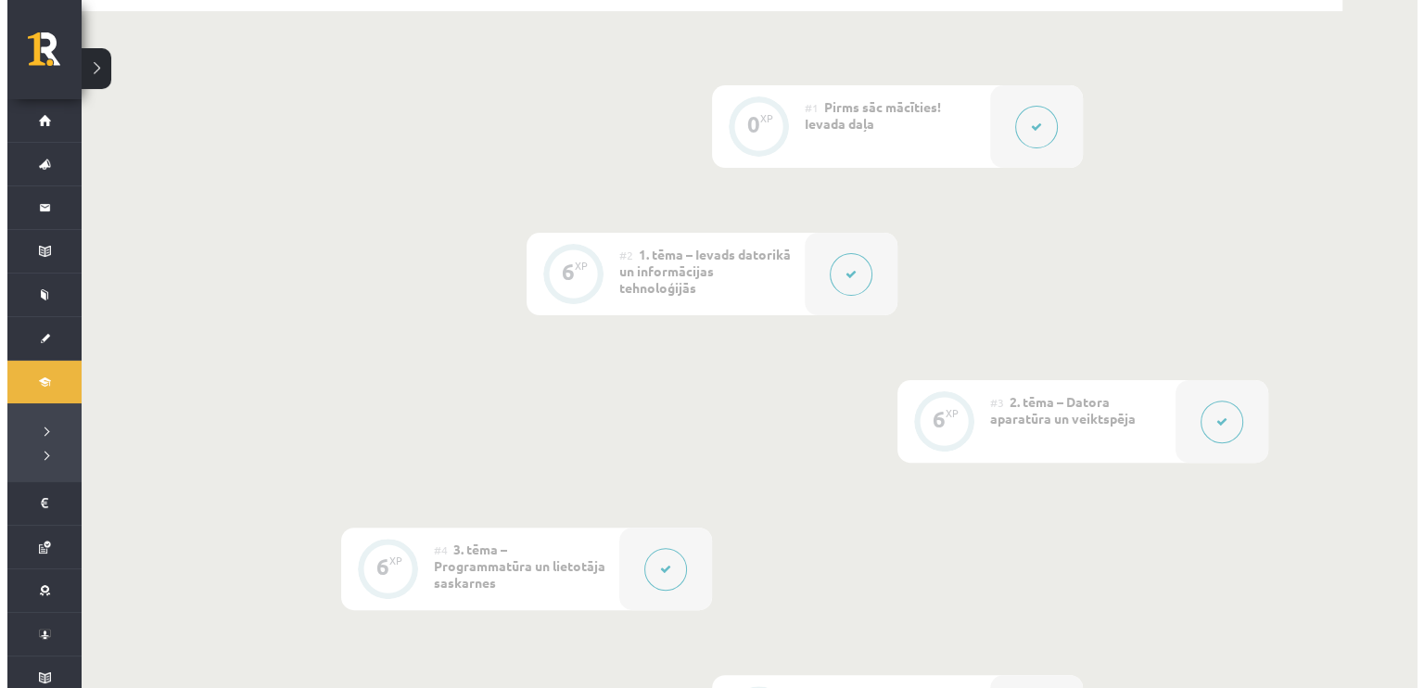
scroll to position [255, 0]
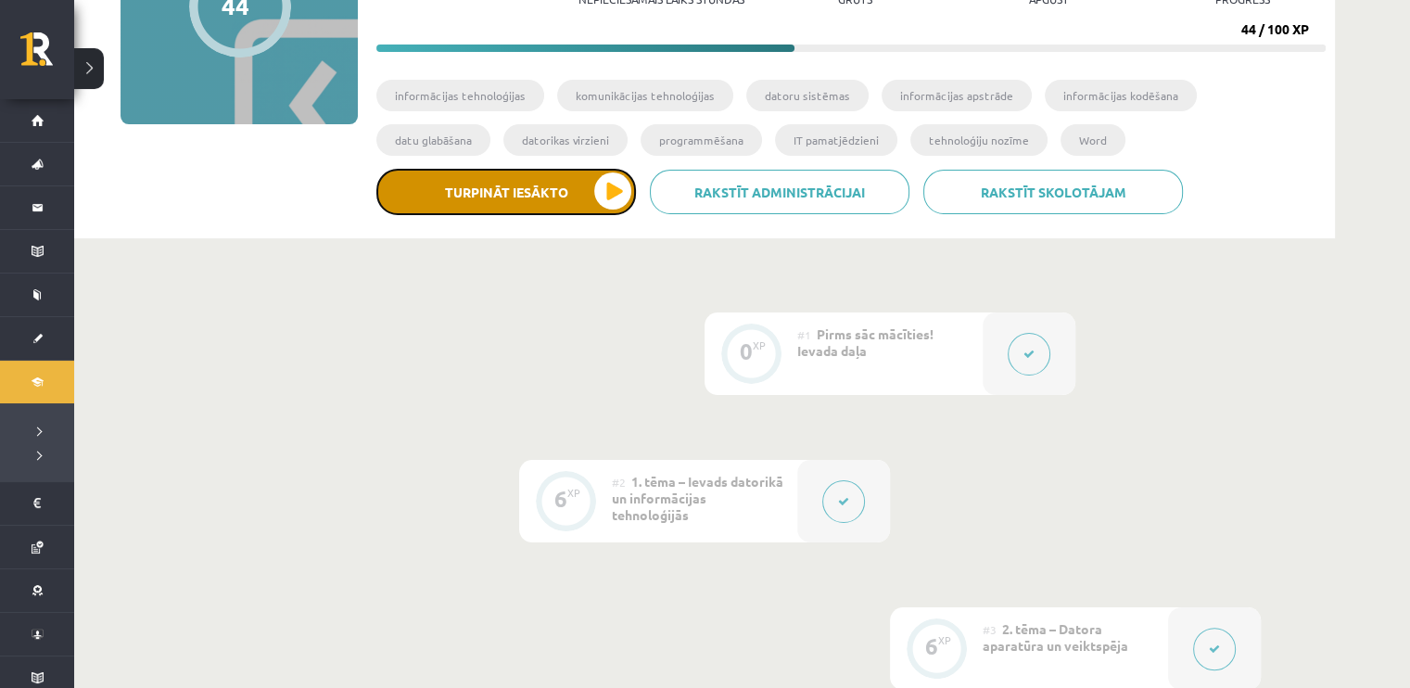
click at [593, 199] on button "Turpināt iesākto" at bounding box center [506, 192] width 260 height 46
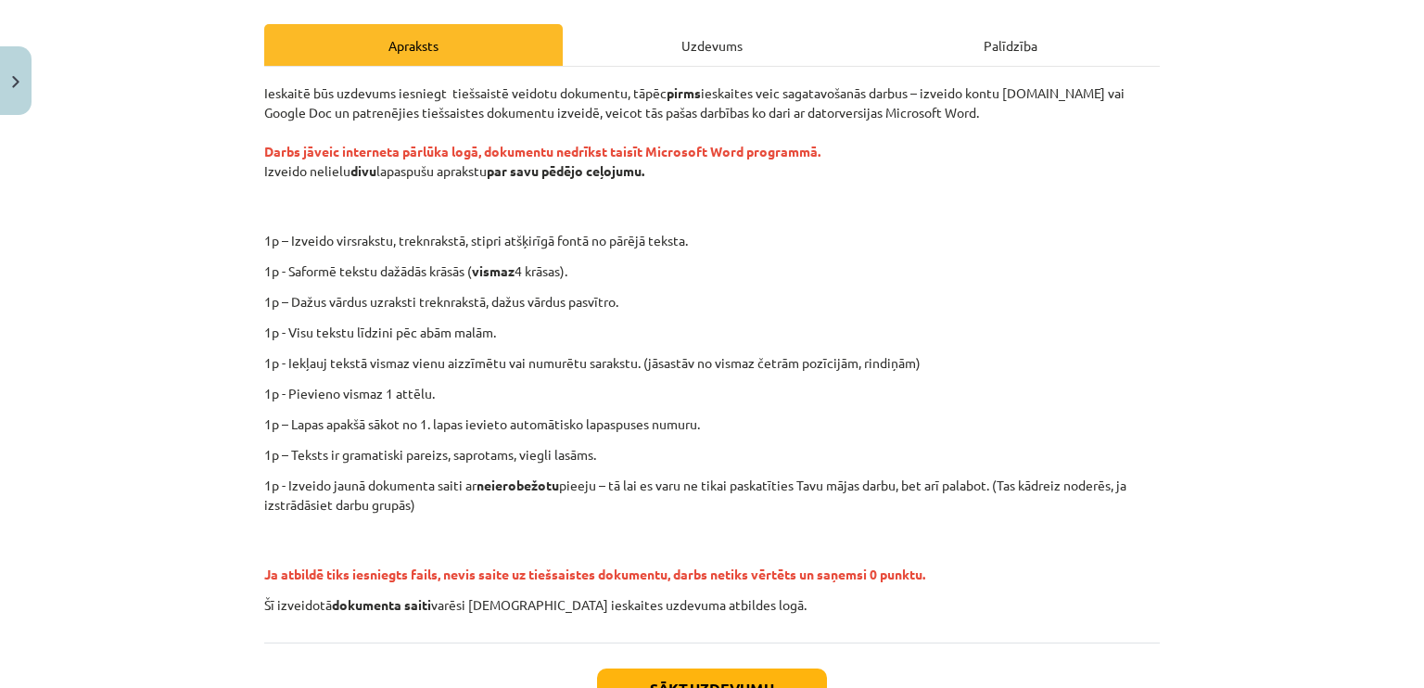
scroll to position [278, 0]
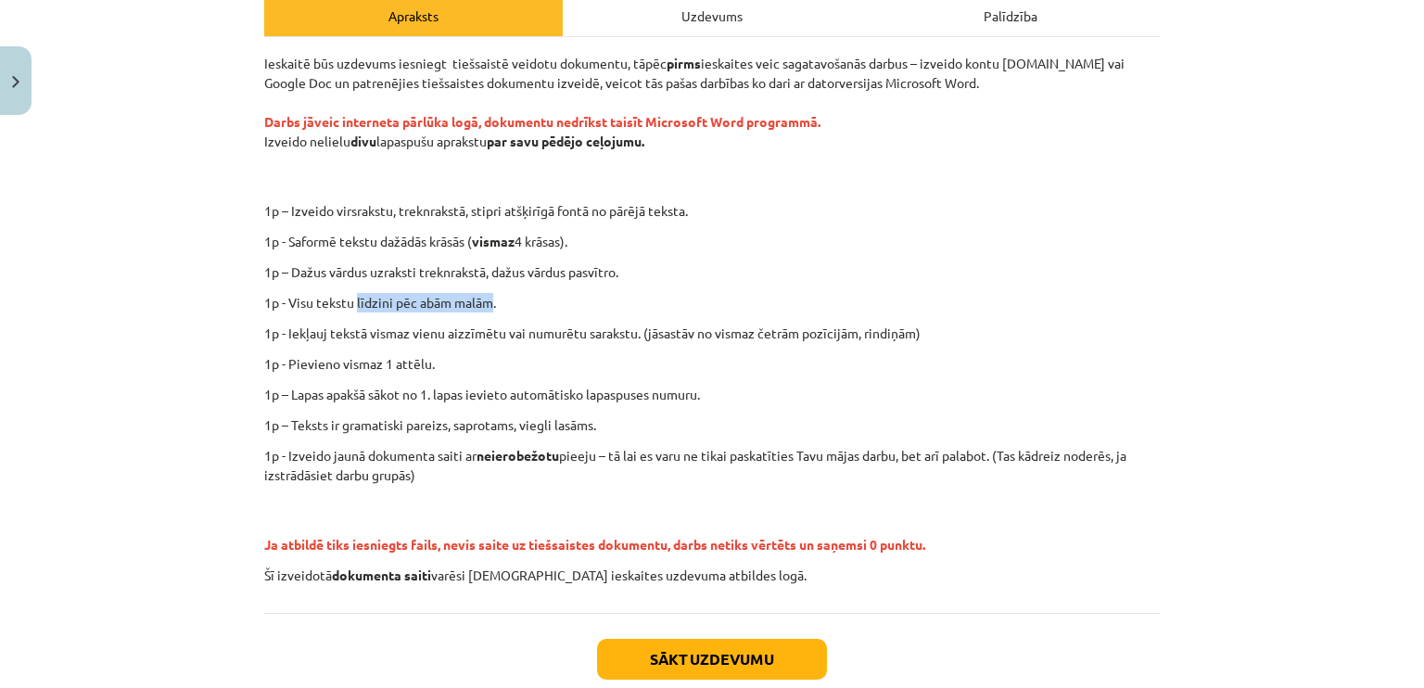
drag, startPoint x: 484, startPoint y: 299, endPoint x: 351, endPoint y: 296, distance: 132.6
click at [351, 296] on p "1p - Visu tekstu līdzini pēc abām malām." at bounding box center [711, 302] width 895 height 19
copy p "līdzini pēc abām malām"
click at [512, 295] on p "1p - Visu tekstu līdzini pēc abām malām." at bounding box center [711, 302] width 895 height 19
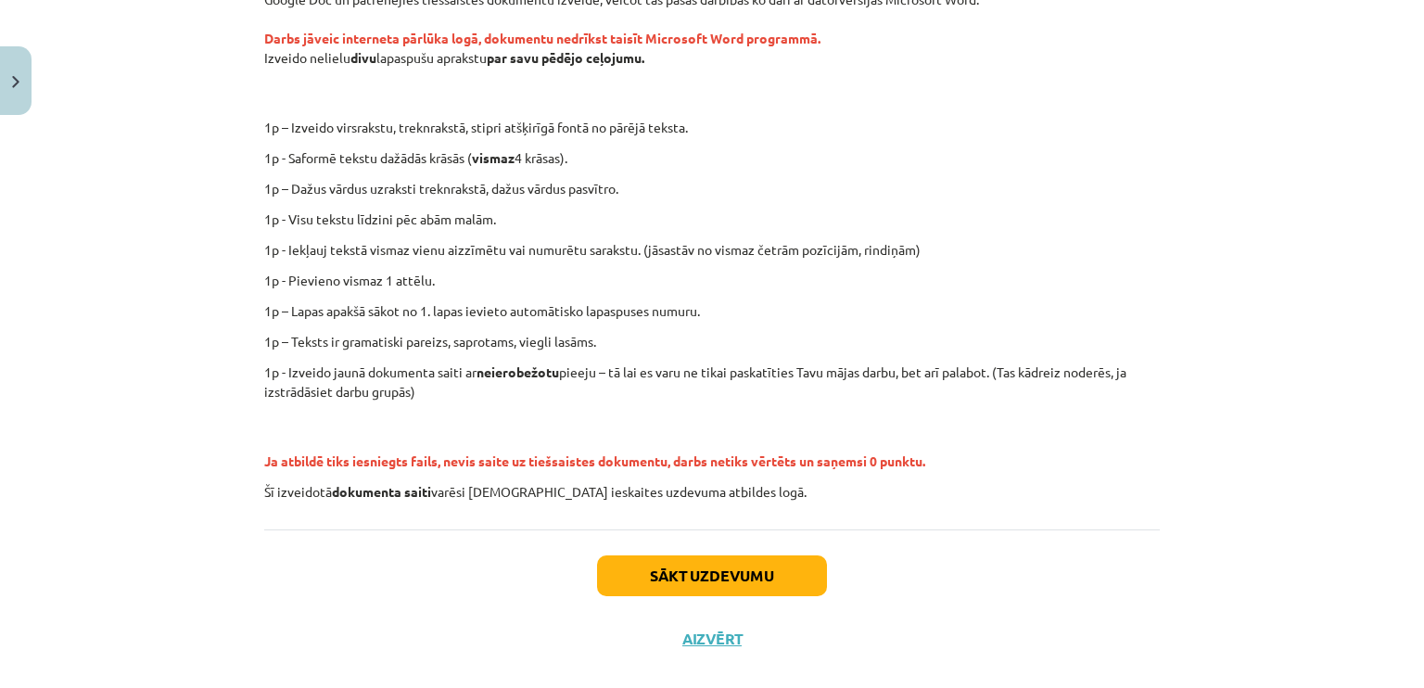
scroll to position [389, 0]
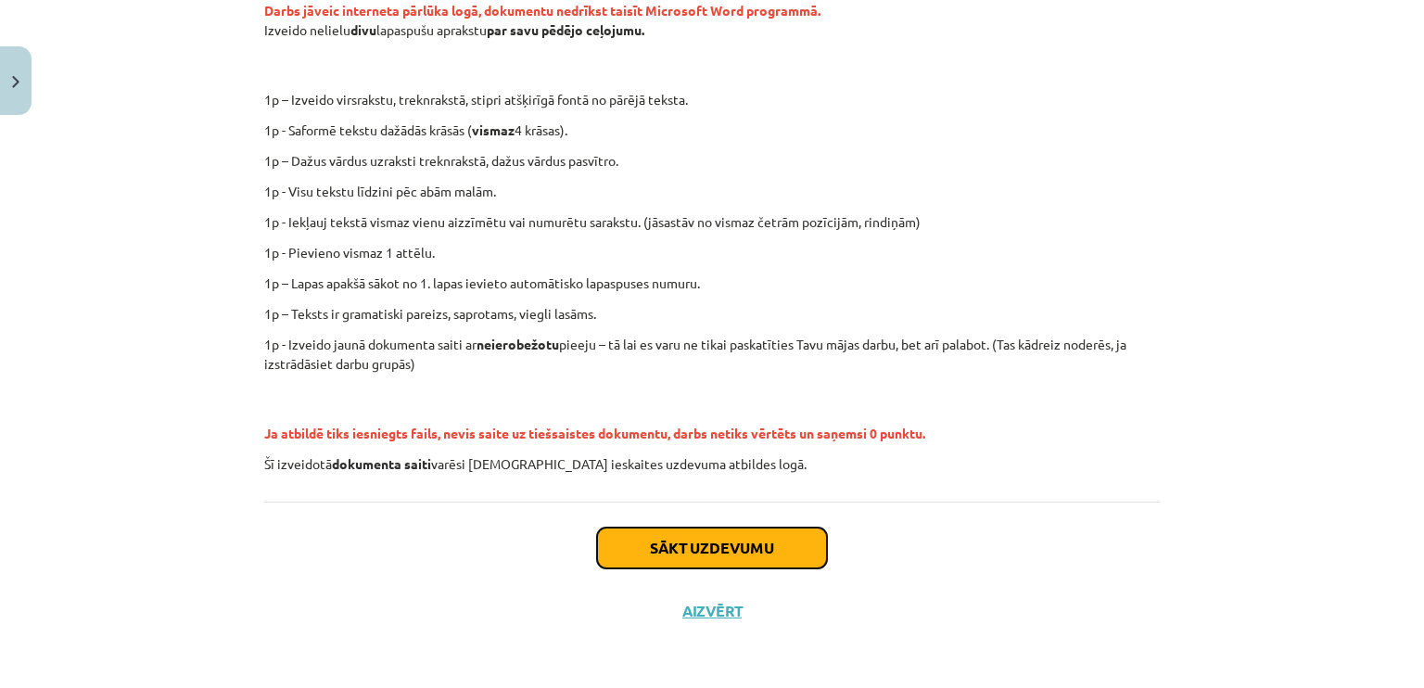
click at [691, 544] on button "Sākt uzdevumu" at bounding box center [712, 547] width 230 height 41
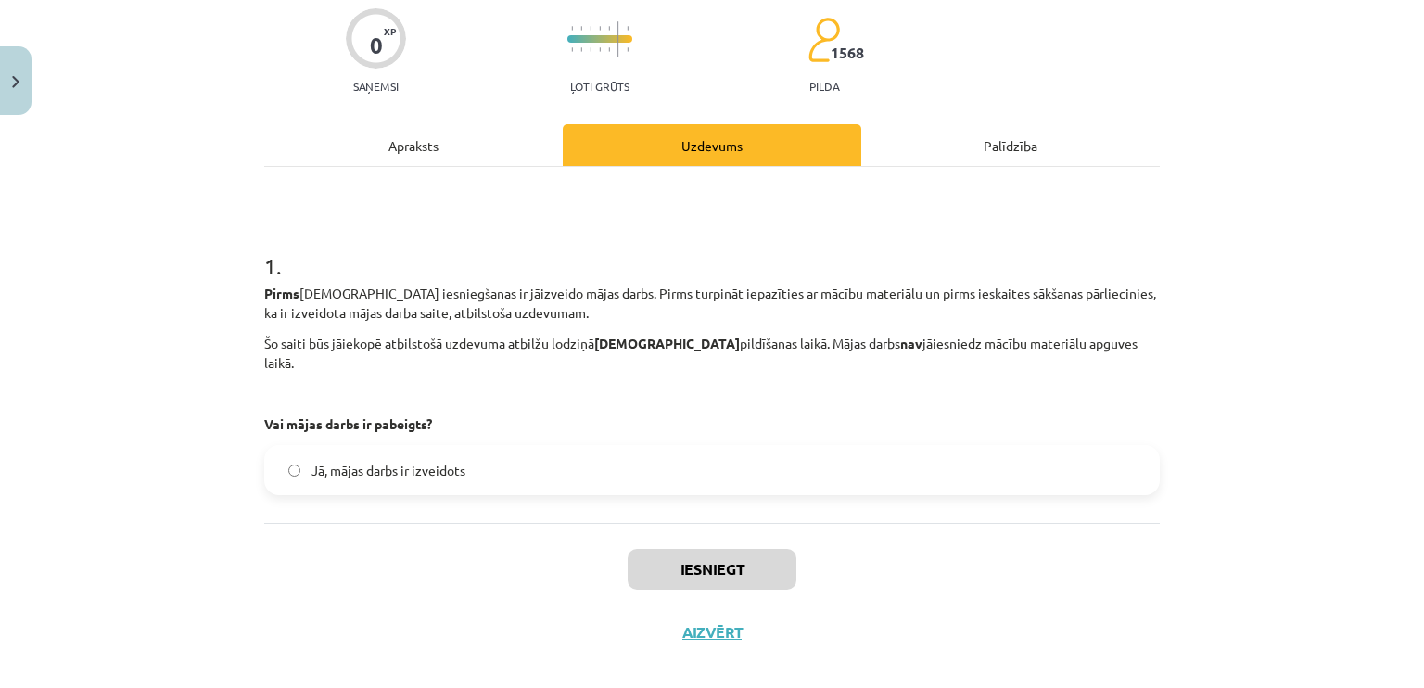
scroll to position [150, 0]
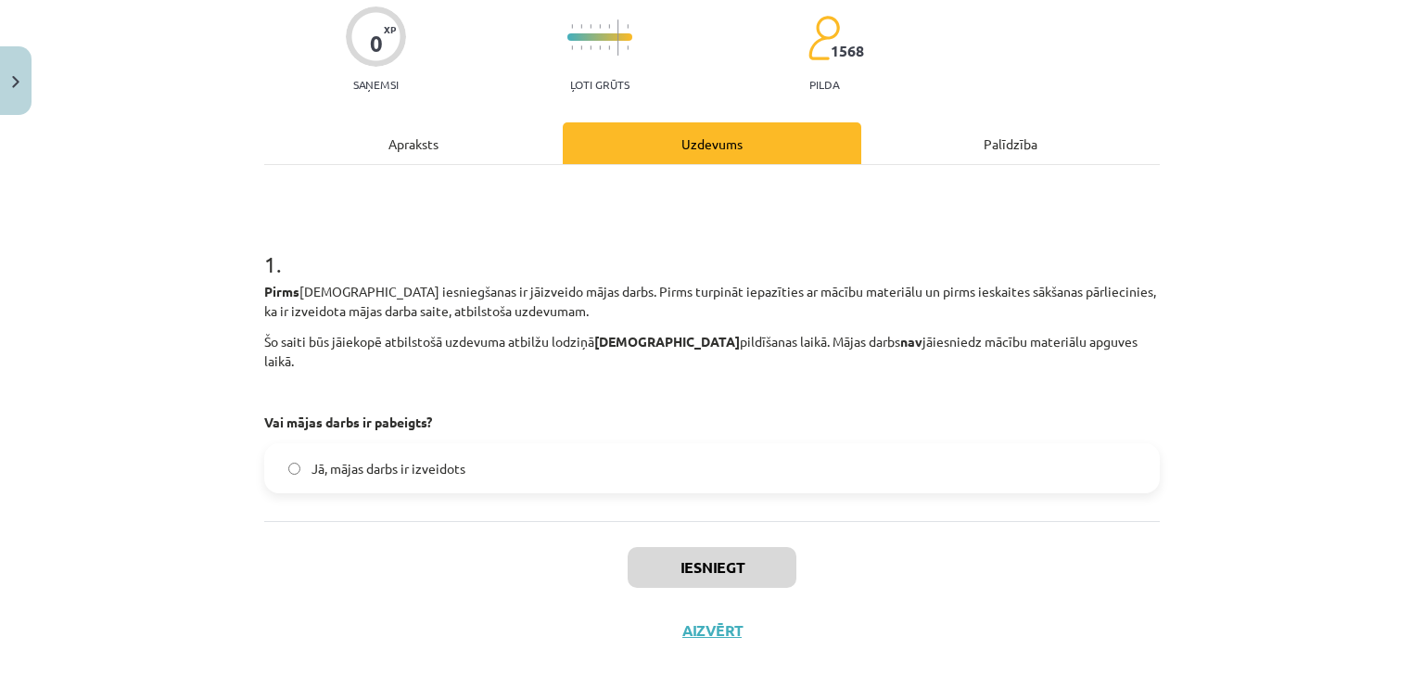
click at [477, 472] on div "Jā, mājas darbs ir izveidots" at bounding box center [711, 468] width 895 height 50
click at [477, 462] on label "Jā, mājas darbs ir izveidots" at bounding box center [712, 468] width 892 height 46
click at [750, 547] on button "Iesniegt" at bounding box center [711, 567] width 169 height 41
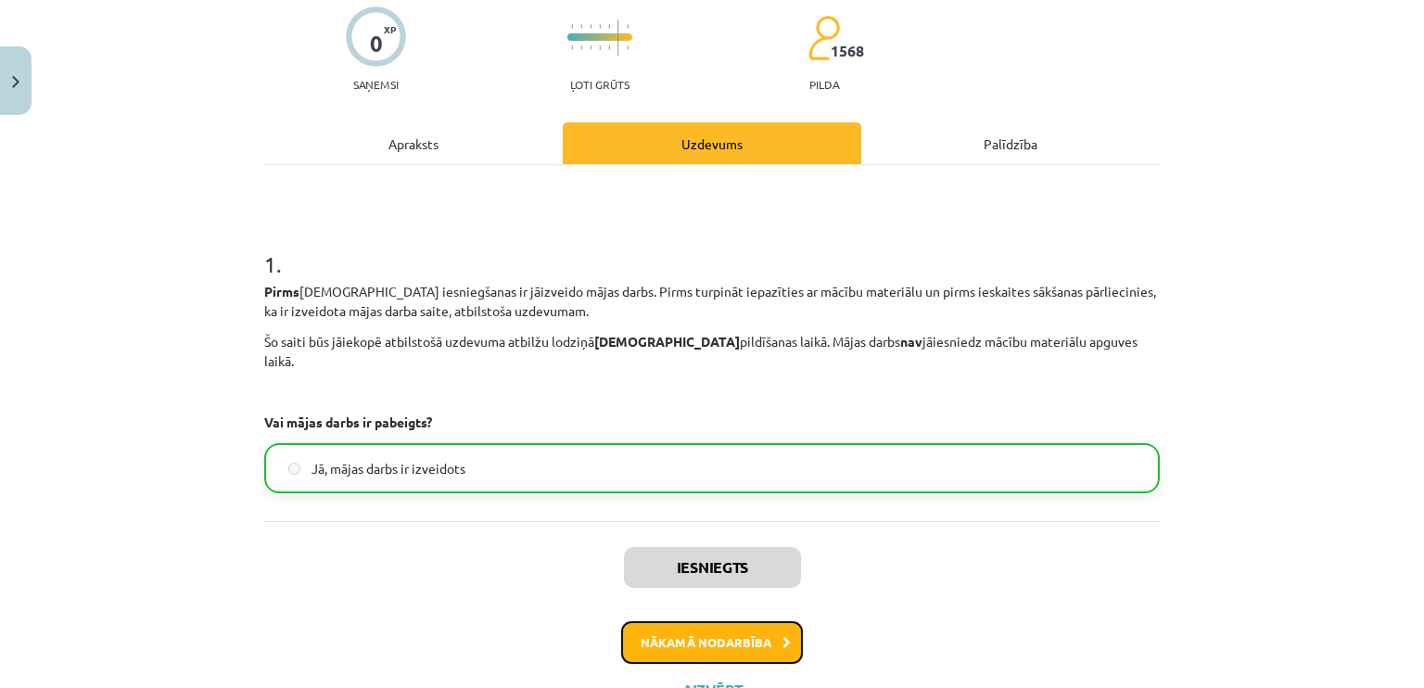
click at [703, 621] on button "Nākamā nodarbība" at bounding box center [712, 642] width 182 height 43
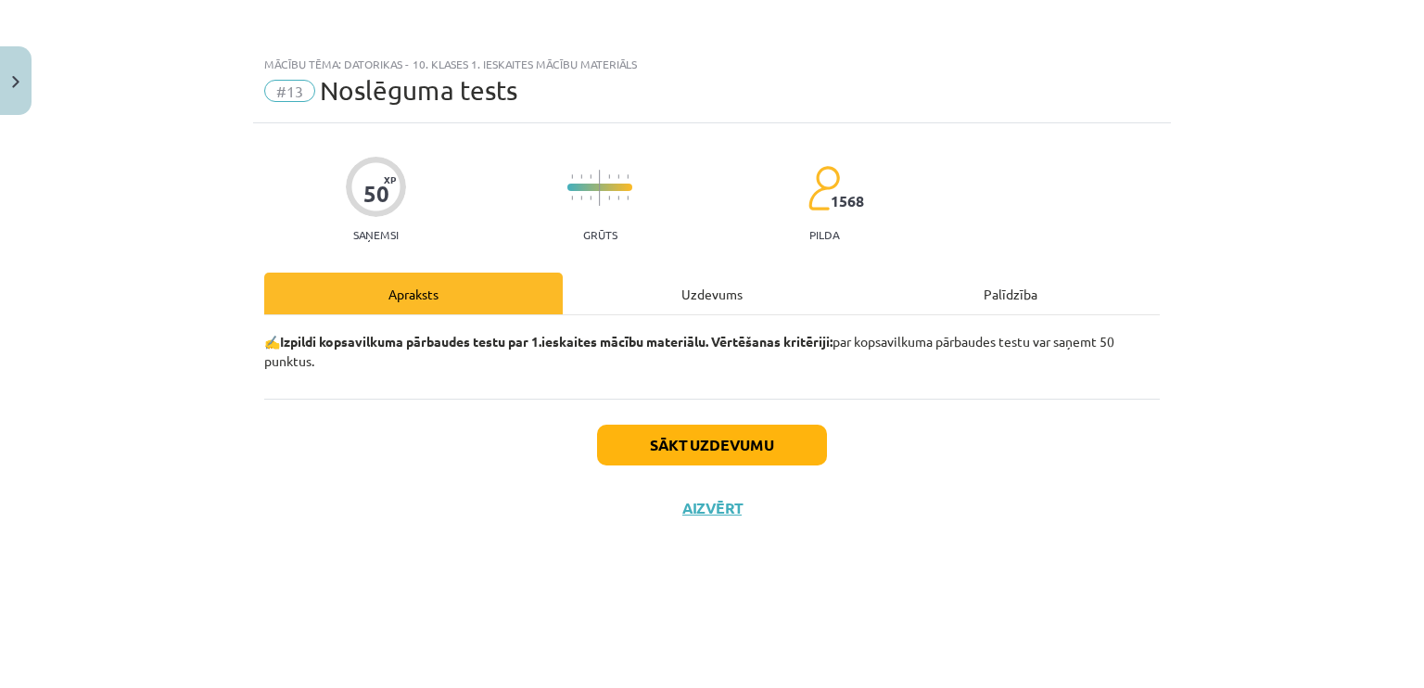
scroll to position [0, 0]
click at [680, 452] on button "Sākt uzdevumu" at bounding box center [712, 444] width 230 height 41
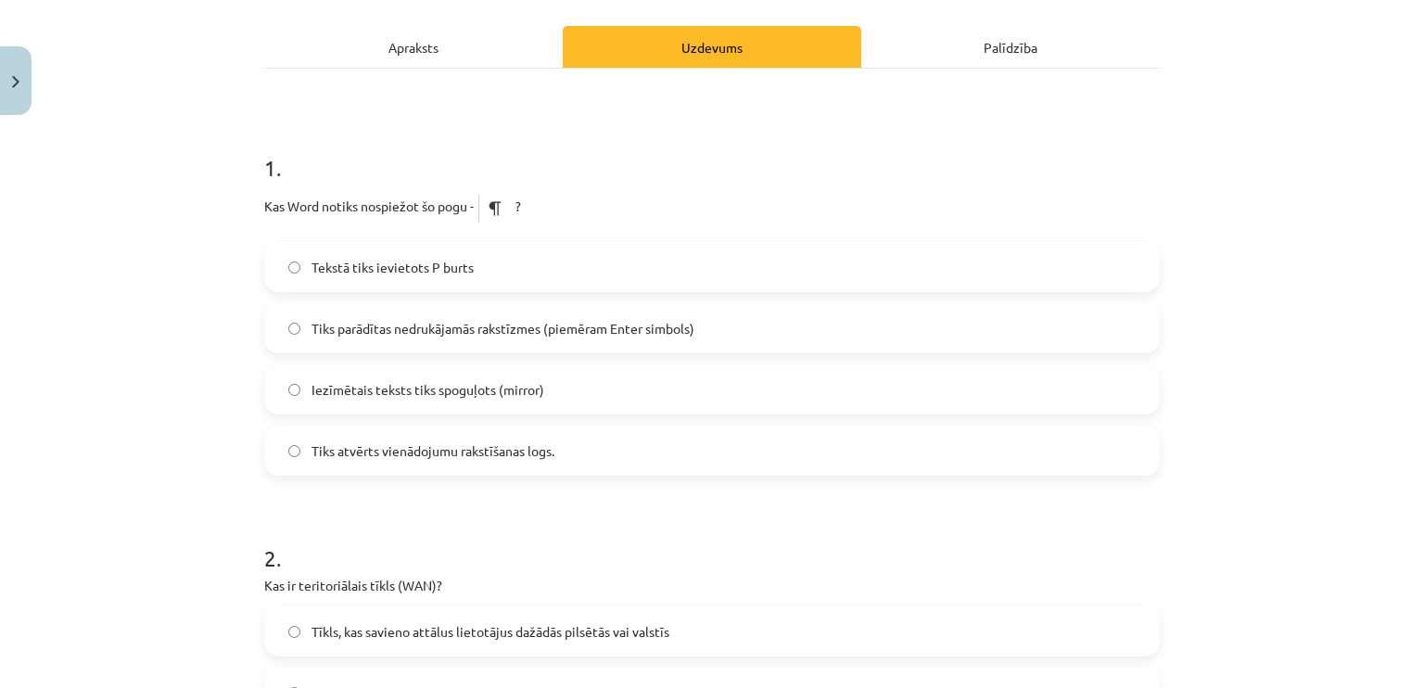
scroll to position [278, 0]
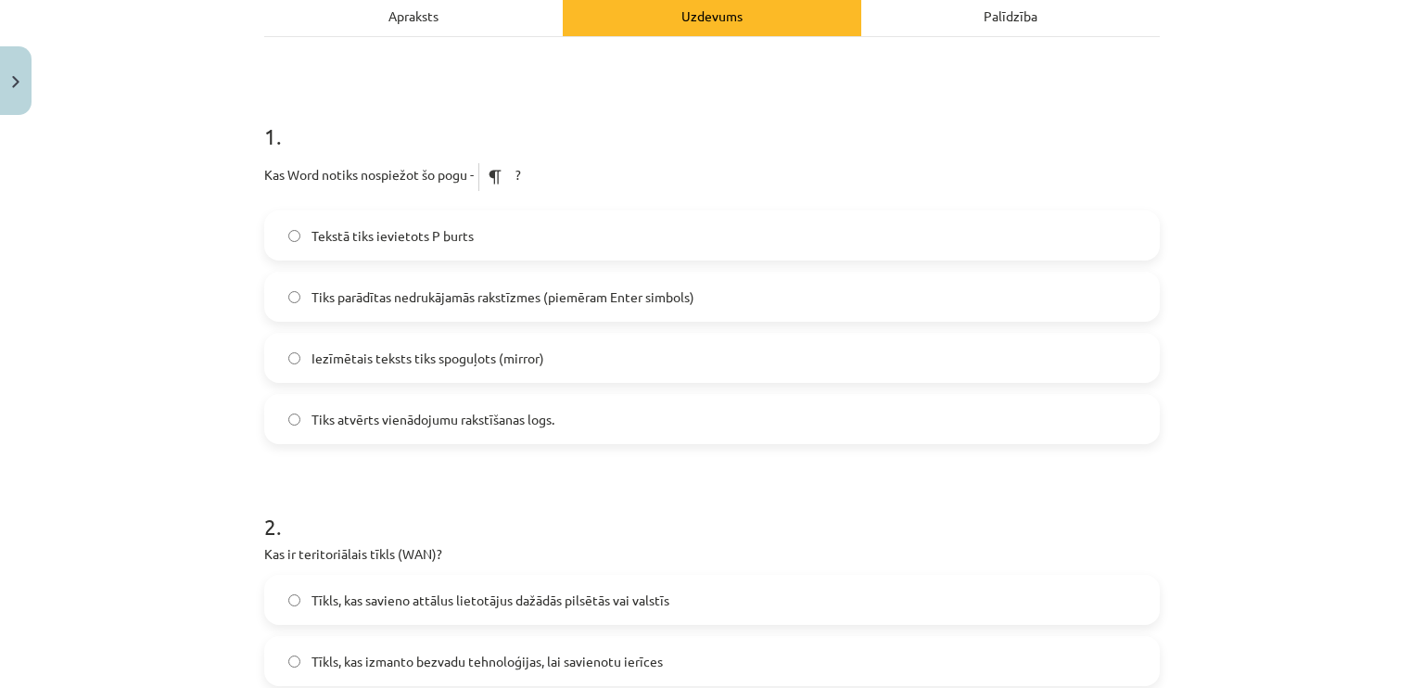
click at [382, 299] on span "Tiks parādītas nedrukājamās rakstīzmes (piemēram Enter simbols)" at bounding box center [502, 296] width 383 height 19
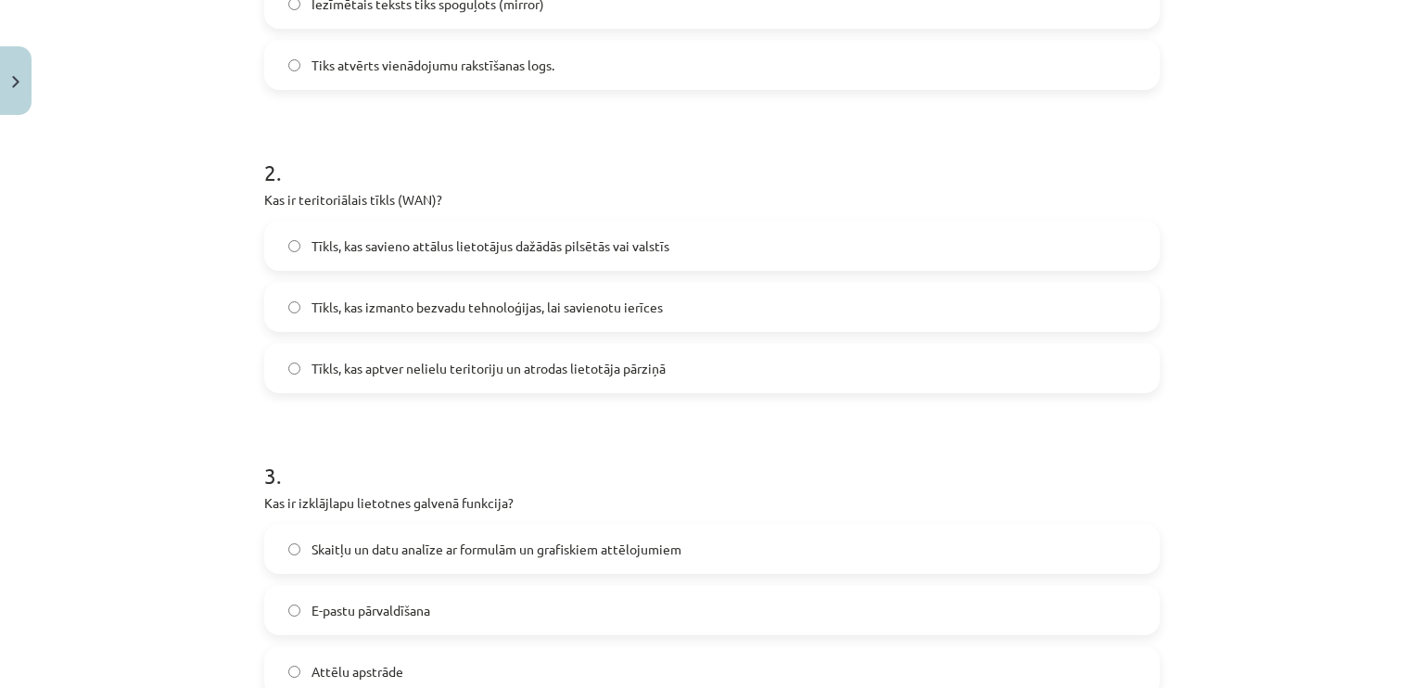
scroll to position [649, 0]
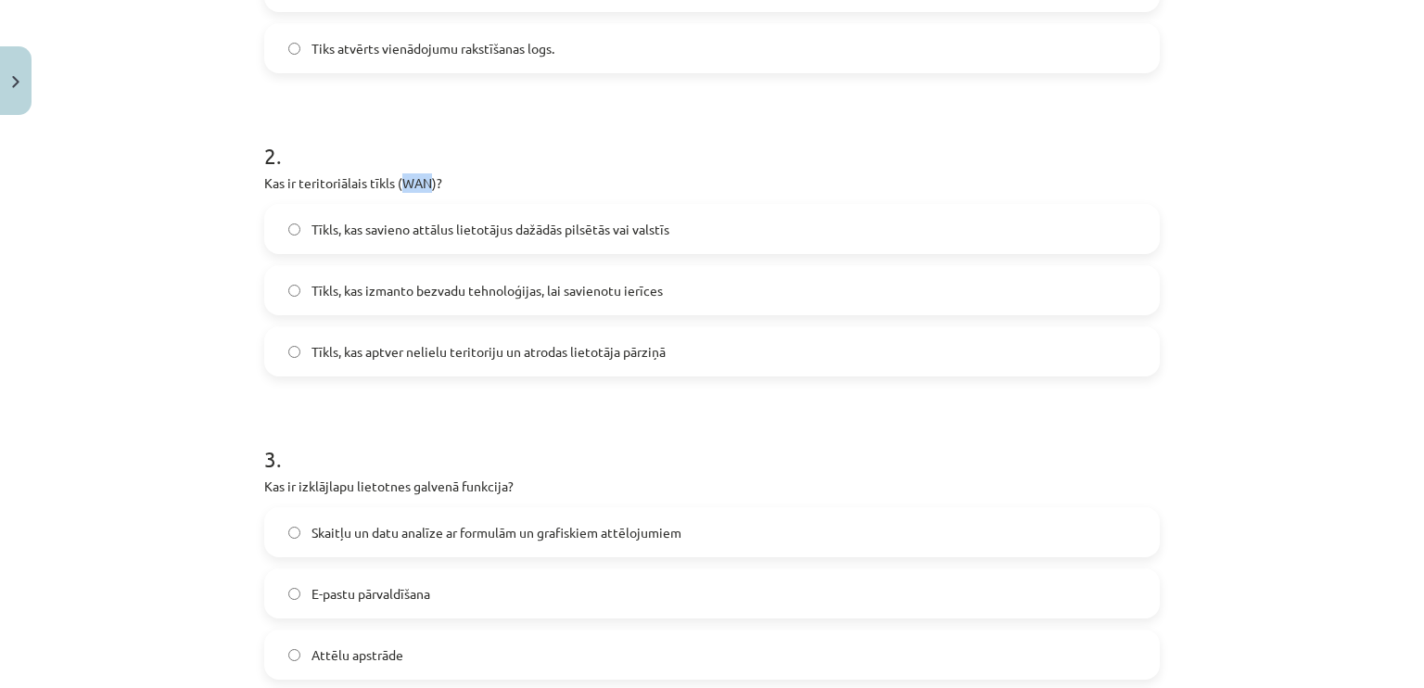
drag, startPoint x: 398, startPoint y: 180, endPoint x: 422, endPoint y: 177, distance: 24.3
click at [422, 177] on p "Kas ir teritoriālais tīkls (WAN)?" at bounding box center [711, 182] width 895 height 19
copy p "WAN"
click at [597, 190] on p "Kas ir teritoriālais tīkls (WAN)?" at bounding box center [711, 182] width 895 height 19
click at [560, 231] on span "Tīkls, kas savieno attālus lietotājus dažādās pilsētās vai valstīs" at bounding box center [490, 229] width 358 height 19
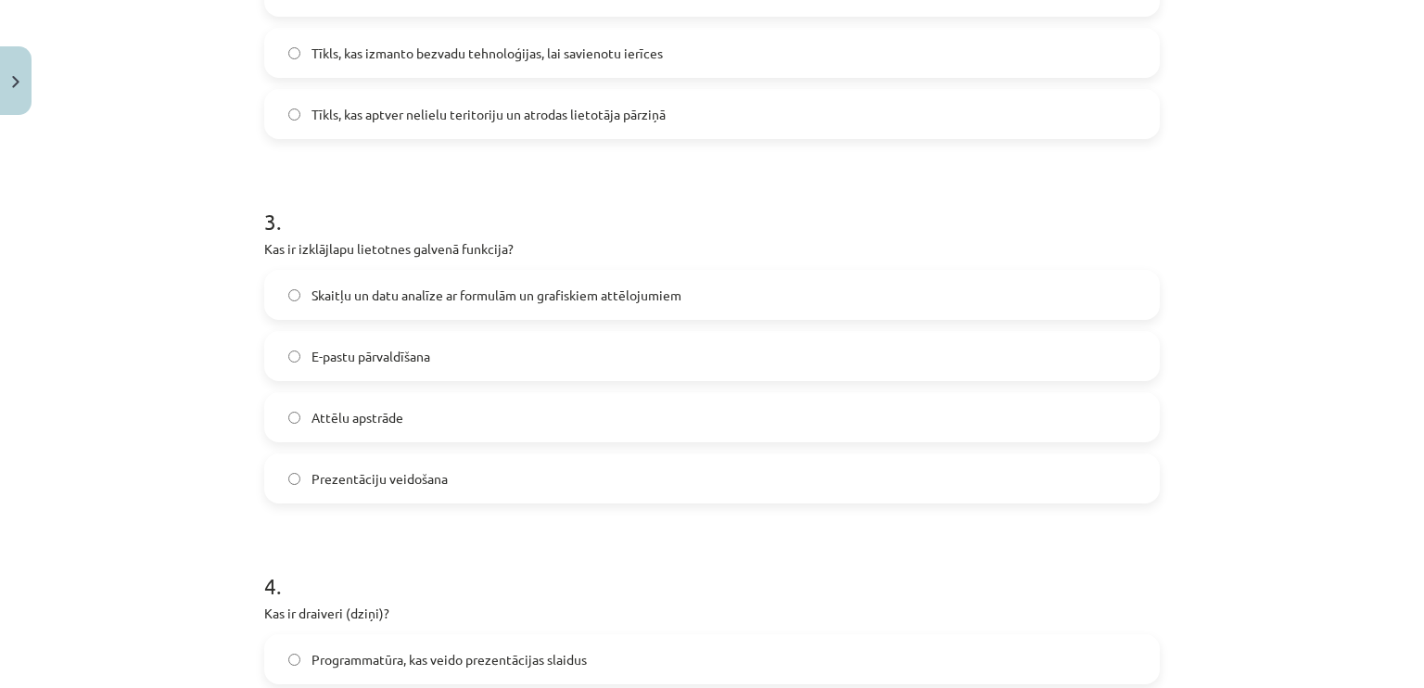
scroll to position [927, 0]
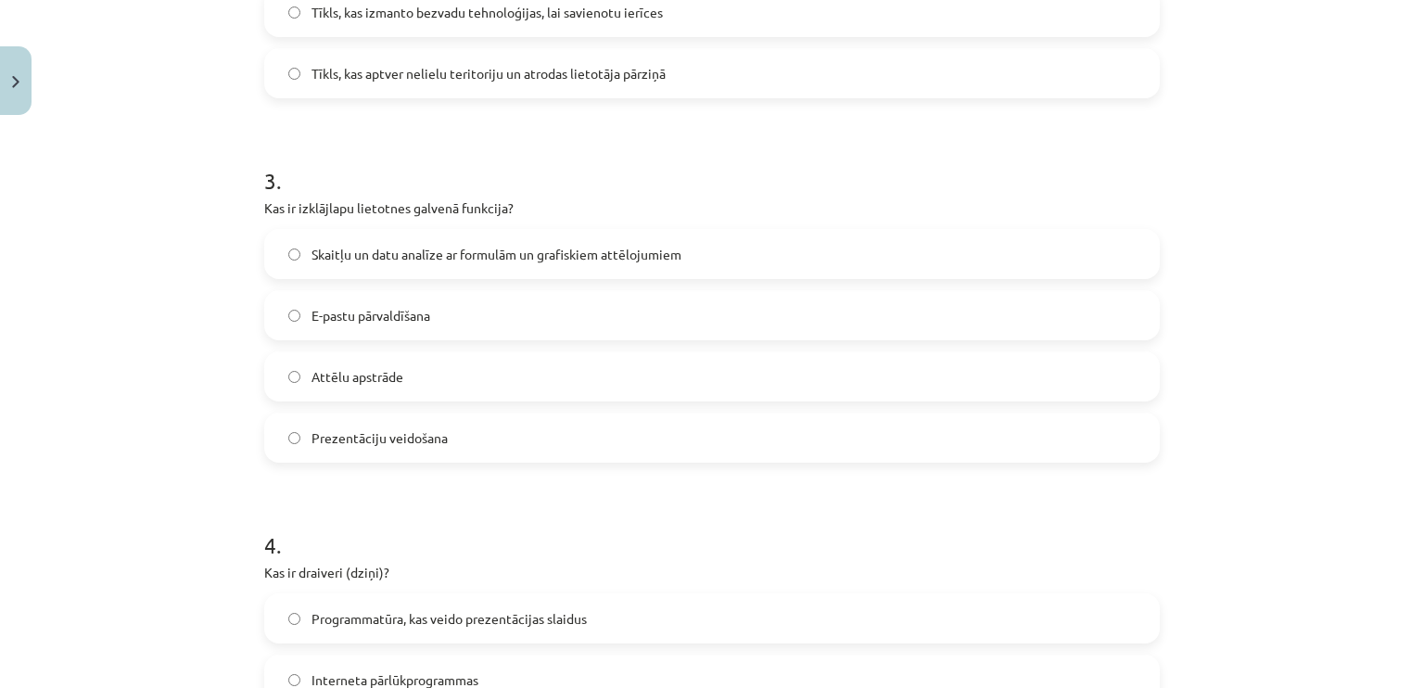
click at [349, 264] on label "Skaitļu un datu analīze ar formulām un grafiskiem attēlojumiem" at bounding box center [712, 254] width 892 height 46
click at [64, 194] on div "Mācību tēma: Datorikas - 10. klases 1. ieskaites mācību materiāls #13 Noslēguma…" at bounding box center [712, 344] width 1424 height 688
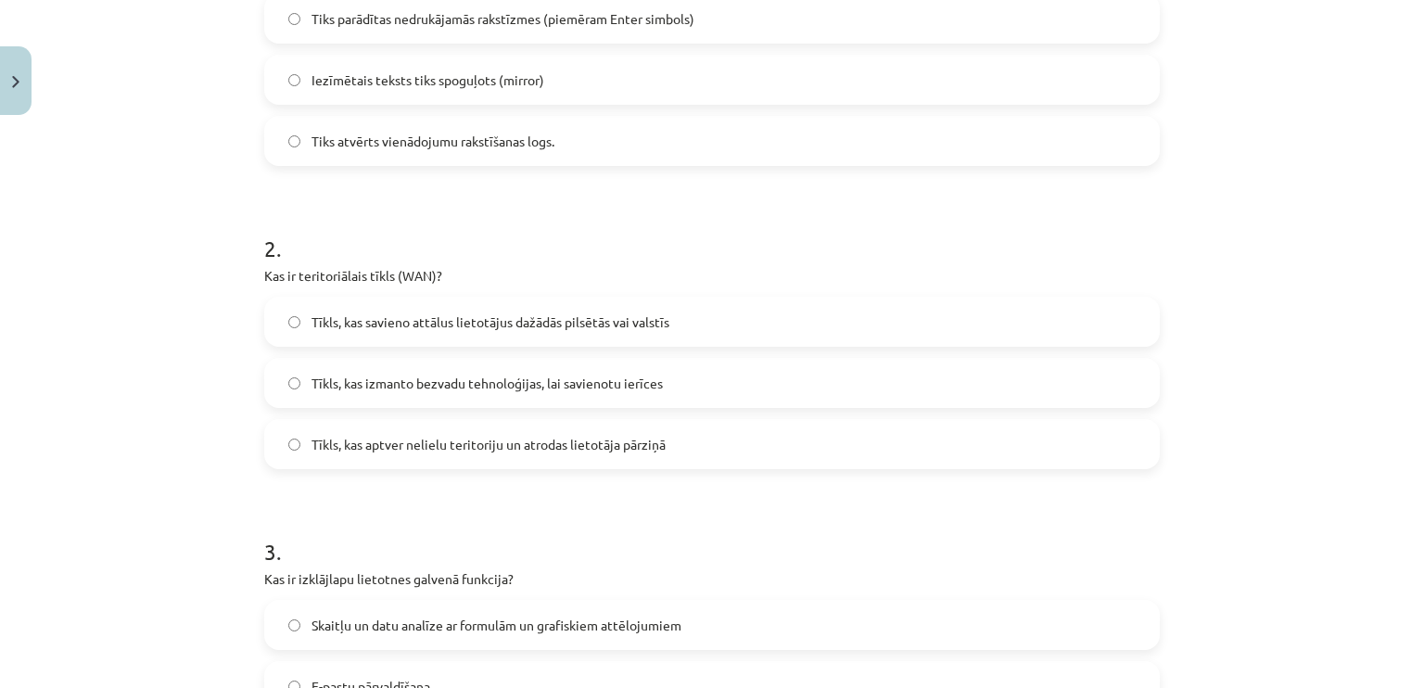
scroll to position [741, 0]
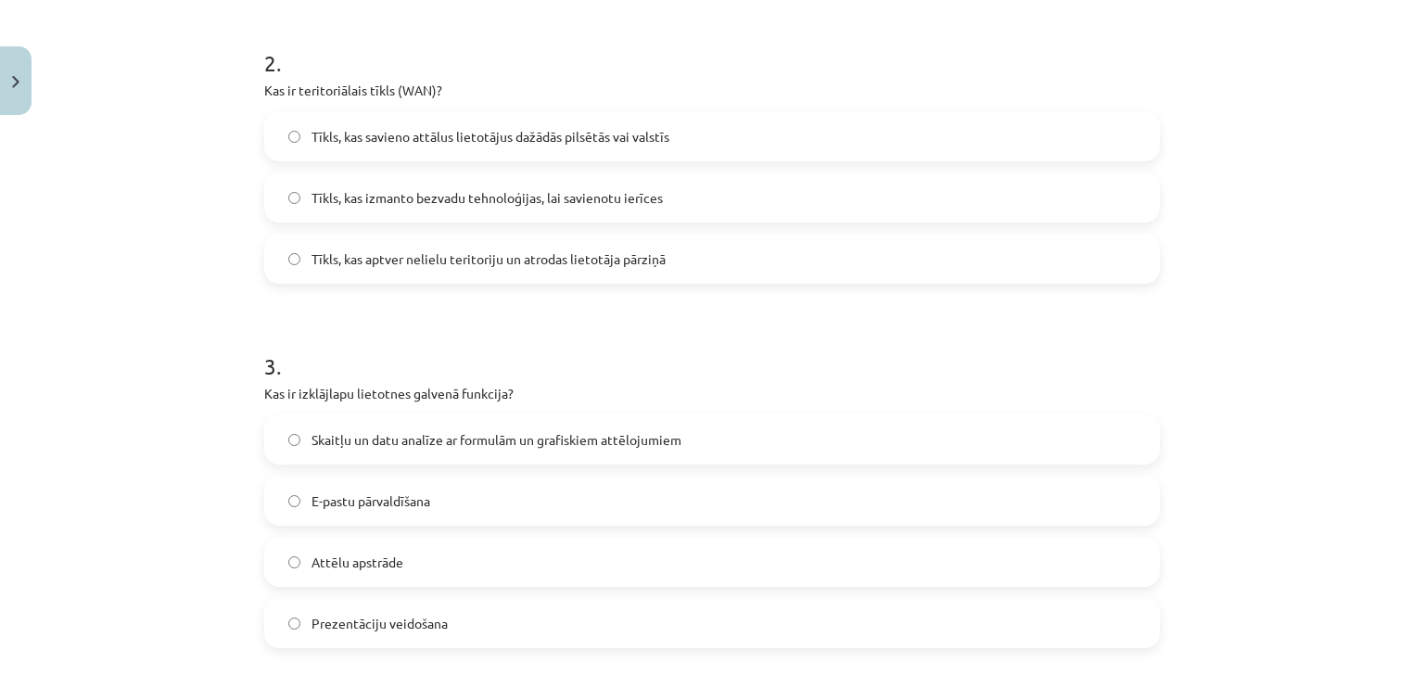
click at [347, 259] on span "Tīkls, kas aptver nelielu teritoriju un atrodas lietotāja pārziņā" at bounding box center [488, 258] width 354 height 19
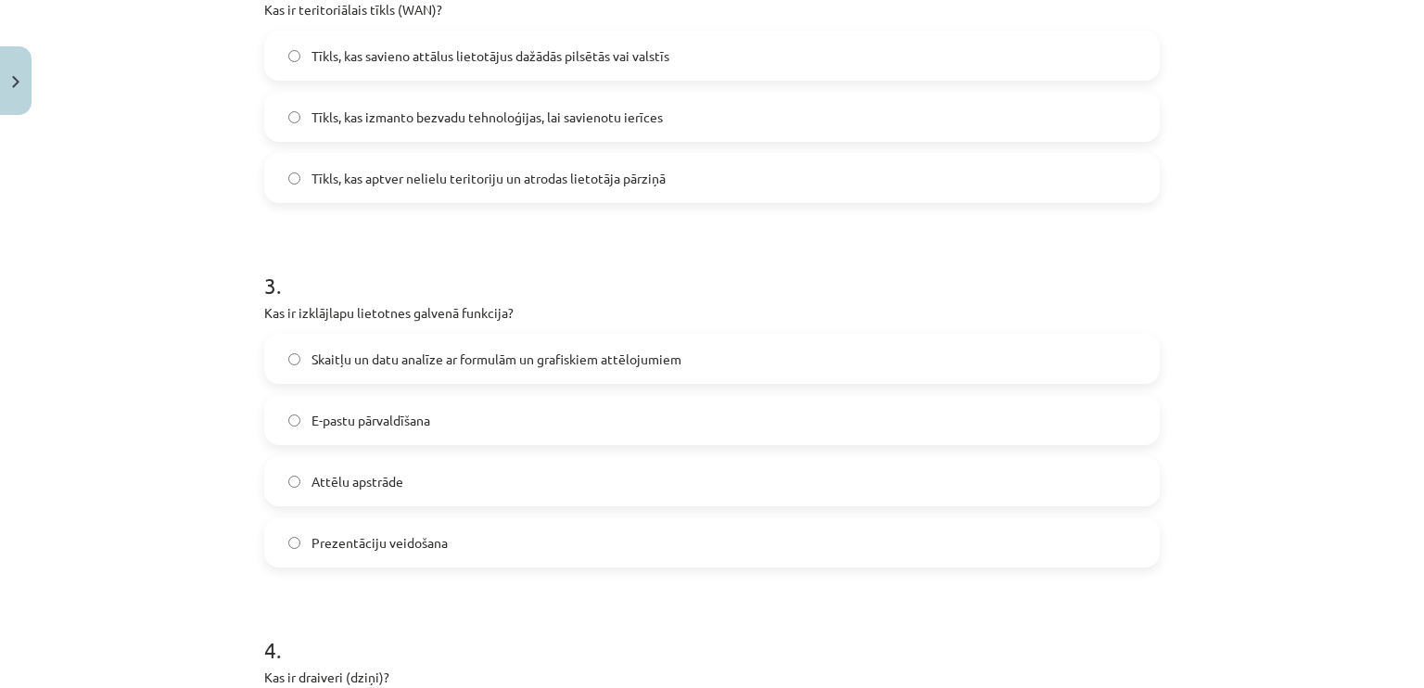
scroll to position [834, 0]
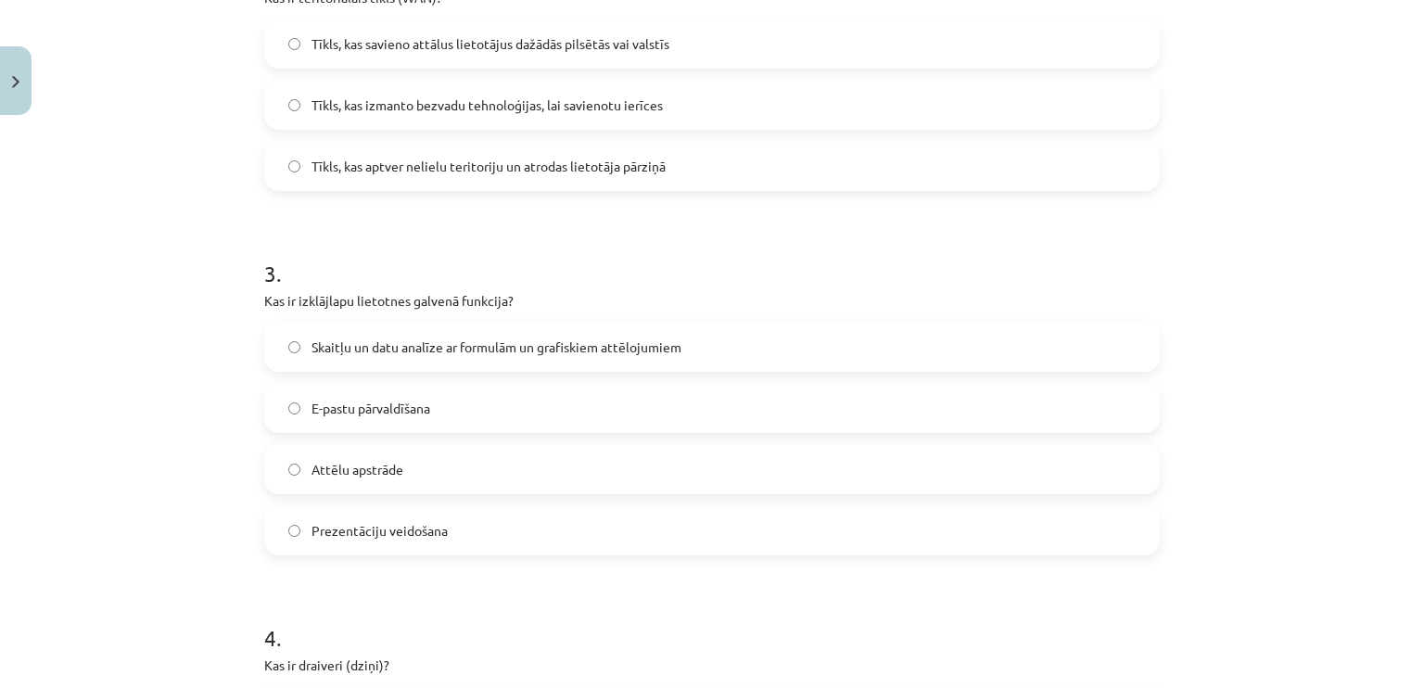
click at [297, 46] on label "Tīkls, kas savieno attālus lietotājus dažādās pilsētās vai valstīs" at bounding box center [712, 43] width 892 height 46
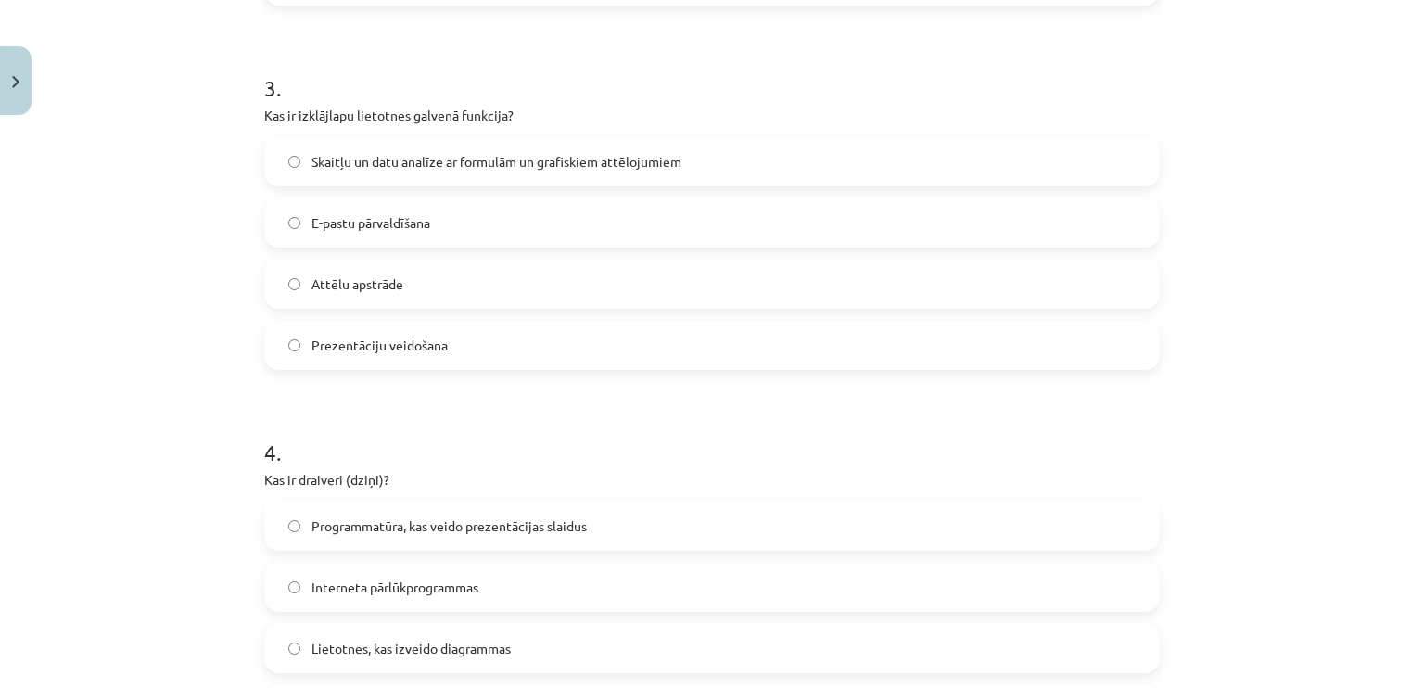
scroll to position [1390, 0]
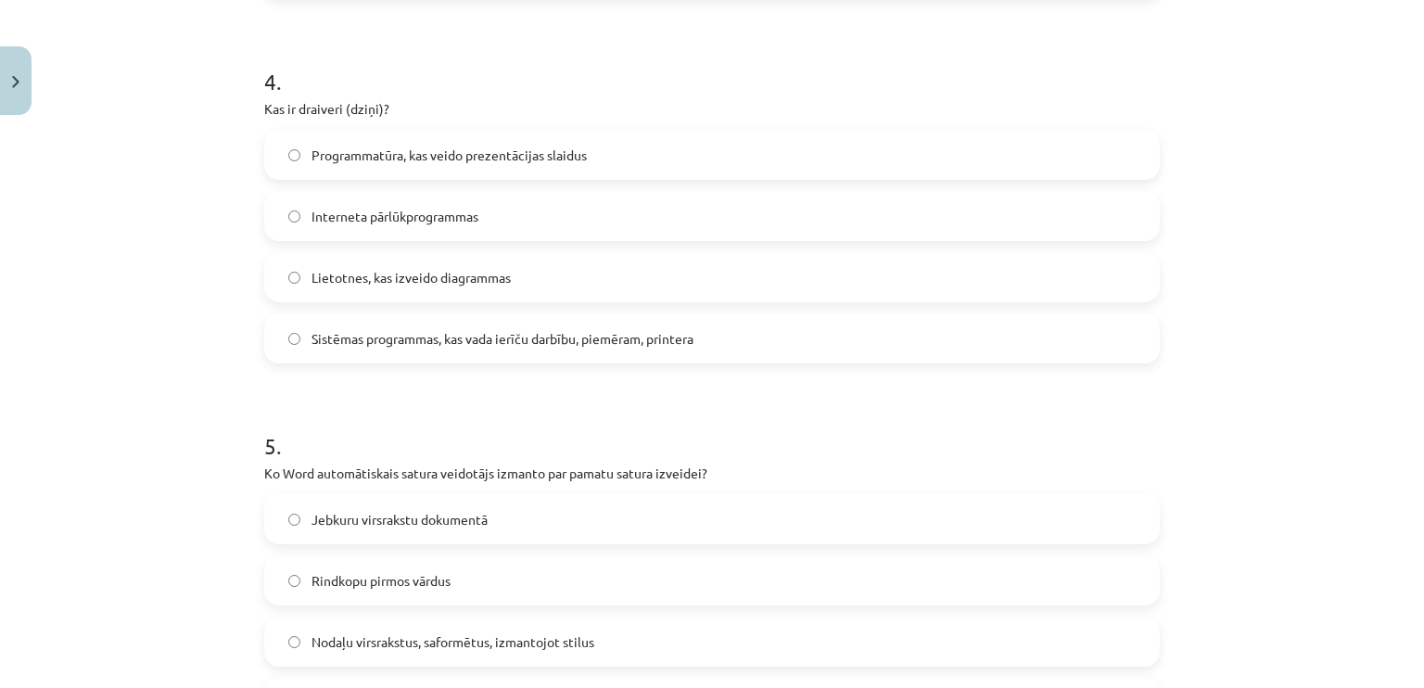
click at [293, 315] on label "Sistēmas programmas, kas vada ierīču darbību, piemēram, printera" at bounding box center [712, 338] width 892 height 46
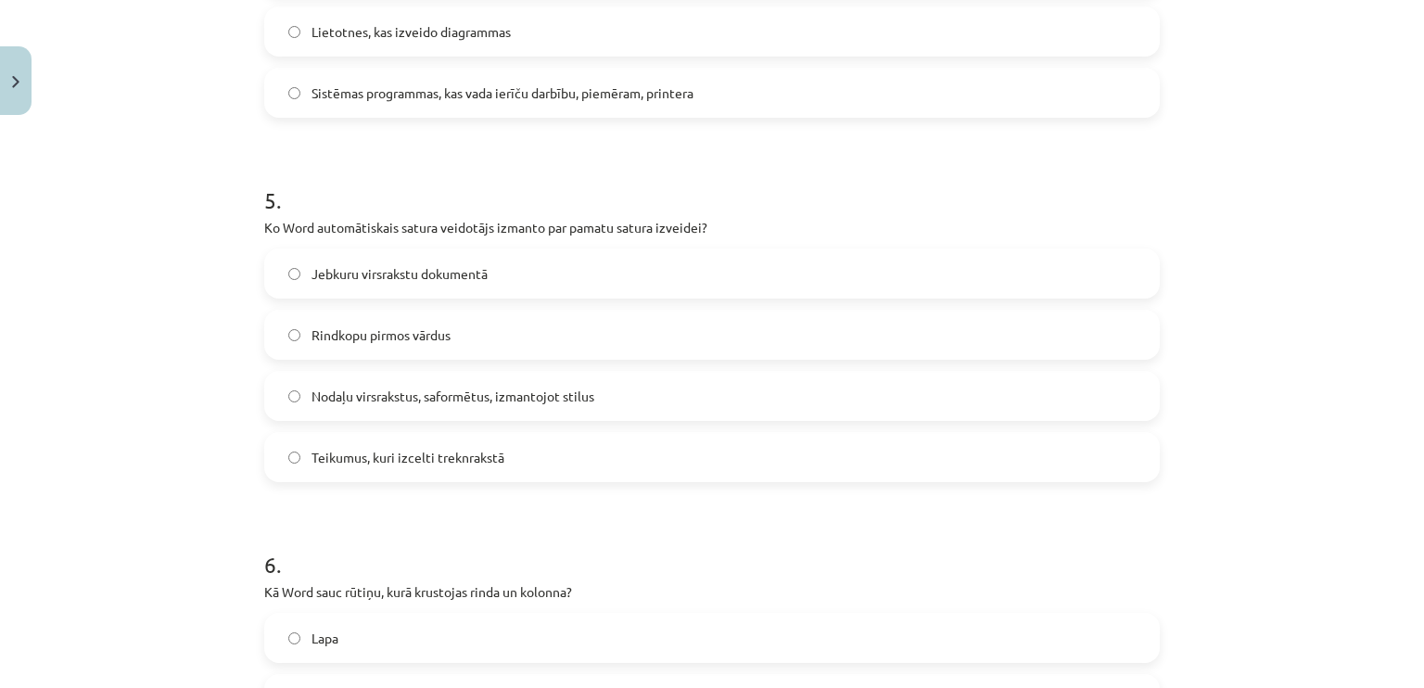
scroll to position [1668, 0]
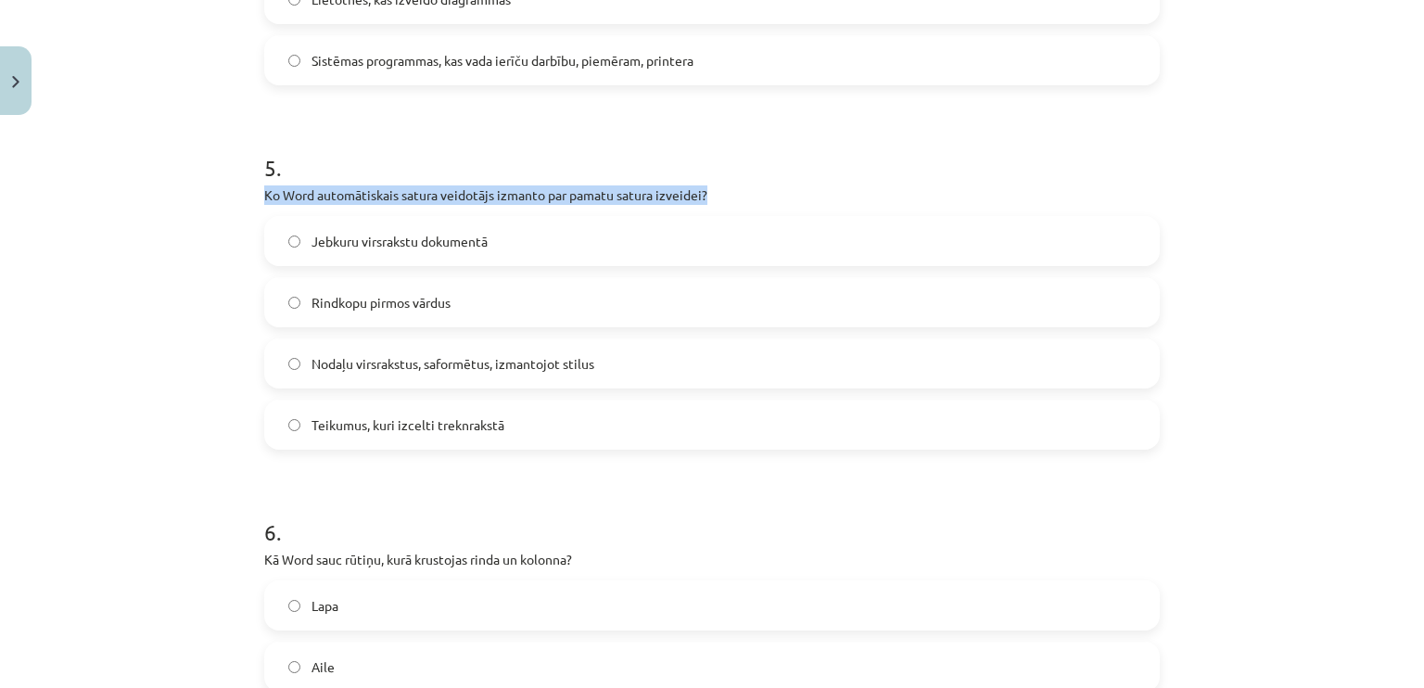
drag, startPoint x: 219, startPoint y: 192, endPoint x: 715, endPoint y: 194, distance: 496.8
click at [715, 194] on div "Mācību tēma: Datorikas - 10. klases 1. ieskaites mācību materiāls #13 Noslēguma…" at bounding box center [712, 344] width 1424 height 688
copy p "Ko Word automātiskais satura veidotājs izmanto par pamatu satura izveidei?"
click at [167, 192] on div "Mācību tēma: Datorikas - 10. klases 1. ieskaites mācību materiāls #13 Noslēguma…" at bounding box center [712, 344] width 1424 height 688
click at [304, 346] on label "Nodaļu virsrakstus, saformētus, izmantojot stilus" at bounding box center [712, 363] width 892 height 46
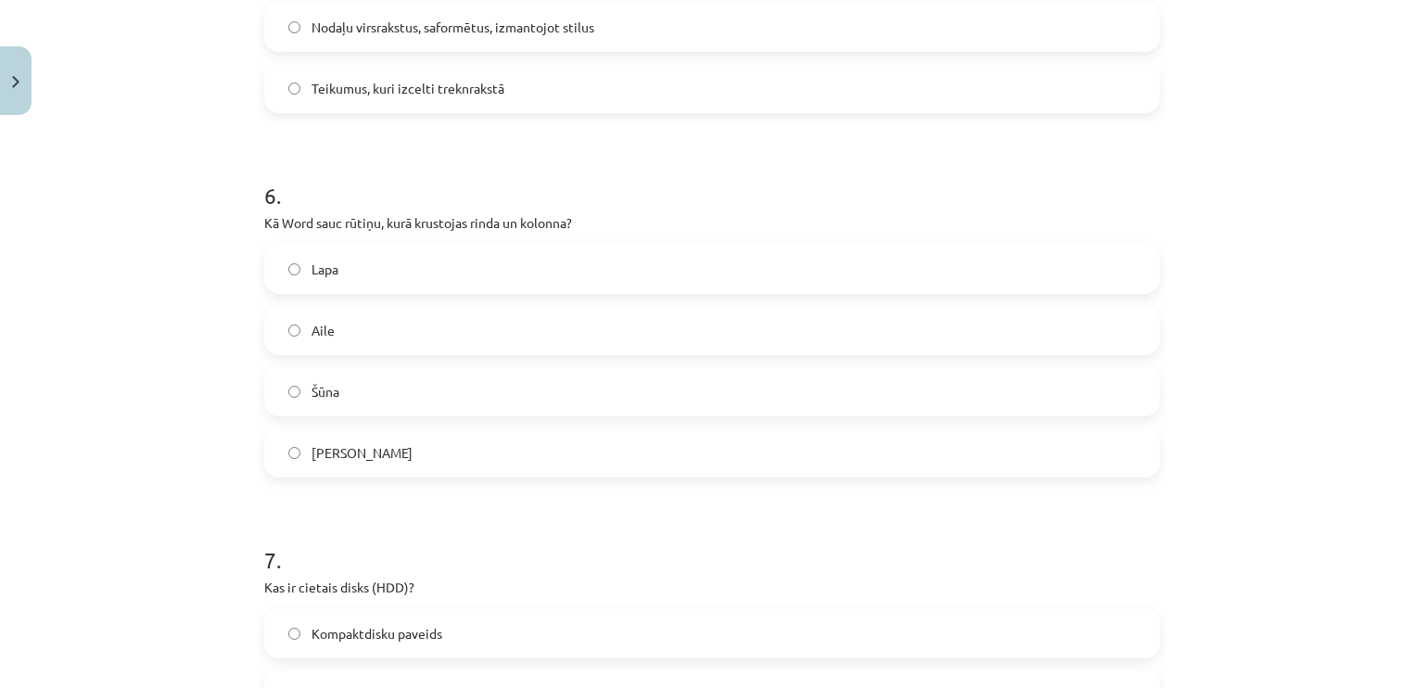
scroll to position [2039, 0]
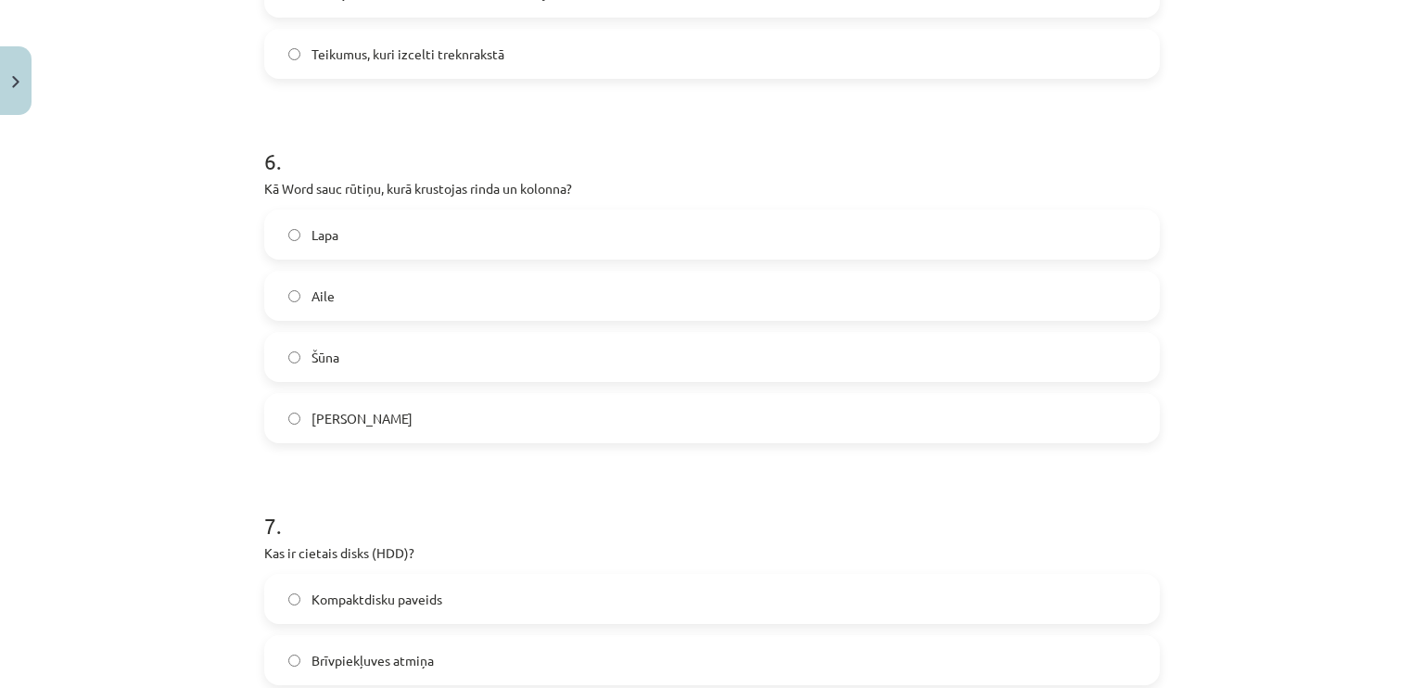
click at [344, 375] on label "Šūna" at bounding box center [712, 357] width 892 height 46
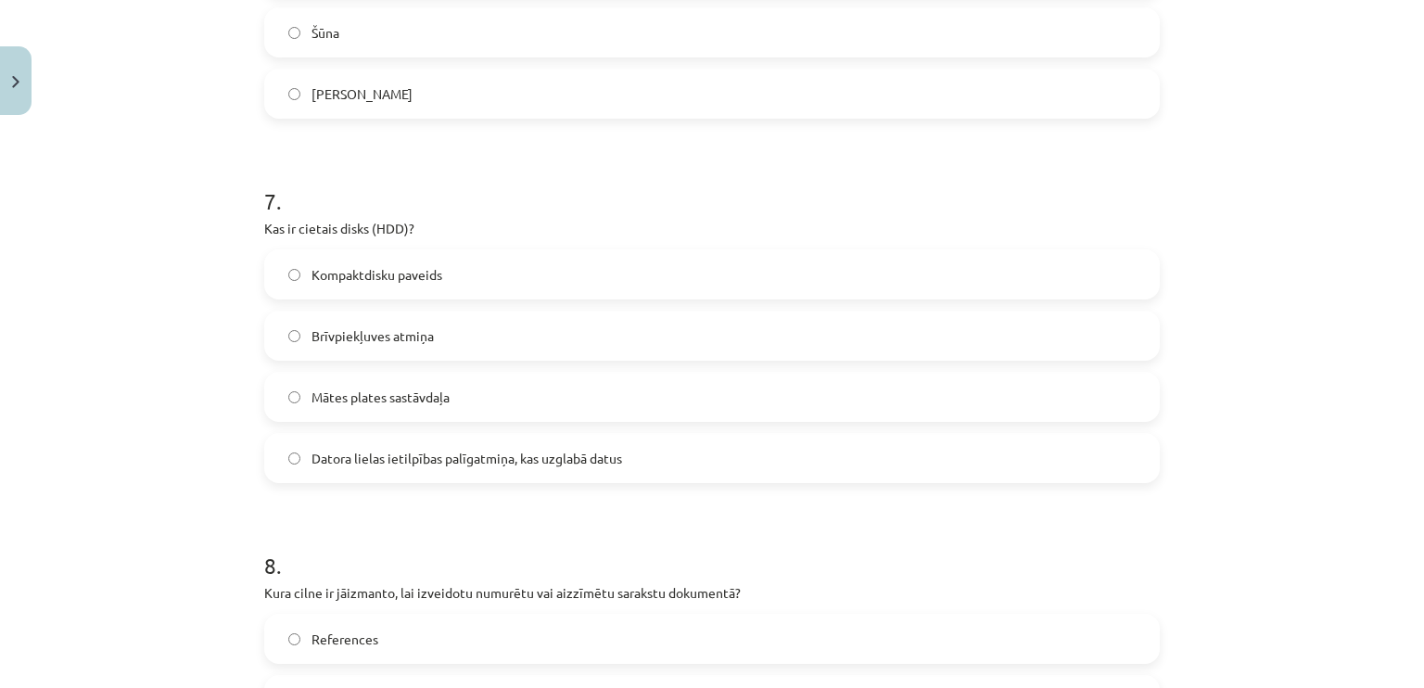
scroll to position [2410, 0]
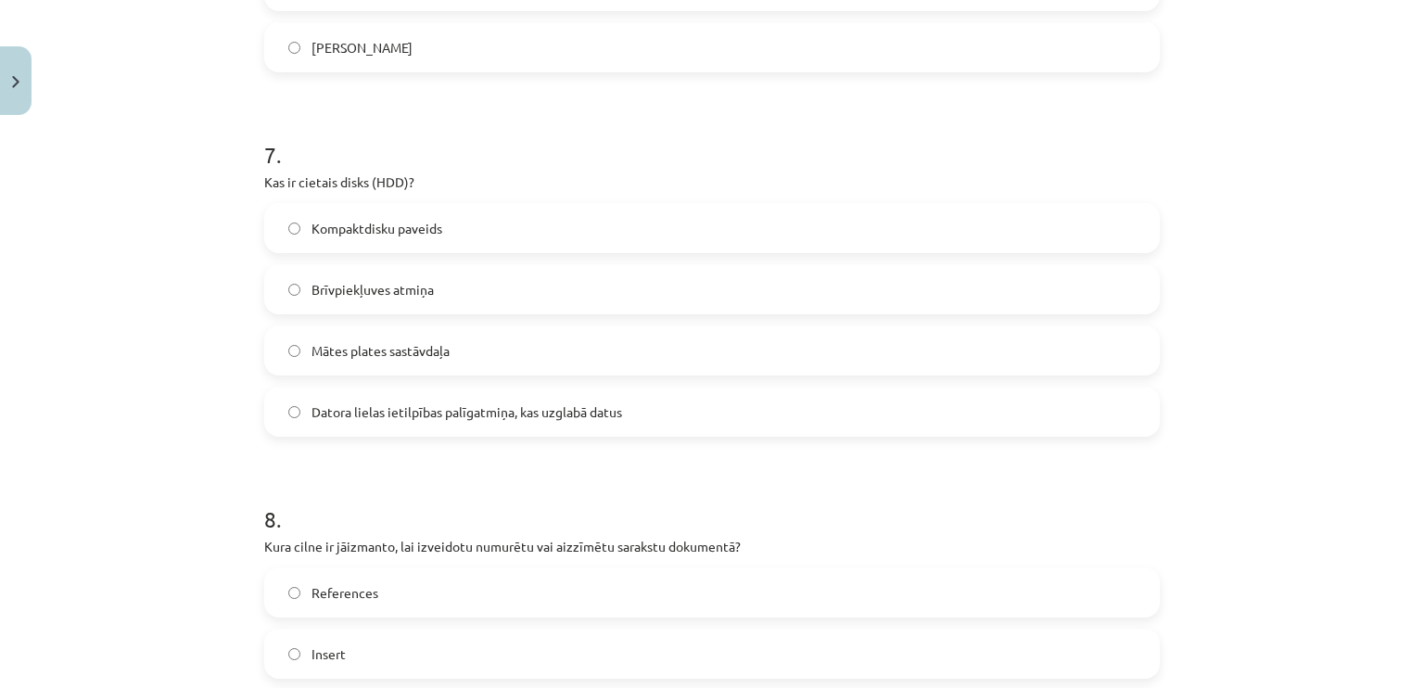
click at [315, 355] on span "Mātes plates sastāvdaļa" at bounding box center [380, 350] width 138 height 19
click at [313, 390] on label "Datora lielas ietilpības palīgatmiņa, kas uzglabā datus" at bounding box center [712, 411] width 892 height 46
click at [152, 326] on div "Mācību tēma: Datorikas - 10. klases 1. ieskaites mācību materiāls #13 Noslēguma…" at bounding box center [712, 344] width 1424 height 688
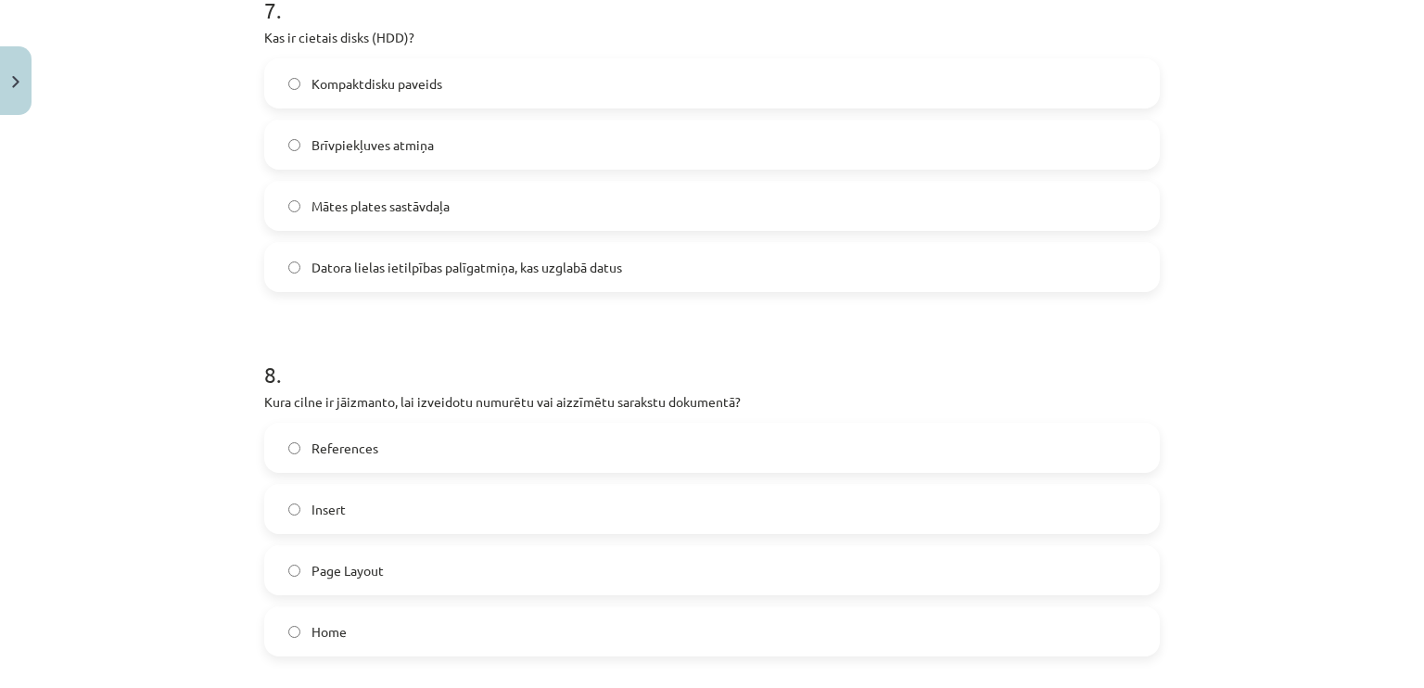
scroll to position [2595, 0]
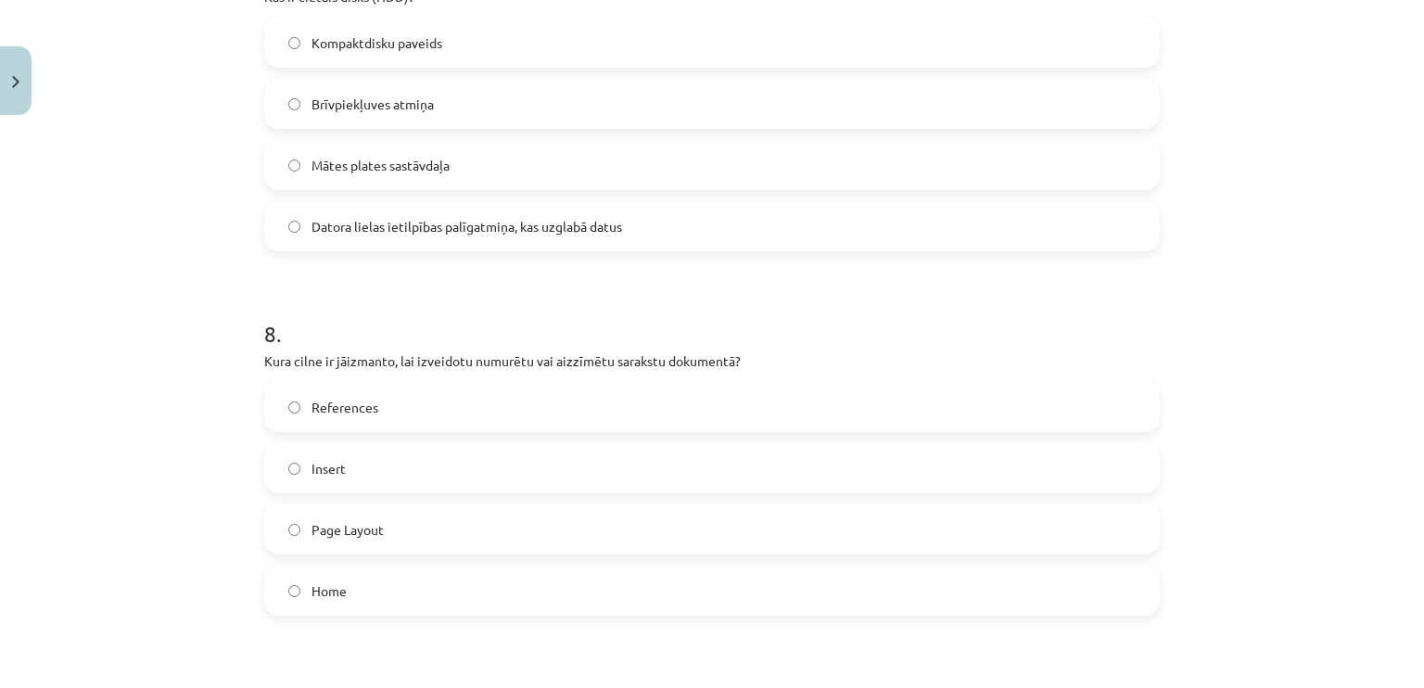
click at [330, 592] on span "Home" at bounding box center [328, 590] width 35 height 19
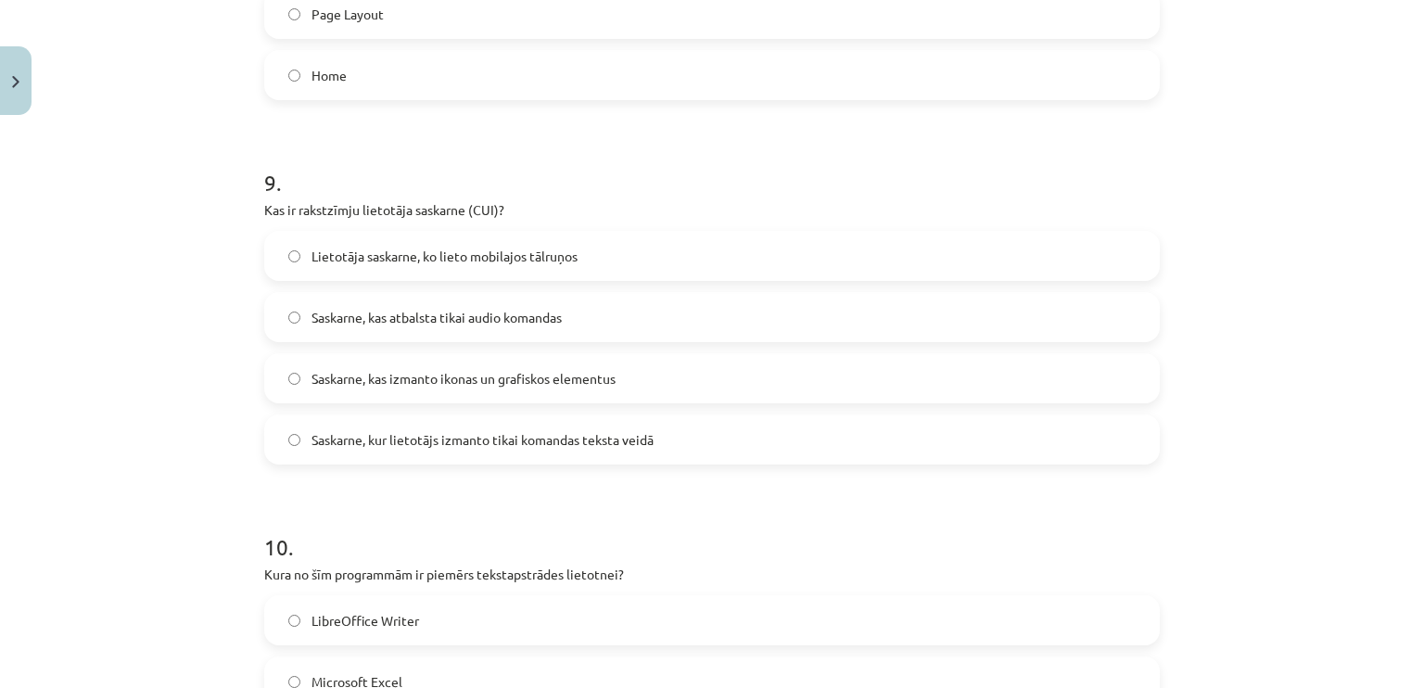
scroll to position [3151, 0]
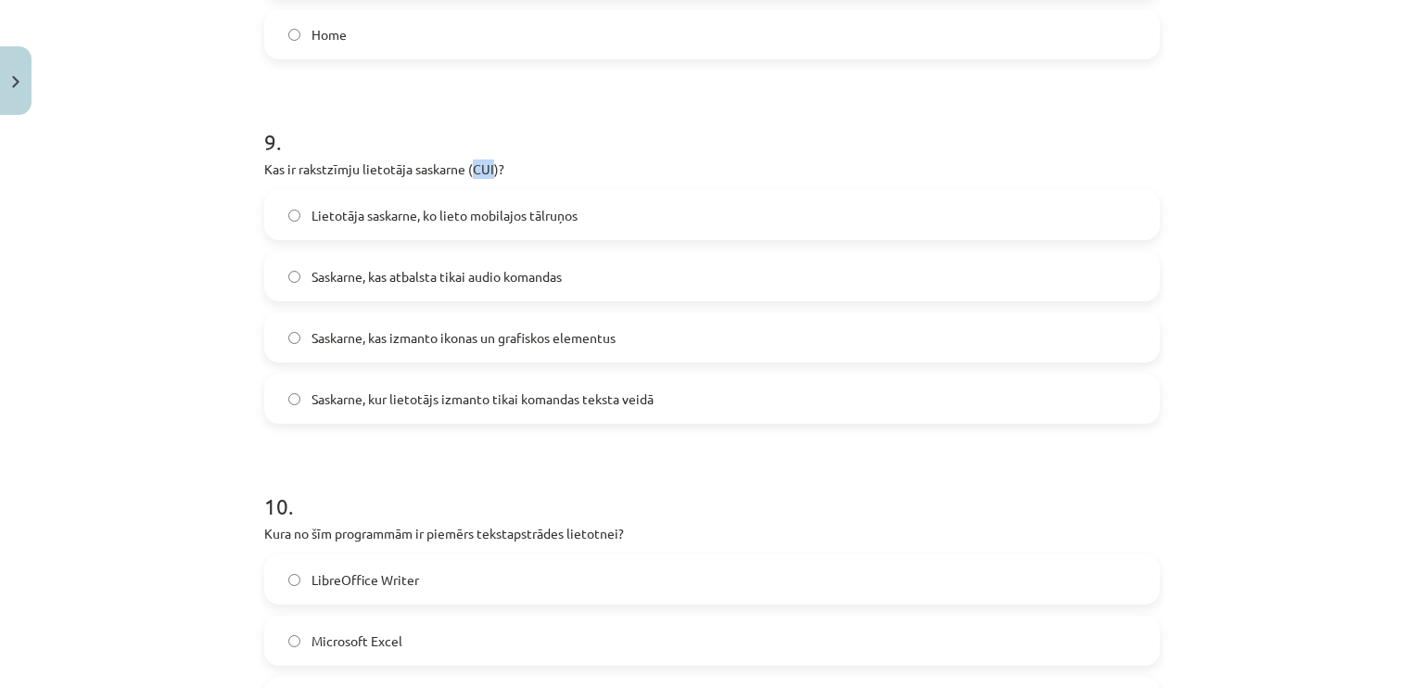
drag, startPoint x: 466, startPoint y: 167, endPoint x: 486, endPoint y: 168, distance: 19.5
click at [486, 168] on p "Kas ir rakstzīmju lietotāja saskarne (CUI)?" at bounding box center [711, 168] width 895 height 19
copy p "CUI"
drag, startPoint x: 237, startPoint y: 166, endPoint x: 459, endPoint y: 177, distance: 221.8
click at [459, 177] on div "Mācību tēma: Datorikas - 10. klases 1. ieskaites mācību materiāls #13 Noslēguma…" at bounding box center [712, 344] width 1424 height 688
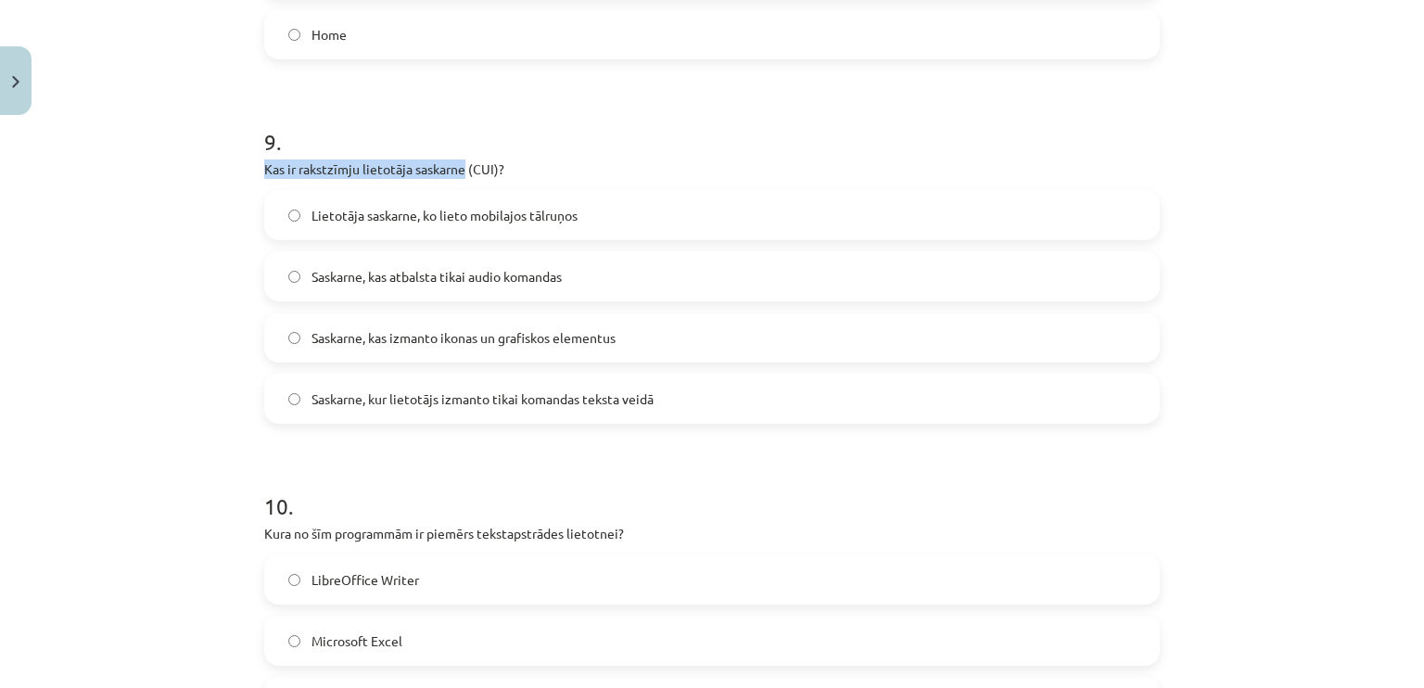
copy p "Kas ir rakstzīmju lietotāja saskarne"
click at [514, 120] on h1 "9 ." at bounding box center [711, 124] width 895 height 57
click at [500, 329] on span "Saskarne, kas izmanto ikonas un grafiskos elementus" at bounding box center [463, 337] width 304 height 19
drag, startPoint x: 222, startPoint y: 158, endPoint x: 515, endPoint y: 174, distance: 293.3
click at [515, 174] on div "Mācību tēma: Datorikas - 10. klases 1. ieskaites mācību materiāls #13 Noslēguma…" at bounding box center [712, 344] width 1424 height 688
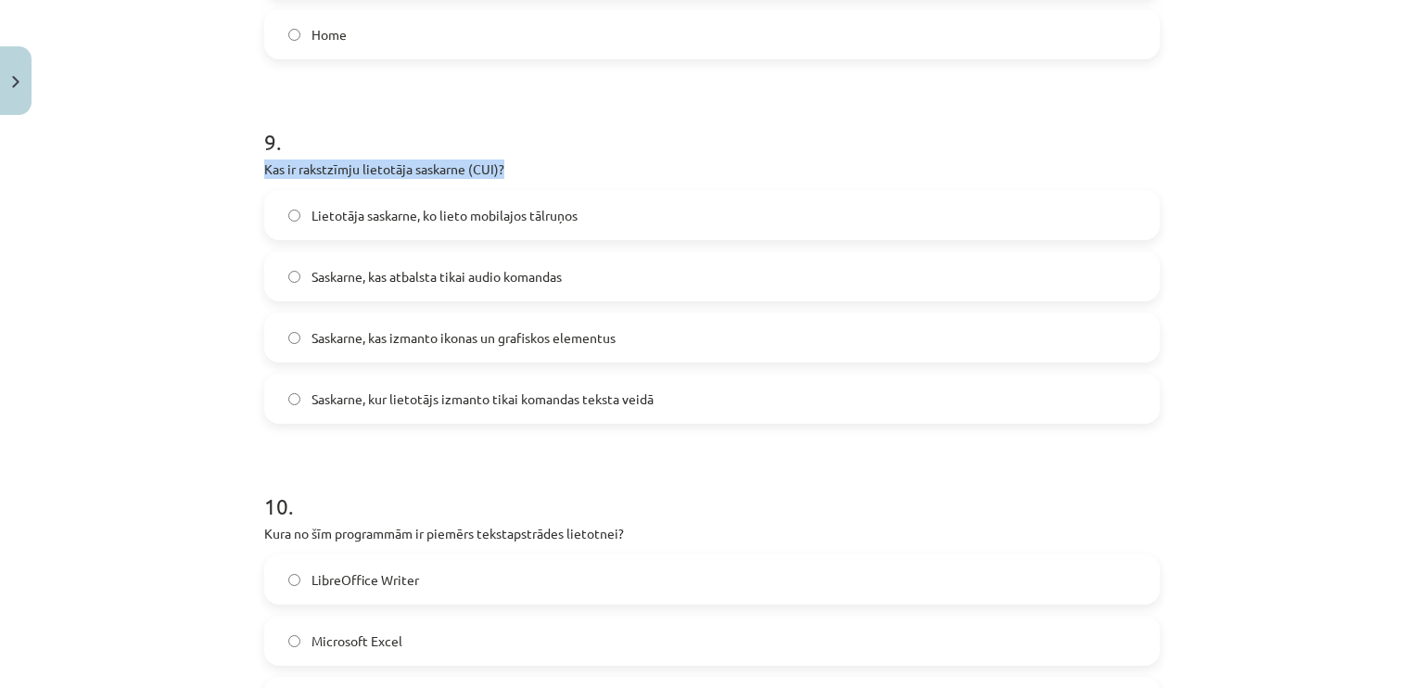
copy p "Kas ir rakstzīmju lietotāja saskarne (CUI)?"
click at [531, 146] on h1 "9 ." at bounding box center [711, 124] width 895 height 57
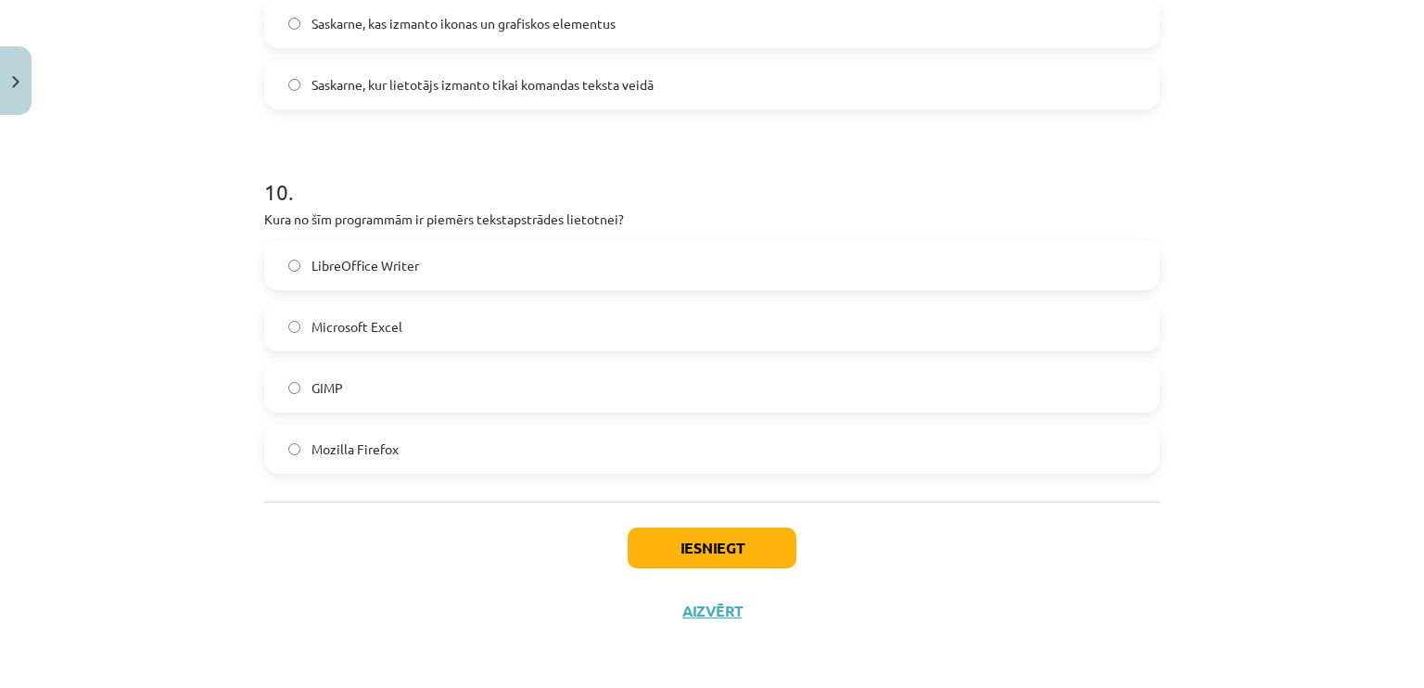
scroll to position [3187, 0]
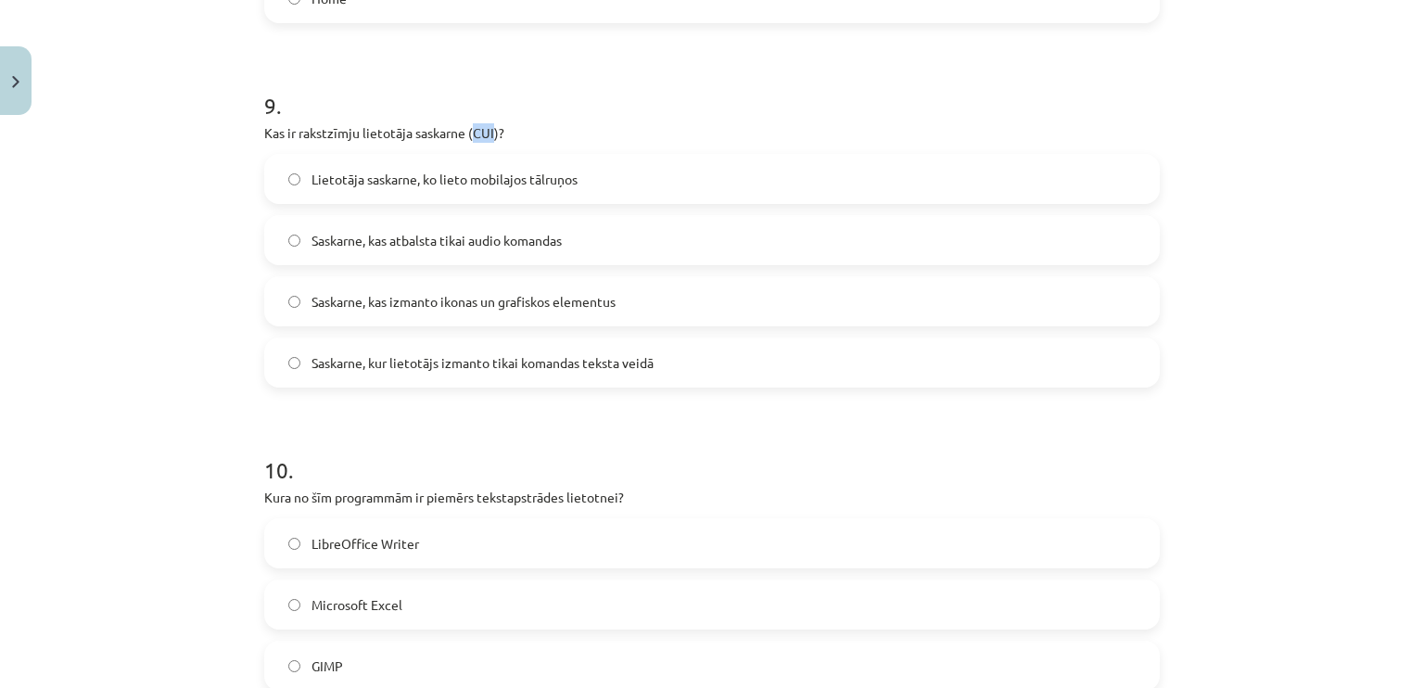
drag, startPoint x: 467, startPoint y: 133, endPoint x: 487, endPoint y: 133, distance: 19.5
click at [487, 133] on p "Kas ir rakstzīmju lietotāja saskarne (CUI)?" at bounding box center [711, 132] width 895 height 19
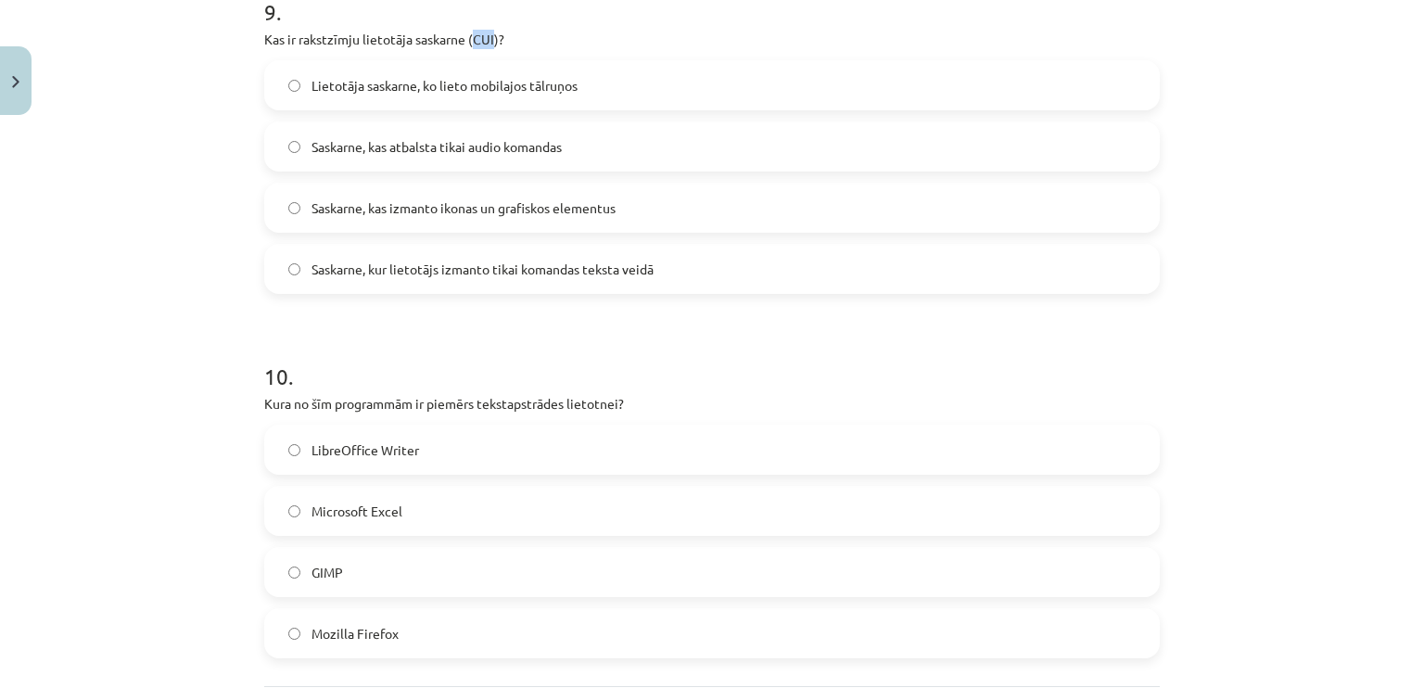
scroll to position [3280, 0]
click at [96, 296] on div "Mācību tēma: Datorikas - 10. klases 1. ieskaites mācību materiāls #13 Noslēguma…" at bounding box center [712, 344] width 1424 height 688
click at [307, 257] on label "Saskarne, kur lietotājs izmanto tikai komandas teksta veidā" at bounding box center [712, 270] width 892 height 46
click at [182, 257] on div "Mācību tēma: Datorikas - 10. klases 1. ieskaites mācību materiāls #13 Noslēguma…" at bounding box center [712, 344] width 1424 height 688
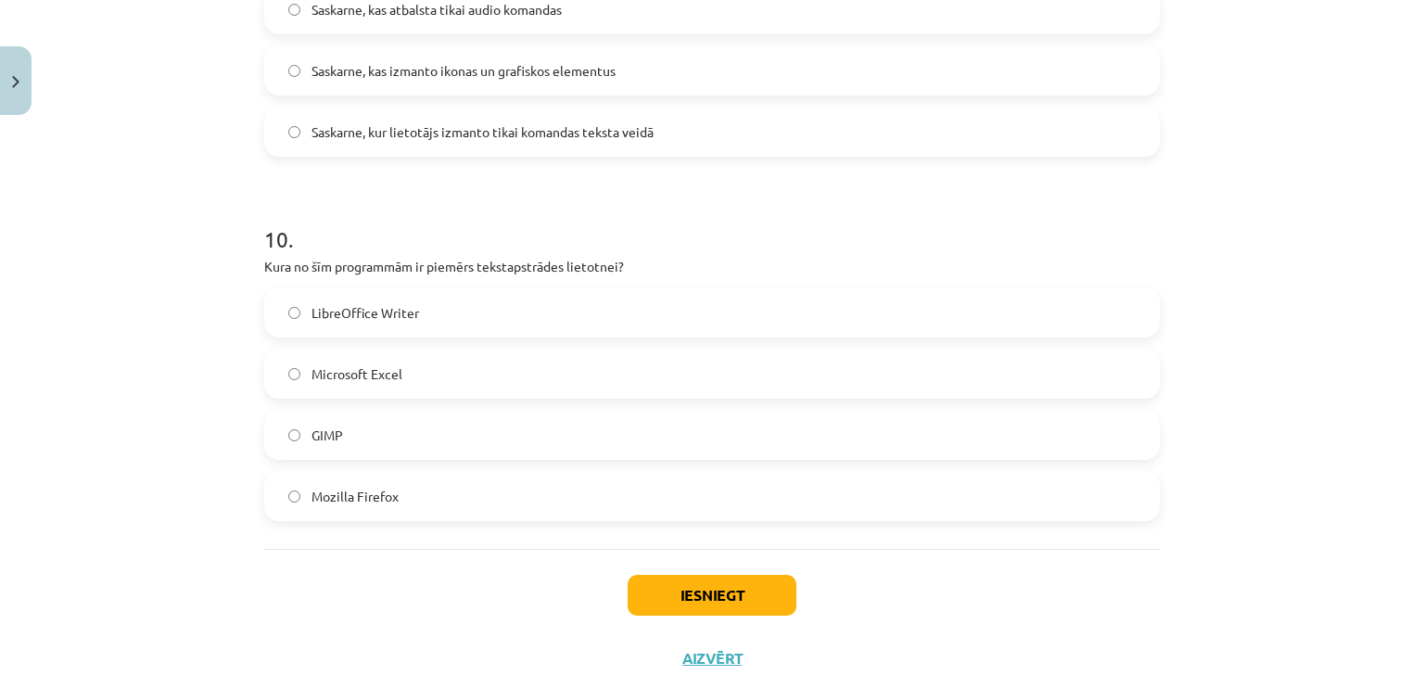
scroll to position [3465, 0]
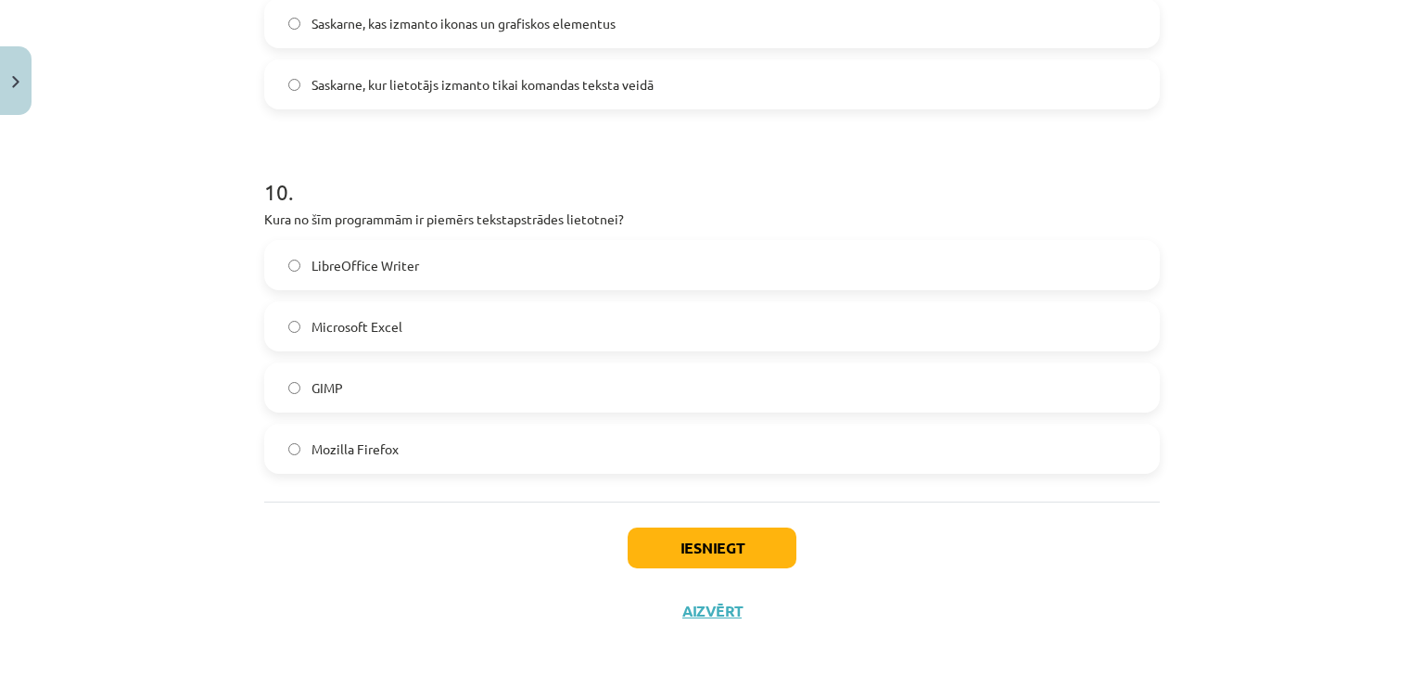
click at [374, 262] on span "LibreOffice Writer" at bounding box center [365, 265] width 108 height 19
click at [705, 551] on button "Iesniegt" at bounding box center [711, 547] width 169 height 41
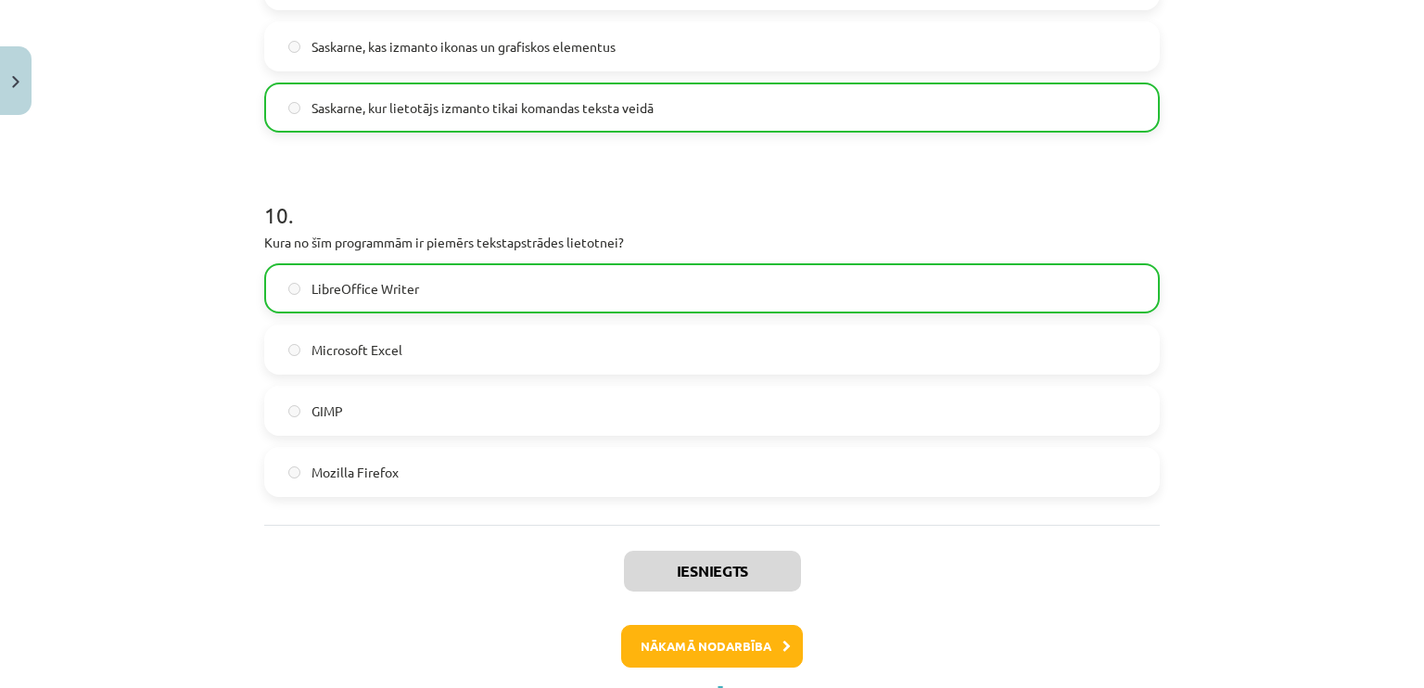
scroll to position [3524, 0]
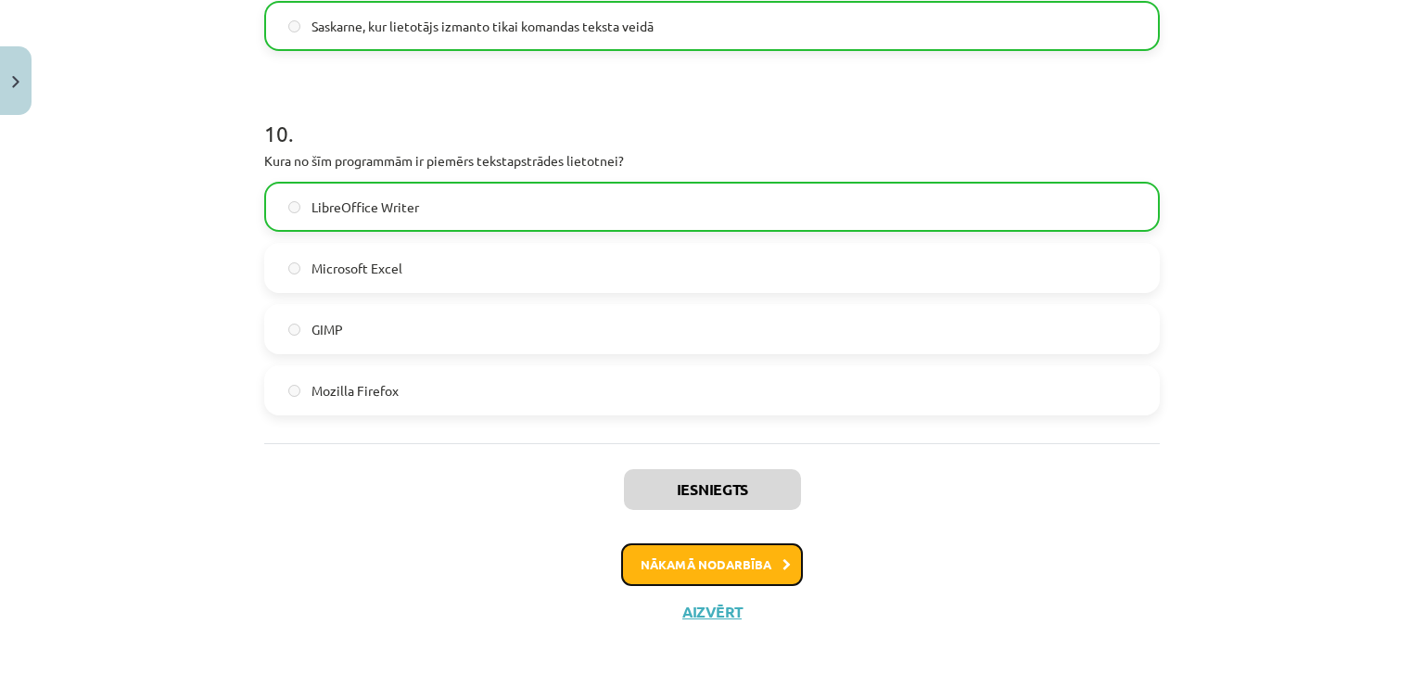
click at [675, 563] on button "Nākamā nodarbība" at bounding box center [712, 564] width 182 height 43
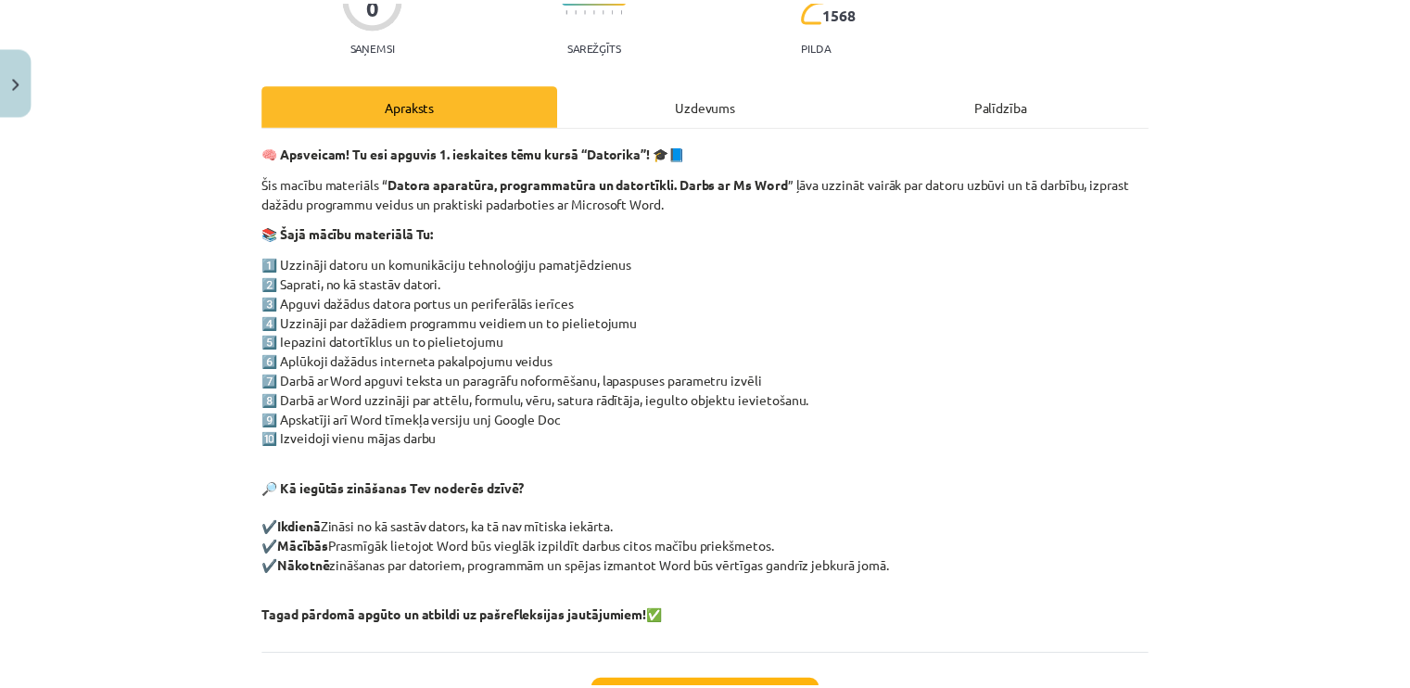
scroll to position [341, 0]
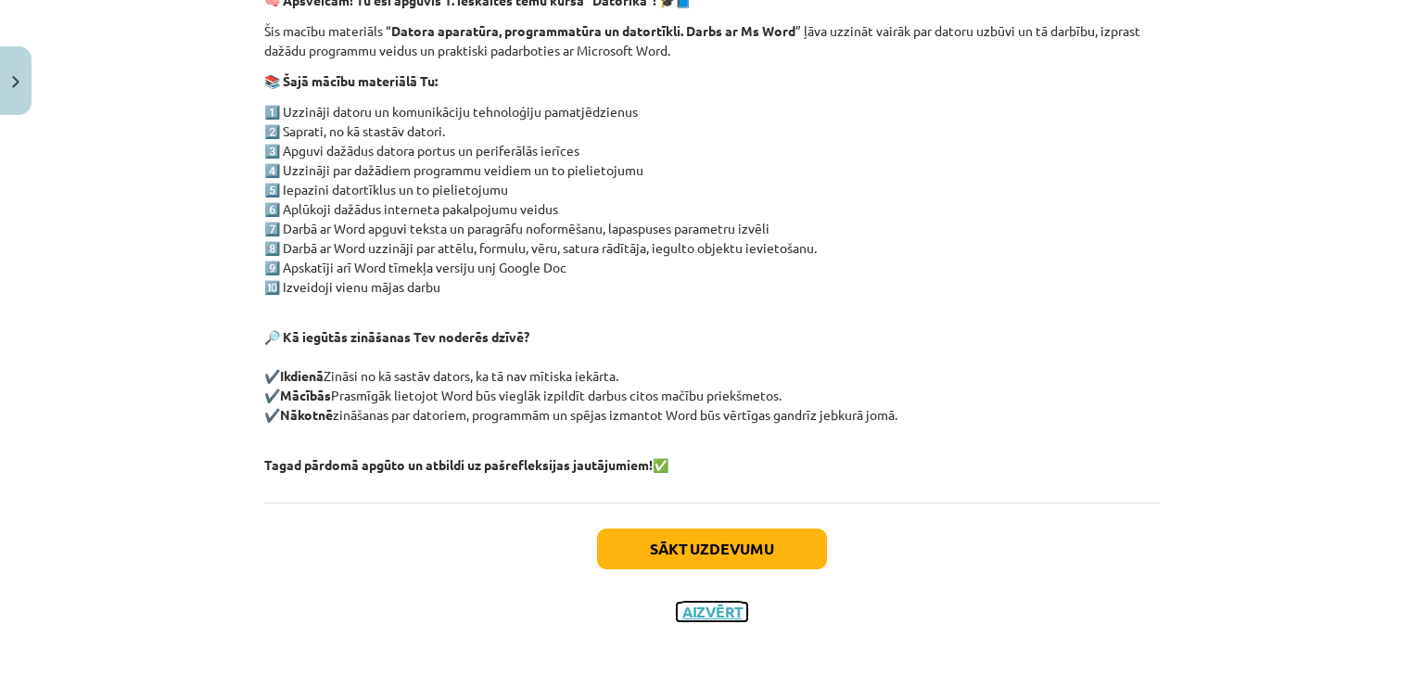
click at [701, 618] on button "Aizvērt" at bounding box center [712, 611] width 70 height 19
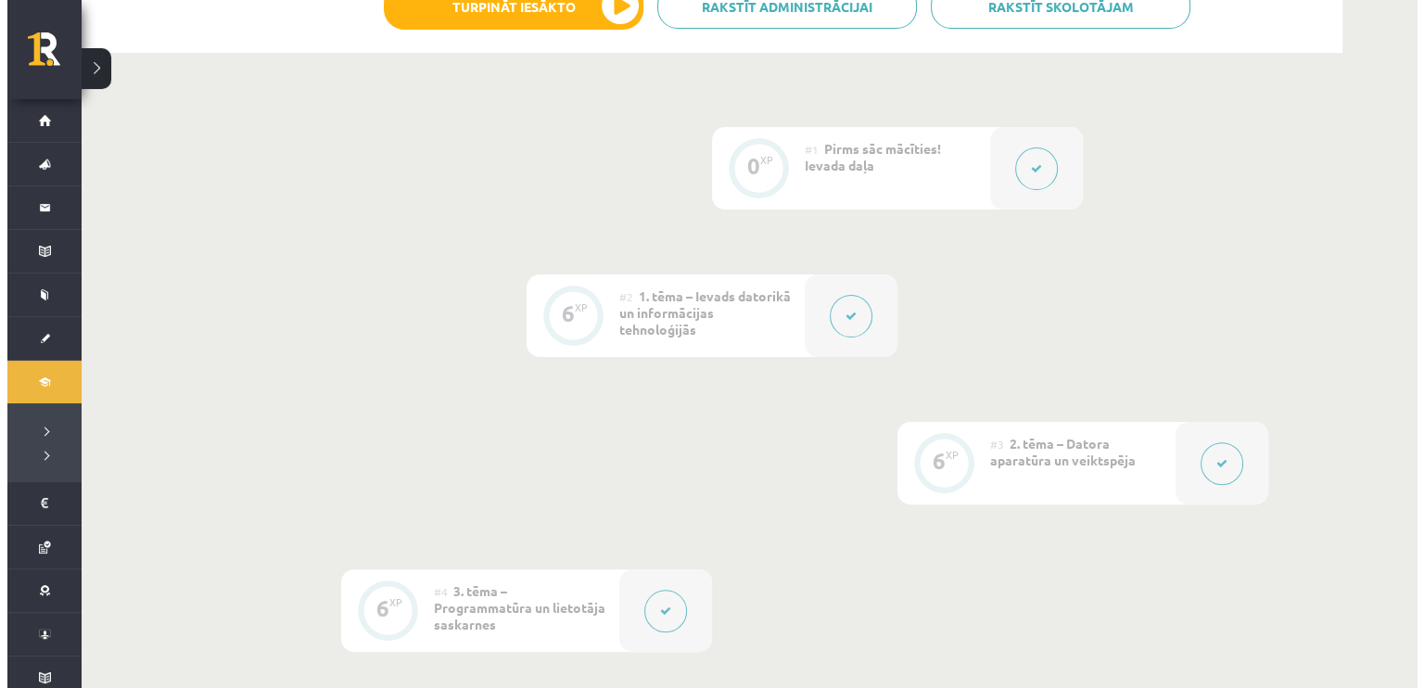
scroll to position [0, 0]
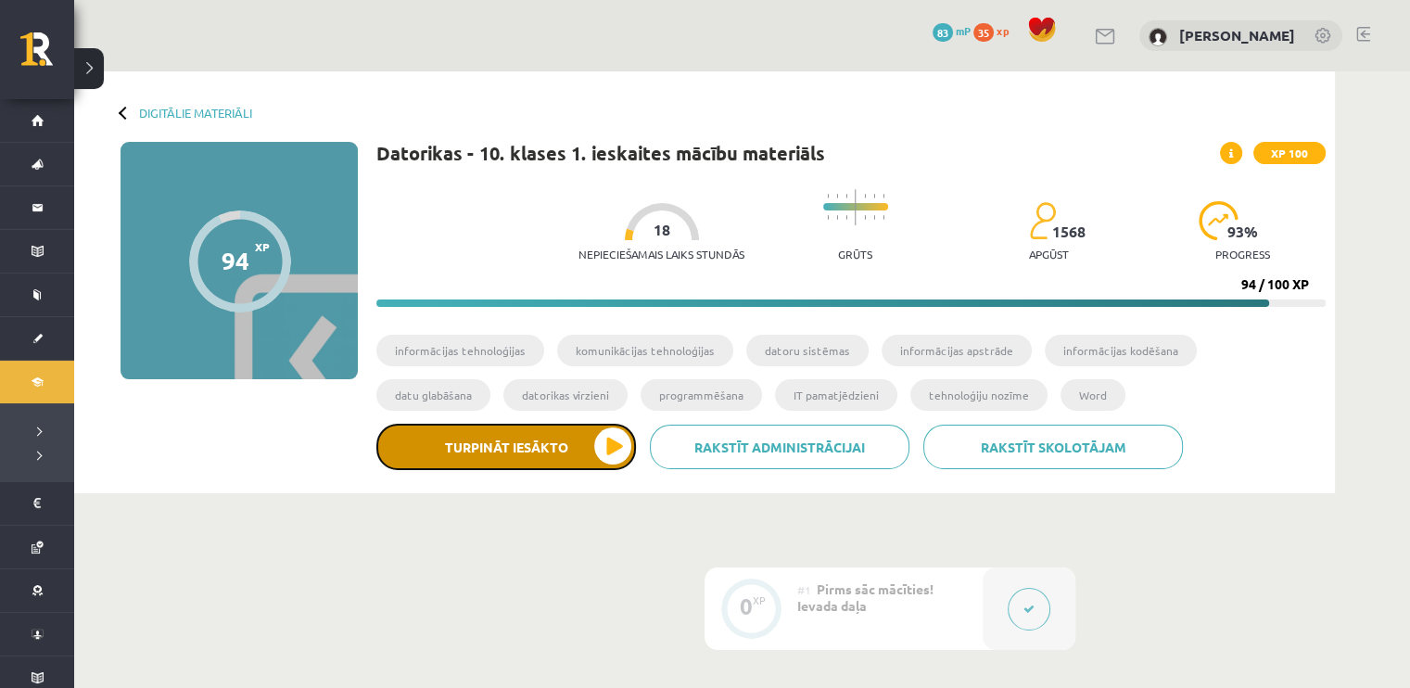
click at [606, 448] on button "Turpināt iesākto" at bounding box center [506, 447] width 260 height 46
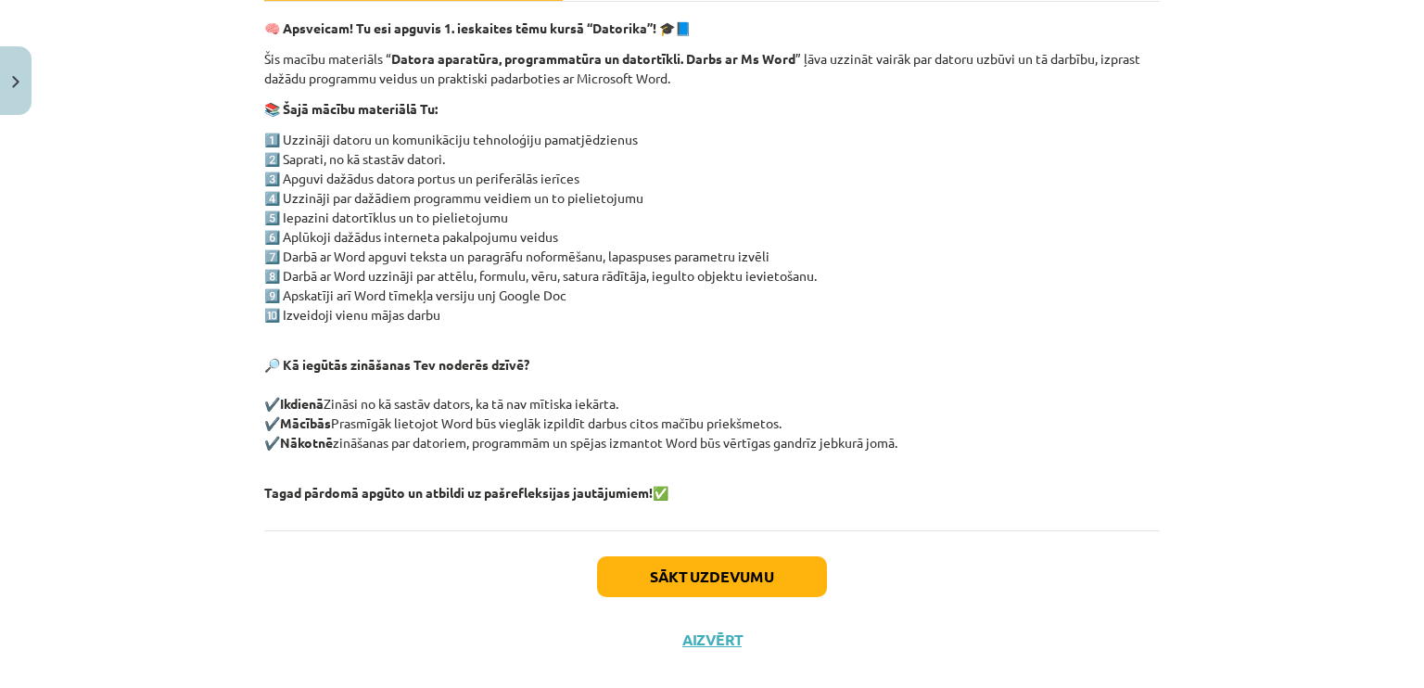
scroll to position [341, 0]
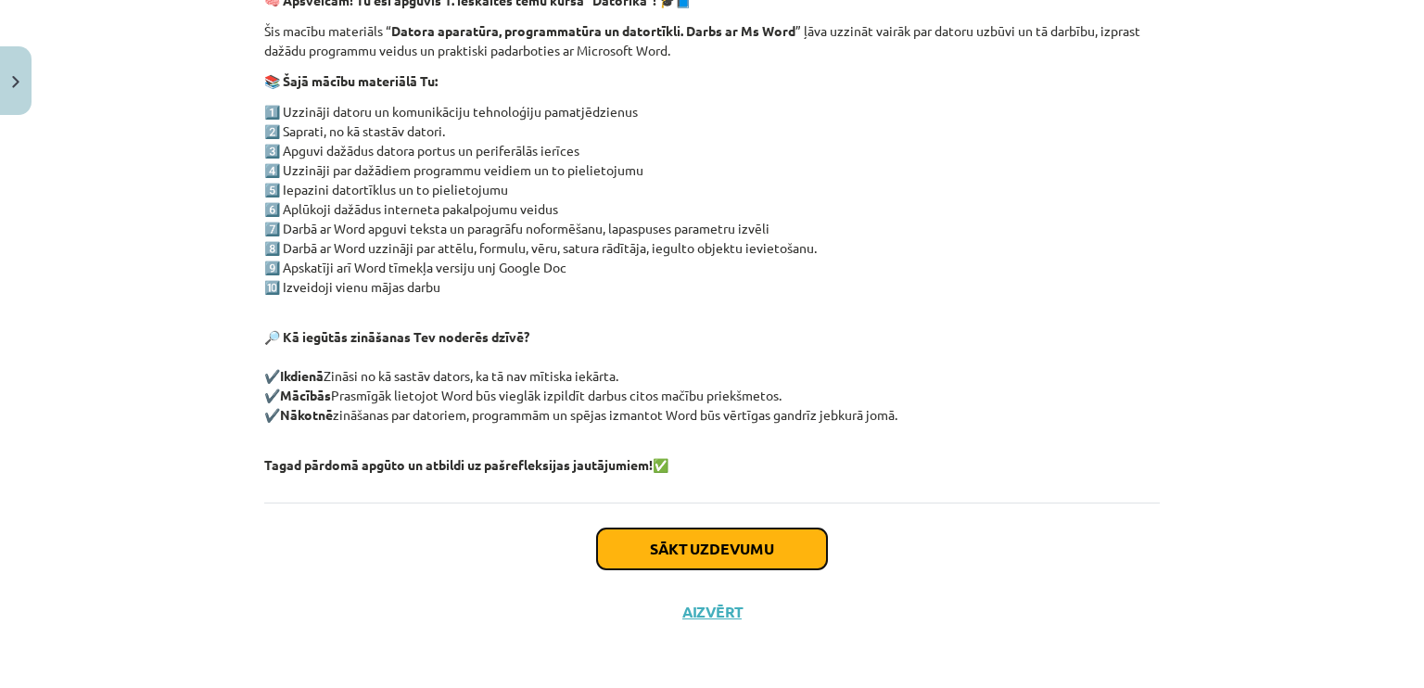
click at [668, 529] on button "Sākt uzdevumu" at bounding box center [712, 548] width 230 height 41
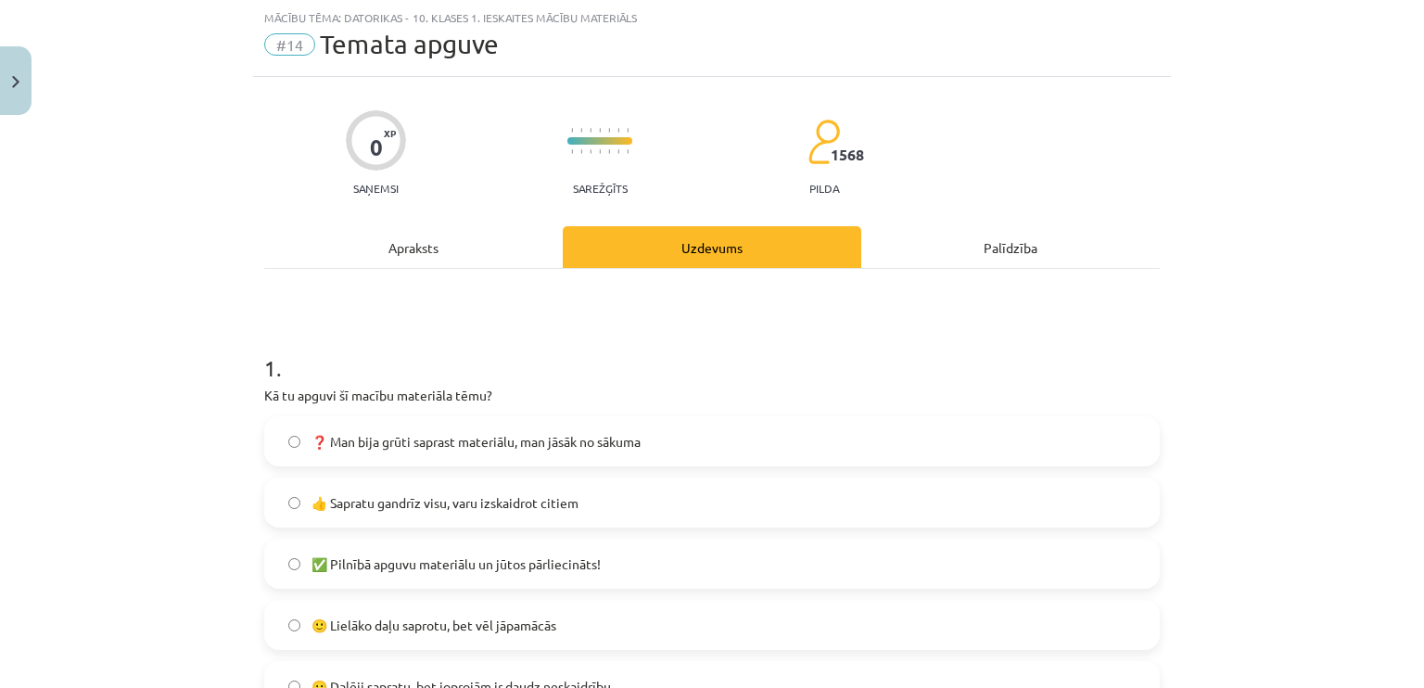
scroll to position [324, 0]
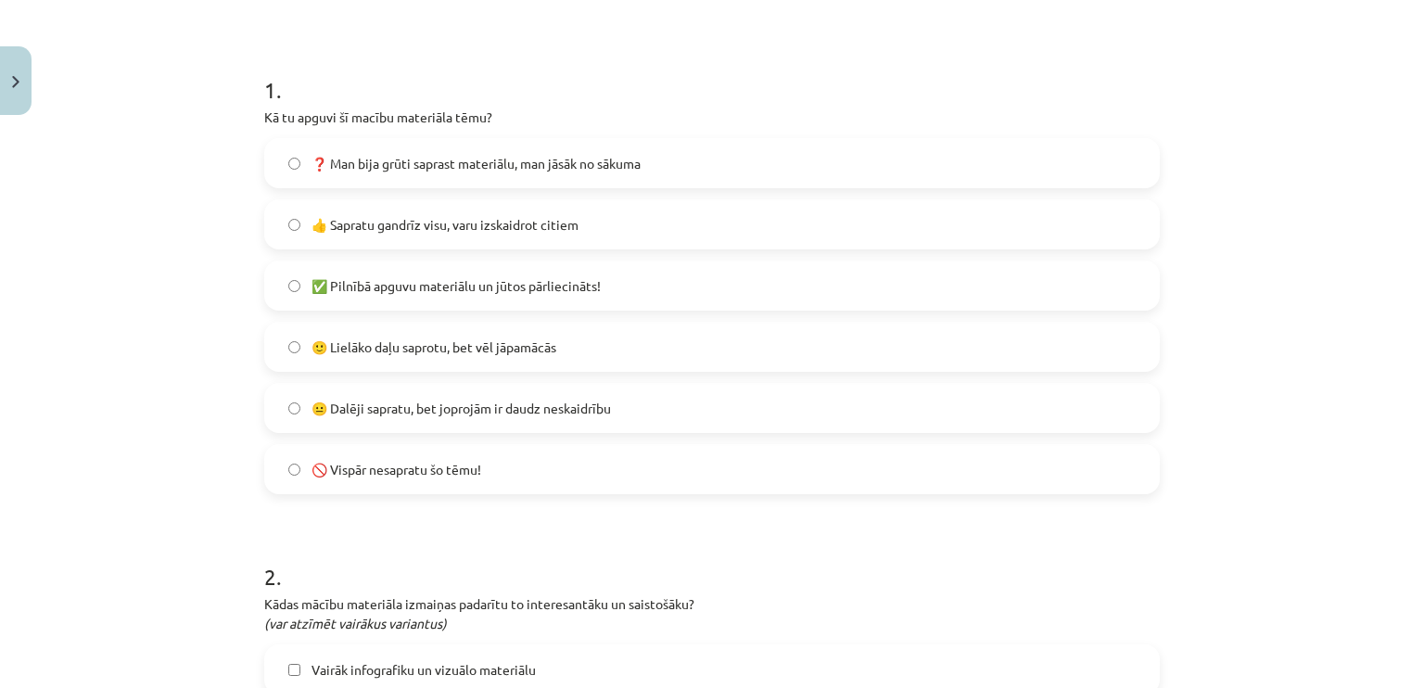
click at [313, 292] on span "✅ Pilnībā apguvu materiālu un jūtos pārliecināts!" at bounding box center [455, 285] width 289 height 19
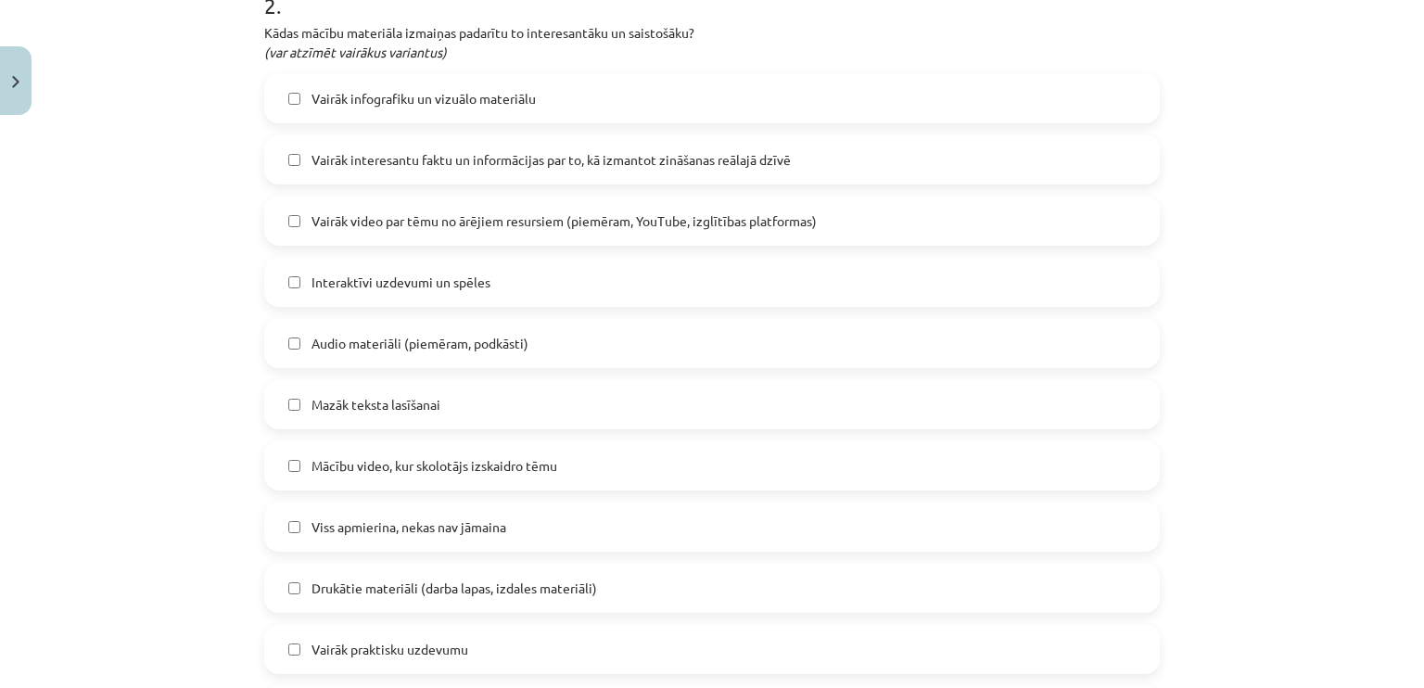
scroll to position [927, 0]
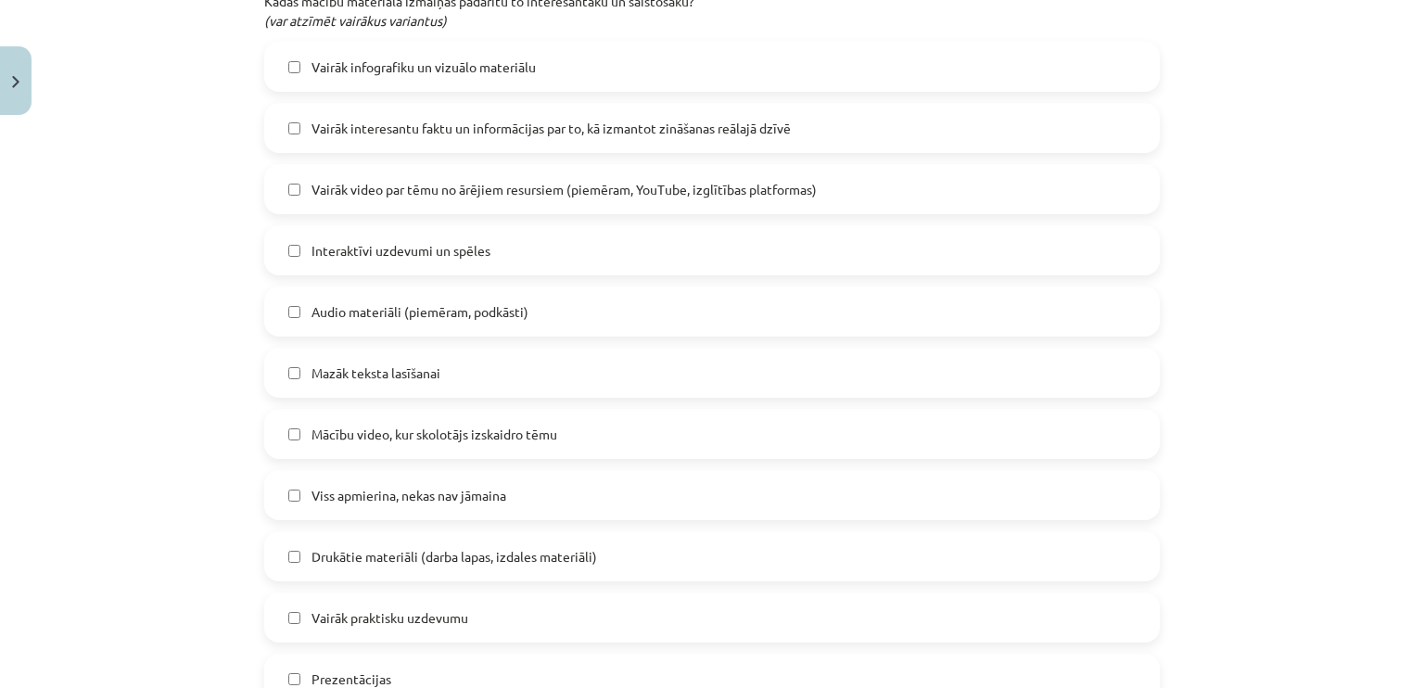
click at [296, 360] on label "Mazāk teksta lasīšanai" at bounding box center [712, 372] width 892 height 46
click at [309, 239] on label "Interaktīvi uzdevumi un spēles" at bounding box center [712, 250] width 892 height 46
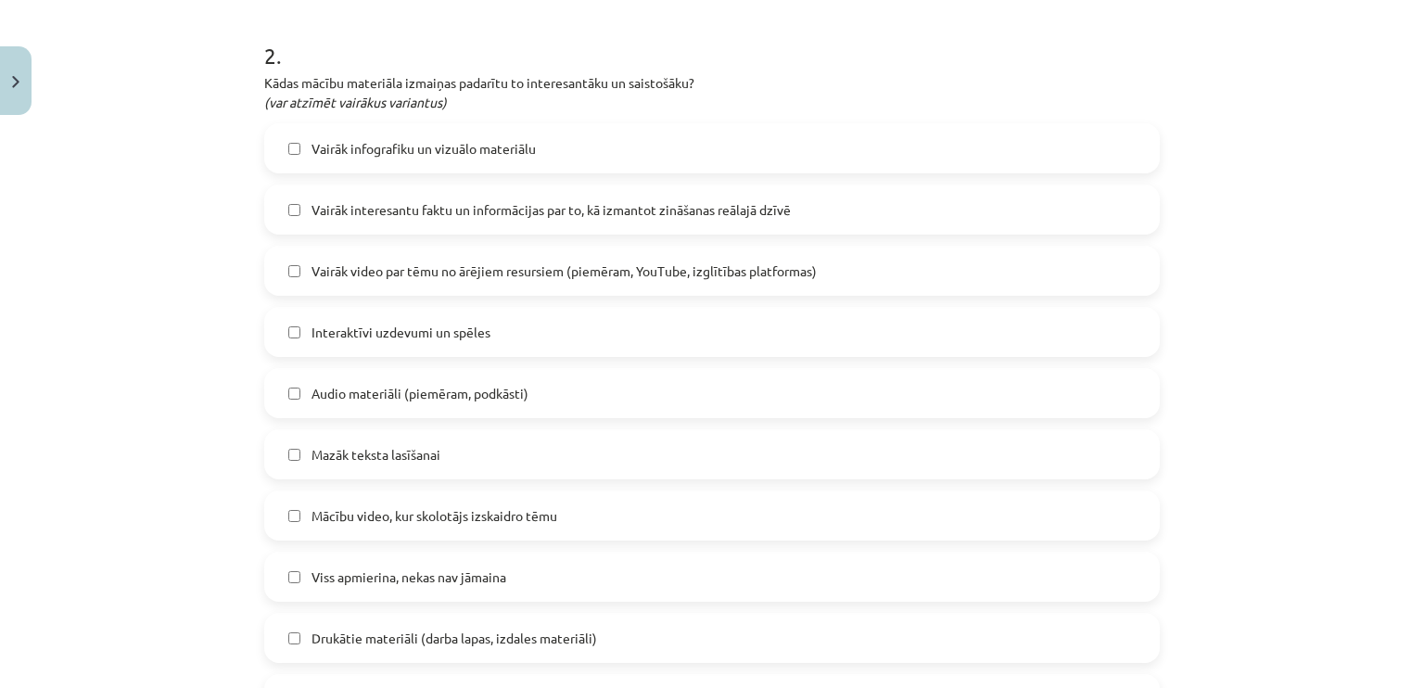
scroll to position [834, 0]
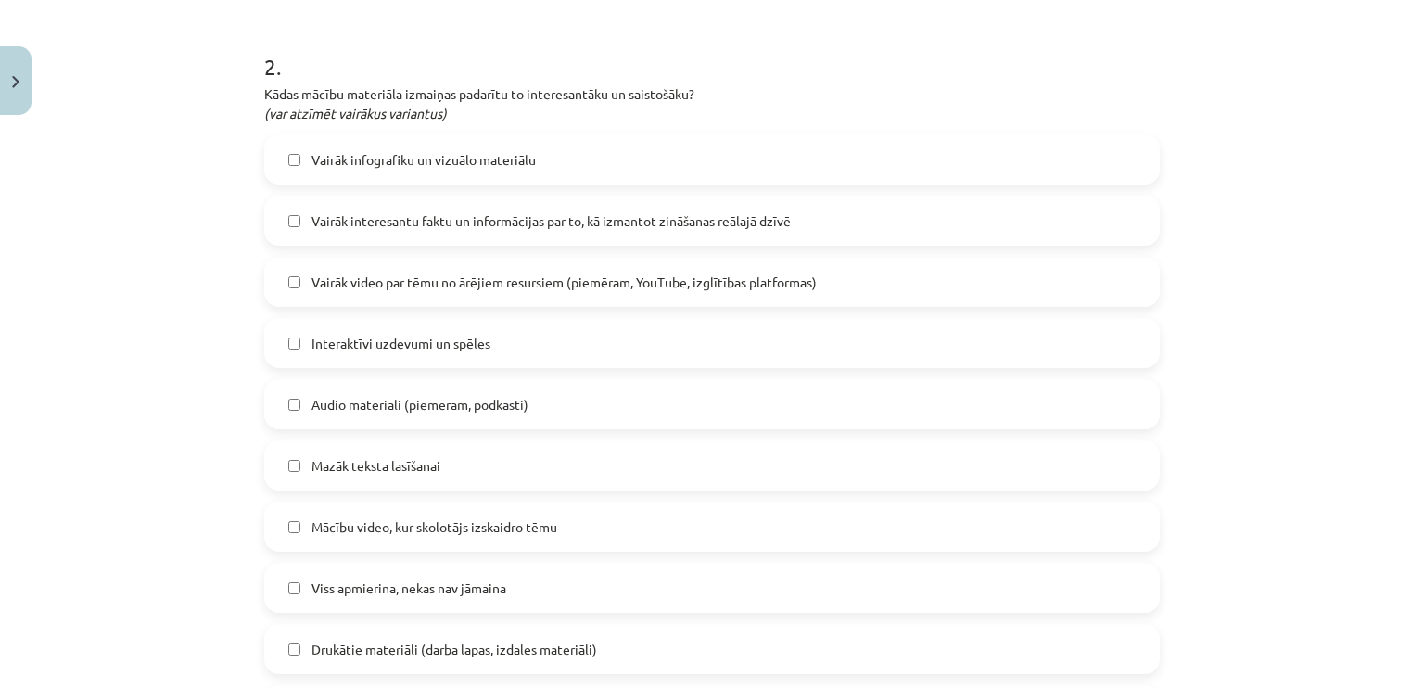
click at [336, 146] on label "Vairāk infografiku un vizuālo materiālu" at bounding box center [712, 159] width 892 height 46
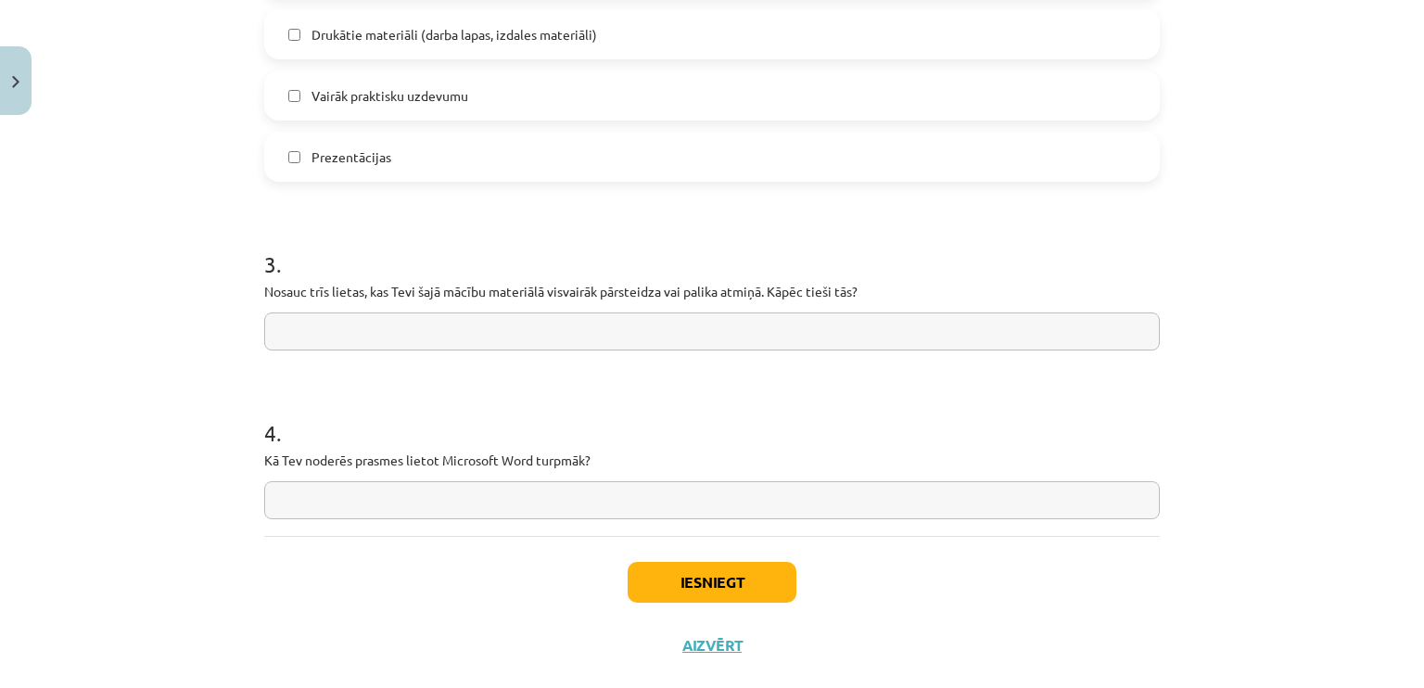
scroll to position [1483, 0]
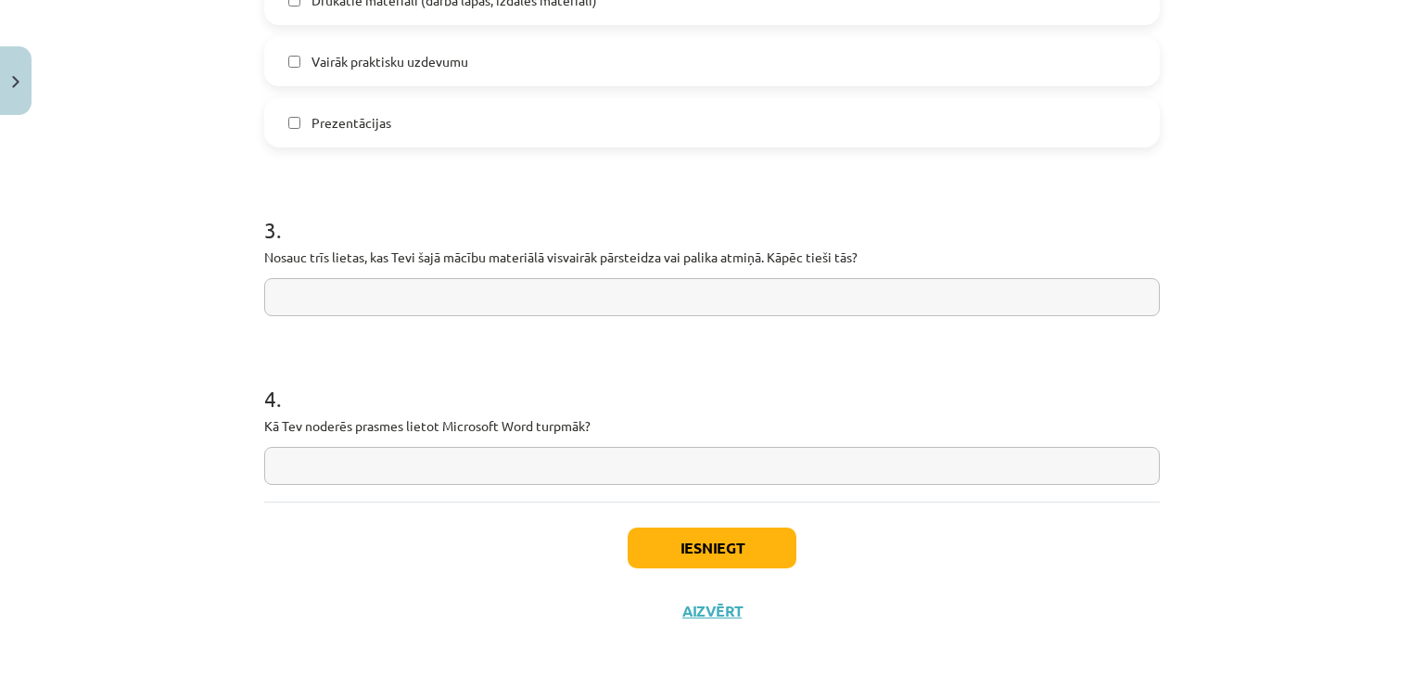
click at [366, 299] on input "text" at bounding box center [711, 297] width 895 height 38
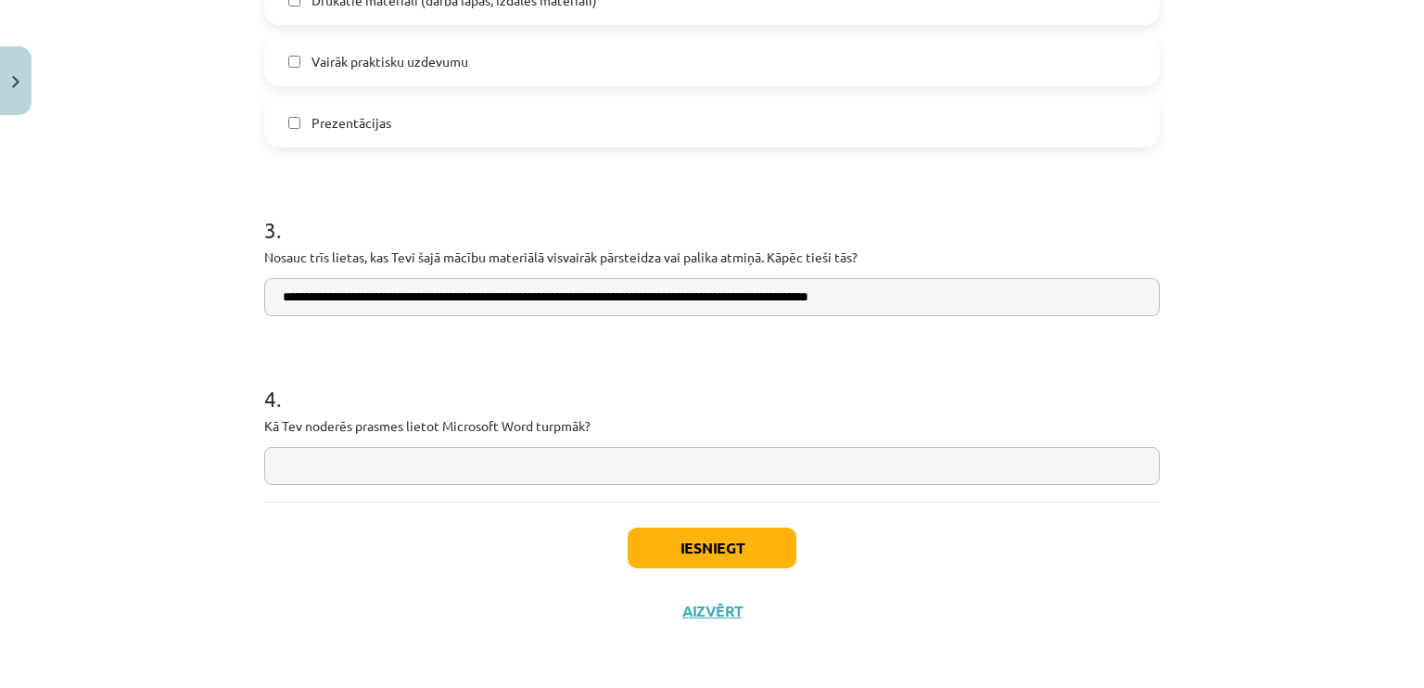
type input "**********"
click at [462, 474] on input "text" at bounding box center [711, 466] width 895 height 38
type input "*"
type input "**********"
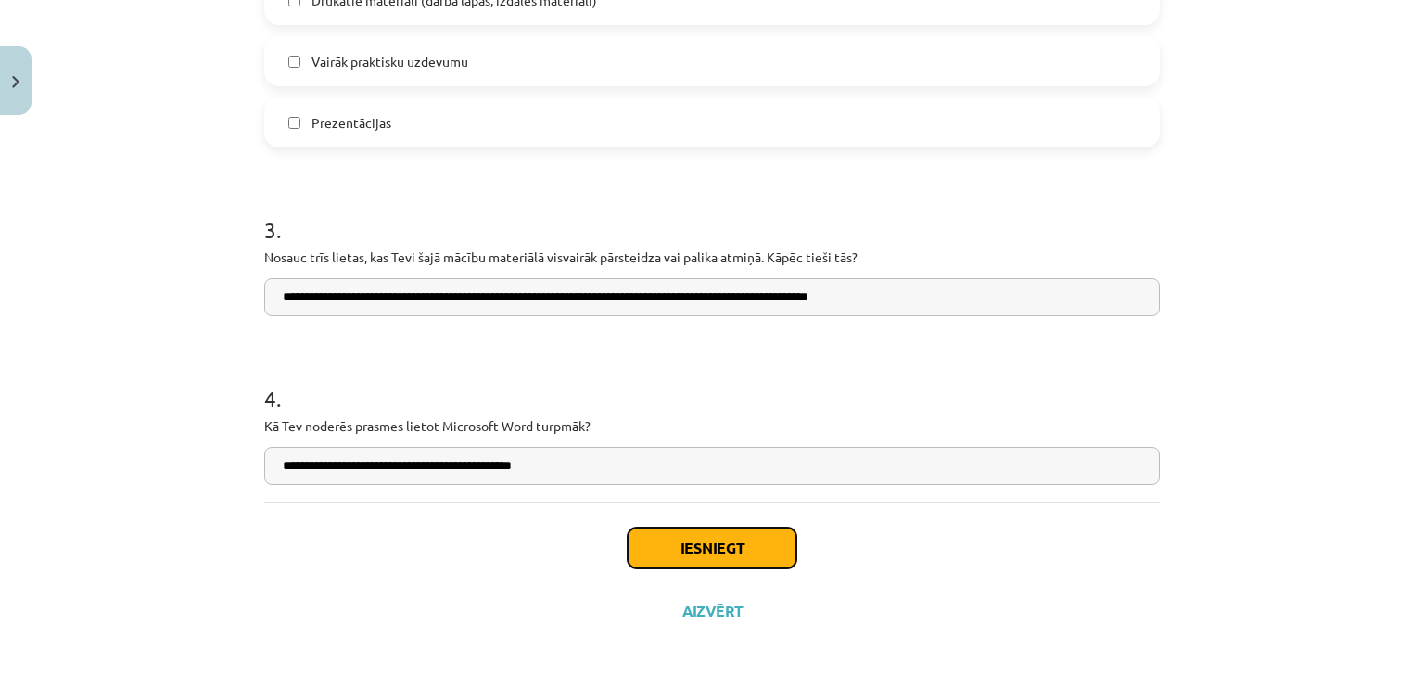
click at [746, 544] on button "Iesniegt" at bounding box center [711, 547] width 169 height 41
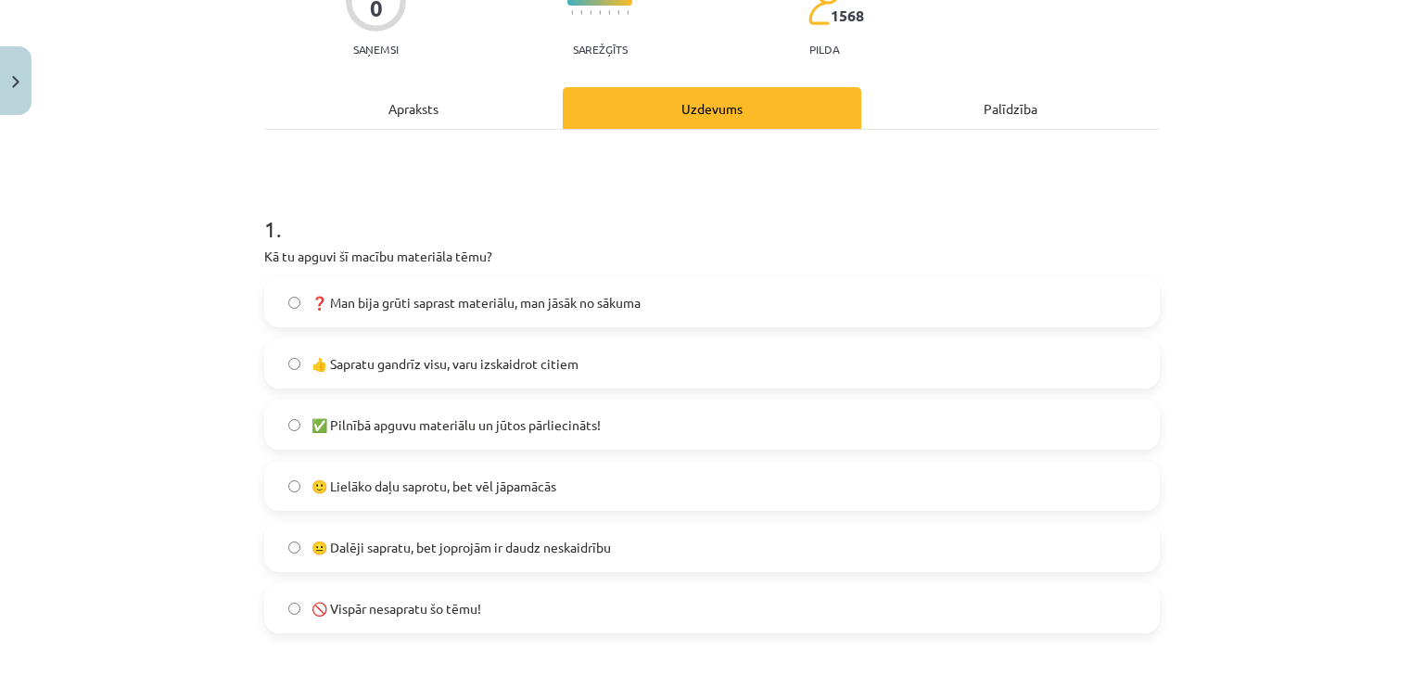
scroll to position [0, 0]
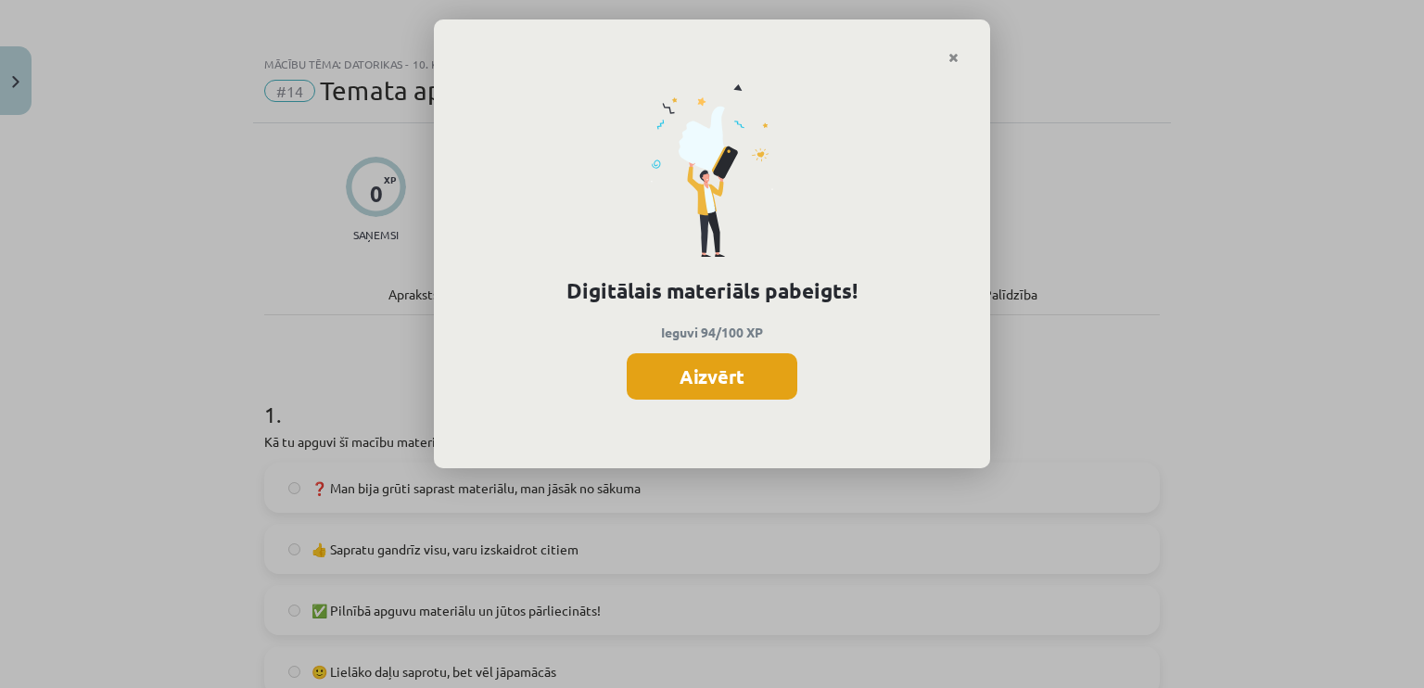
click at [715, 383] on button "Aizvērt" at bounding box center [712, 376] width 171 height 46
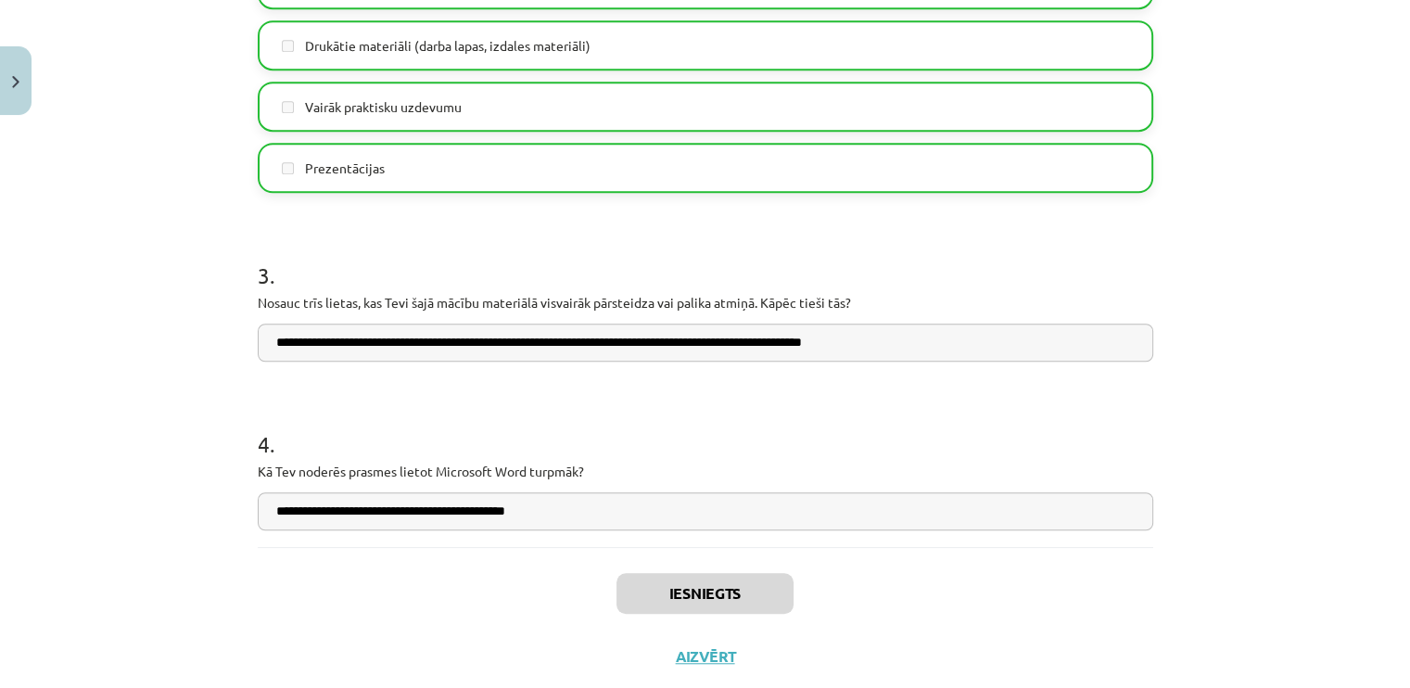
scroll to position [1483, 0]
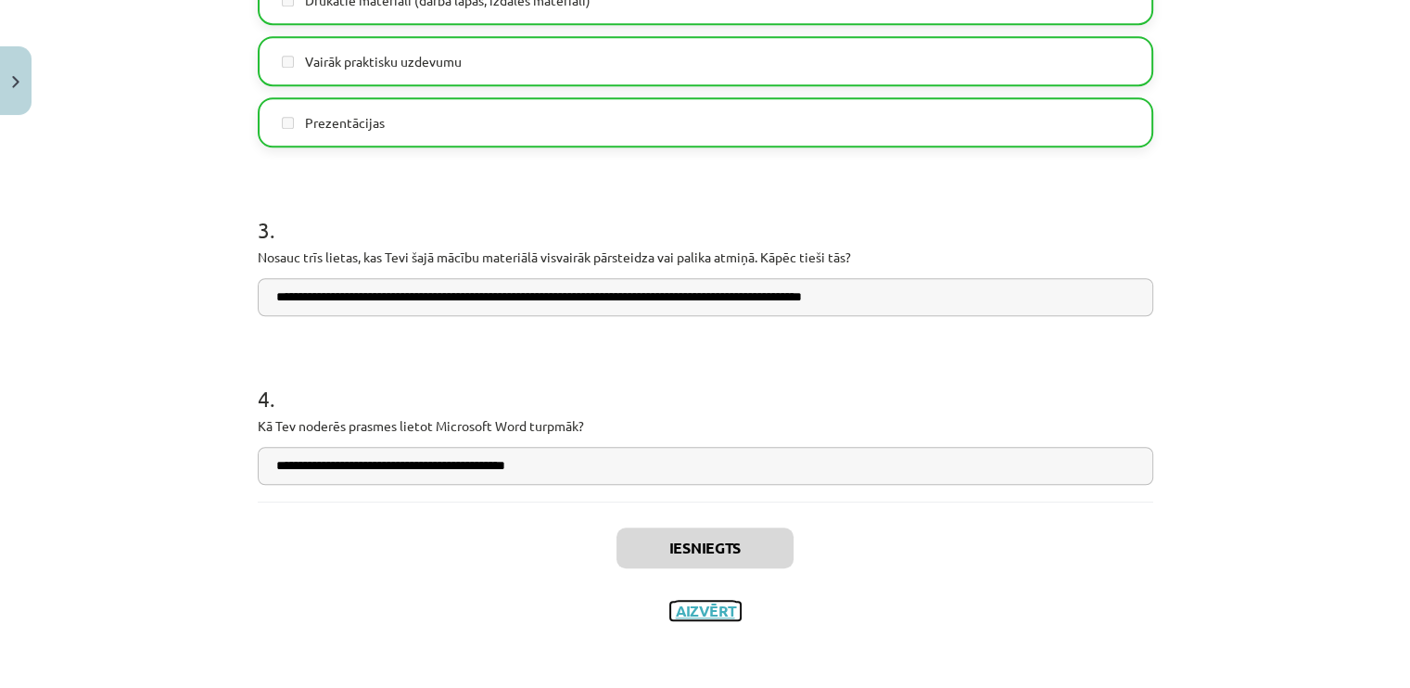
click at [682, 605] on button "Aizvērt" at bounding box center [705, 610] width 70 height 19
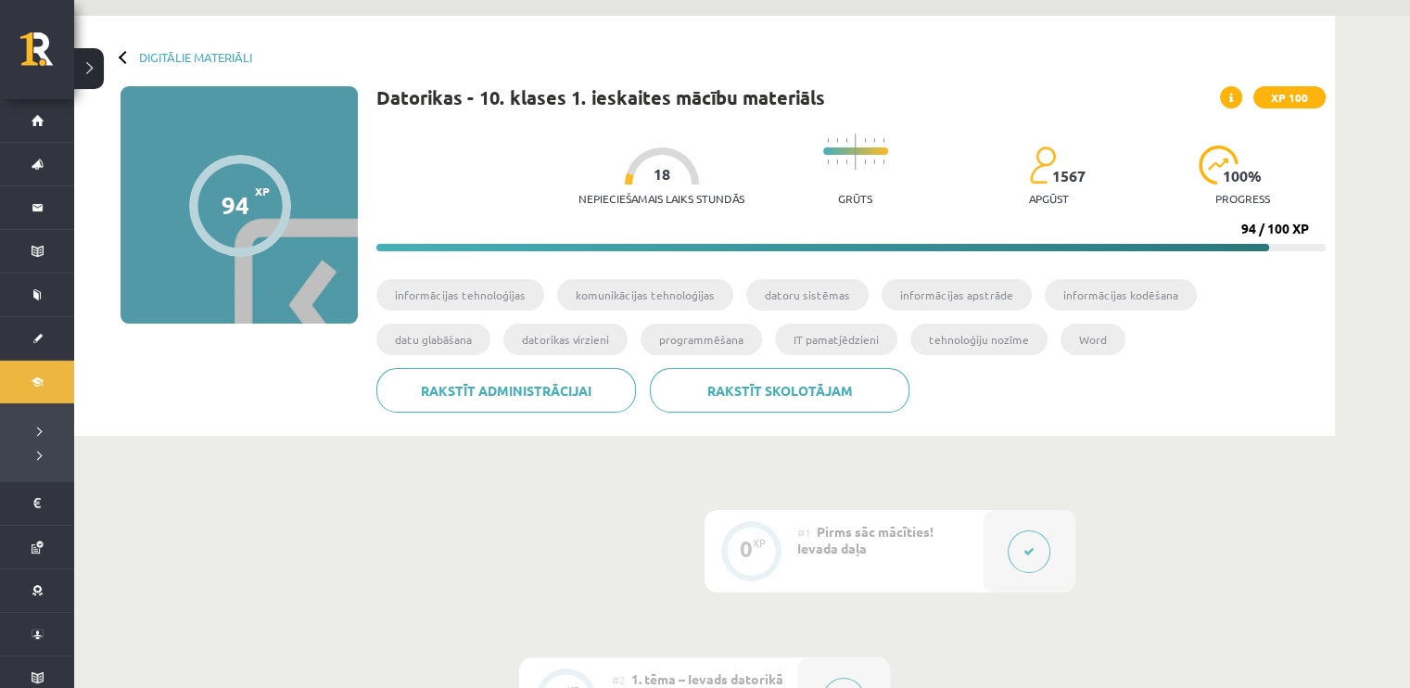
scroll to position [0, 0]
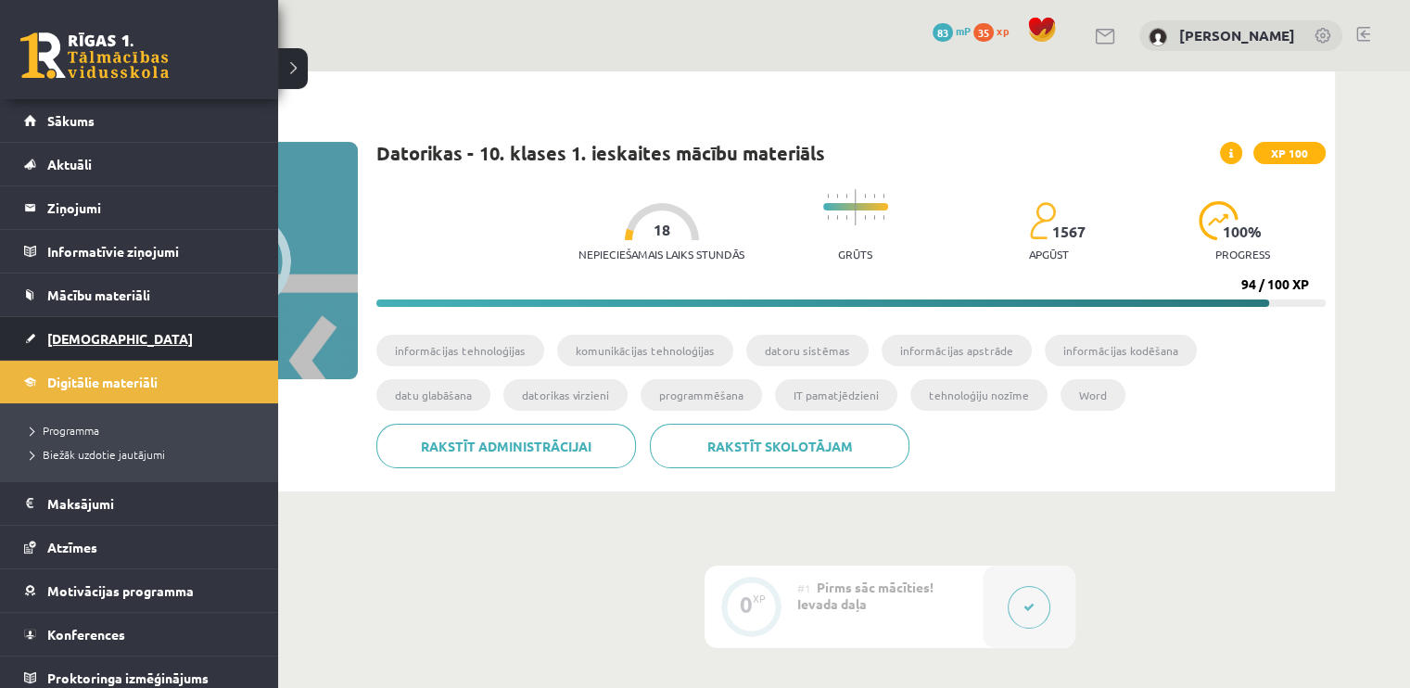
click at [72, 336] on span "[DEMOGRAPHIC_DATA]" at bounding box center [120, 338] width 146 height 17
